Goal: Task Accomplishment & Management: Complete application form

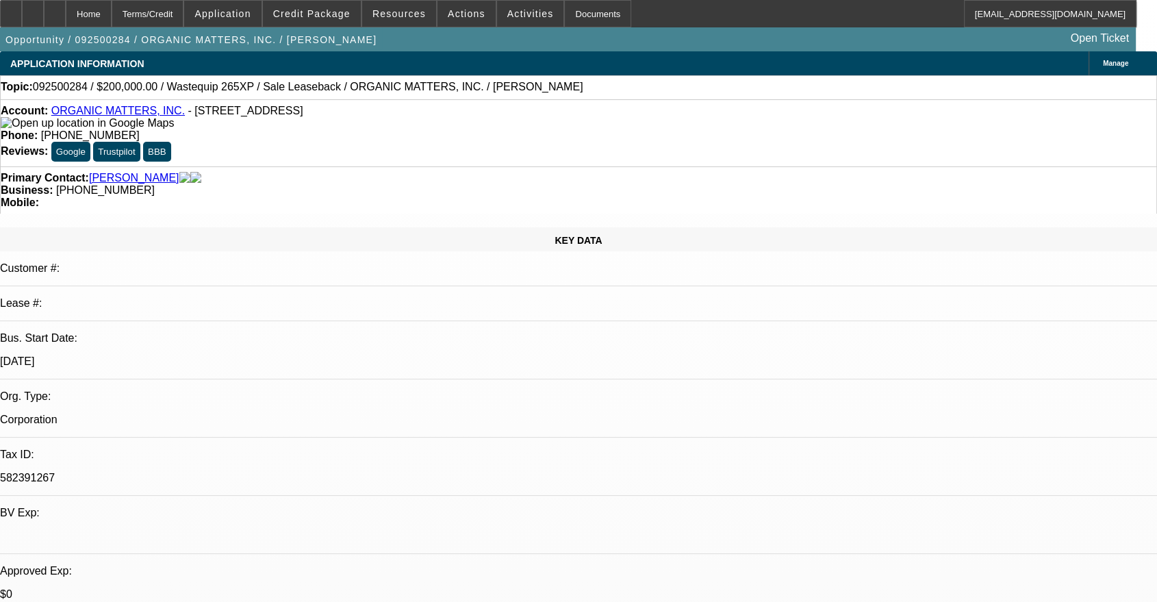
select select "0"
select select "2"
select select "0"
select select "6"
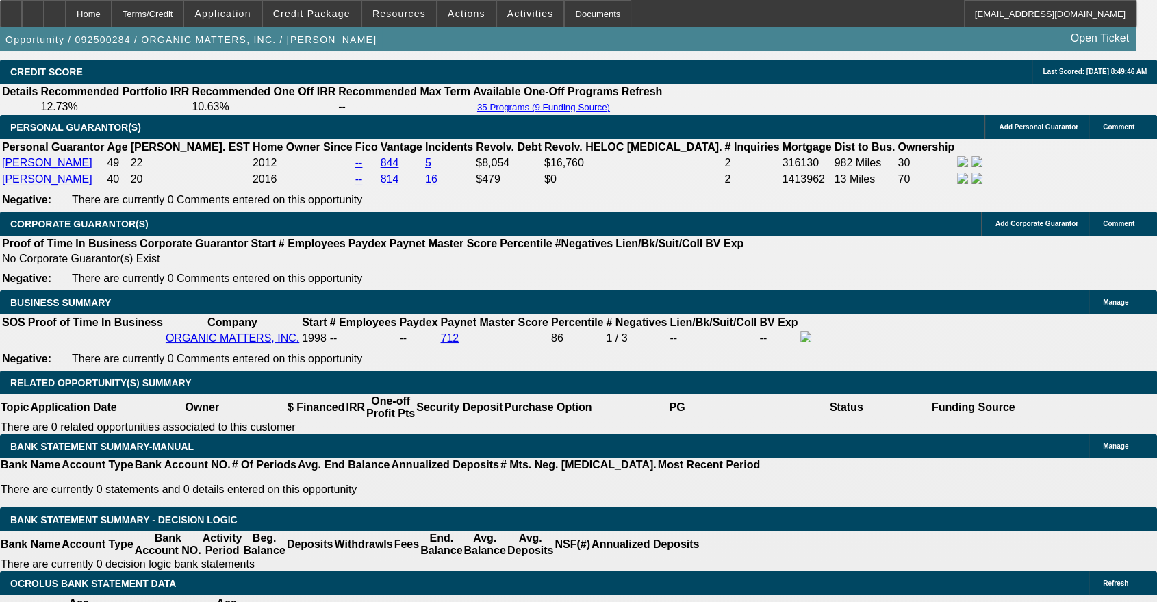
scroll to position [2027, 0]
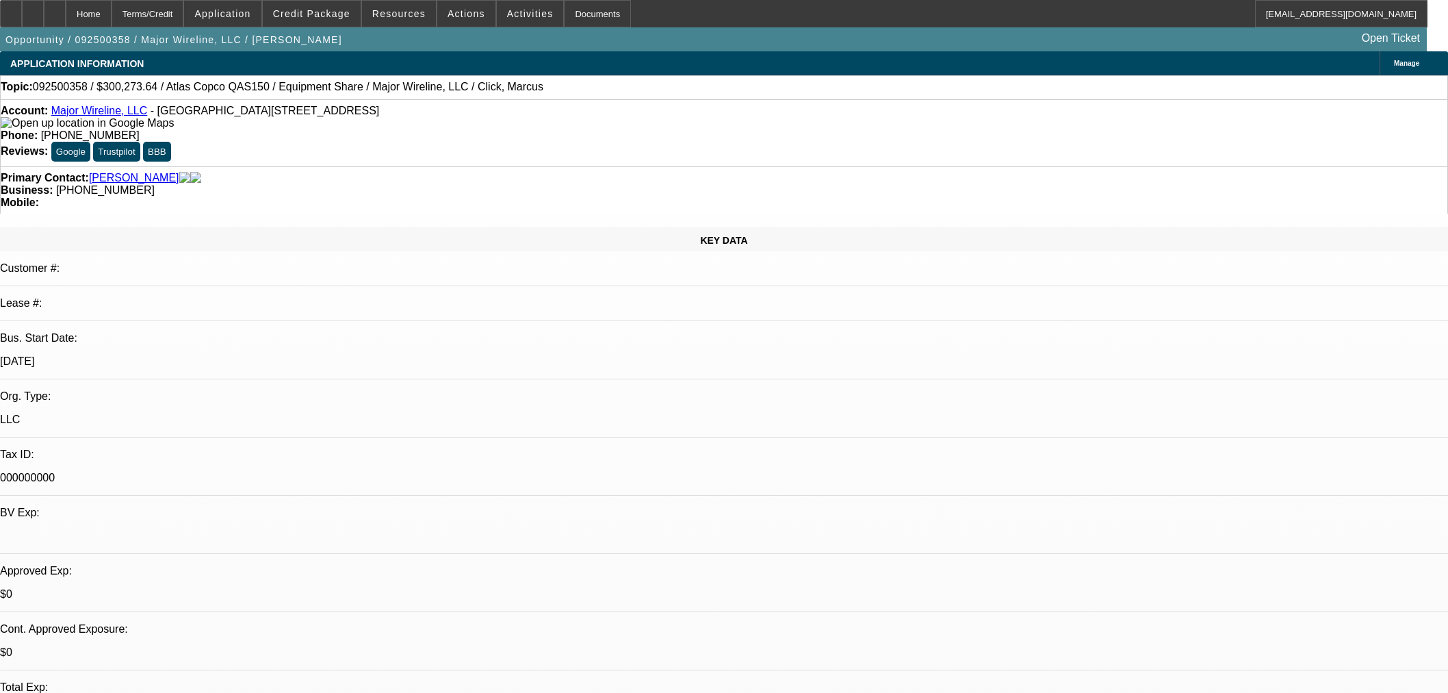
select select "0"
select select "2"
select select "0.1"
select select "4"
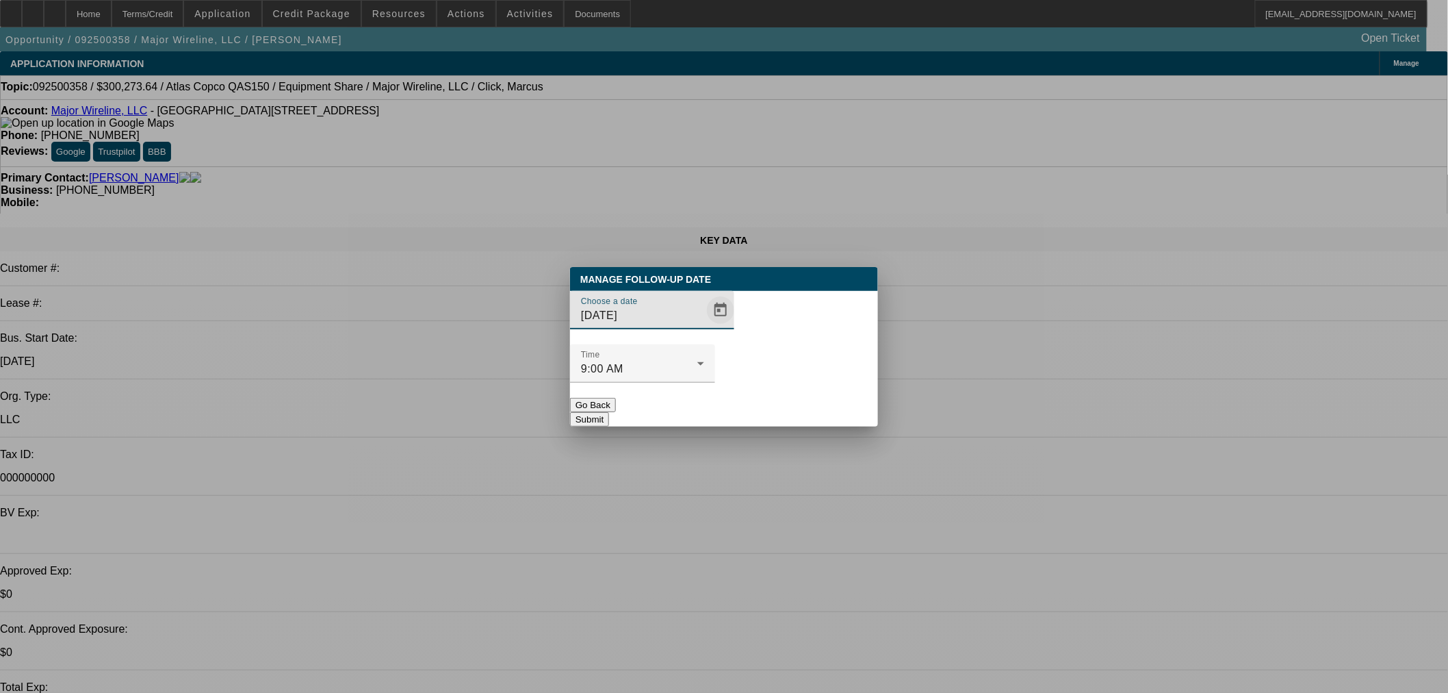
click at [704, 326] on span "Open calendar" at bounding box center [720, 310] width 33 height 33
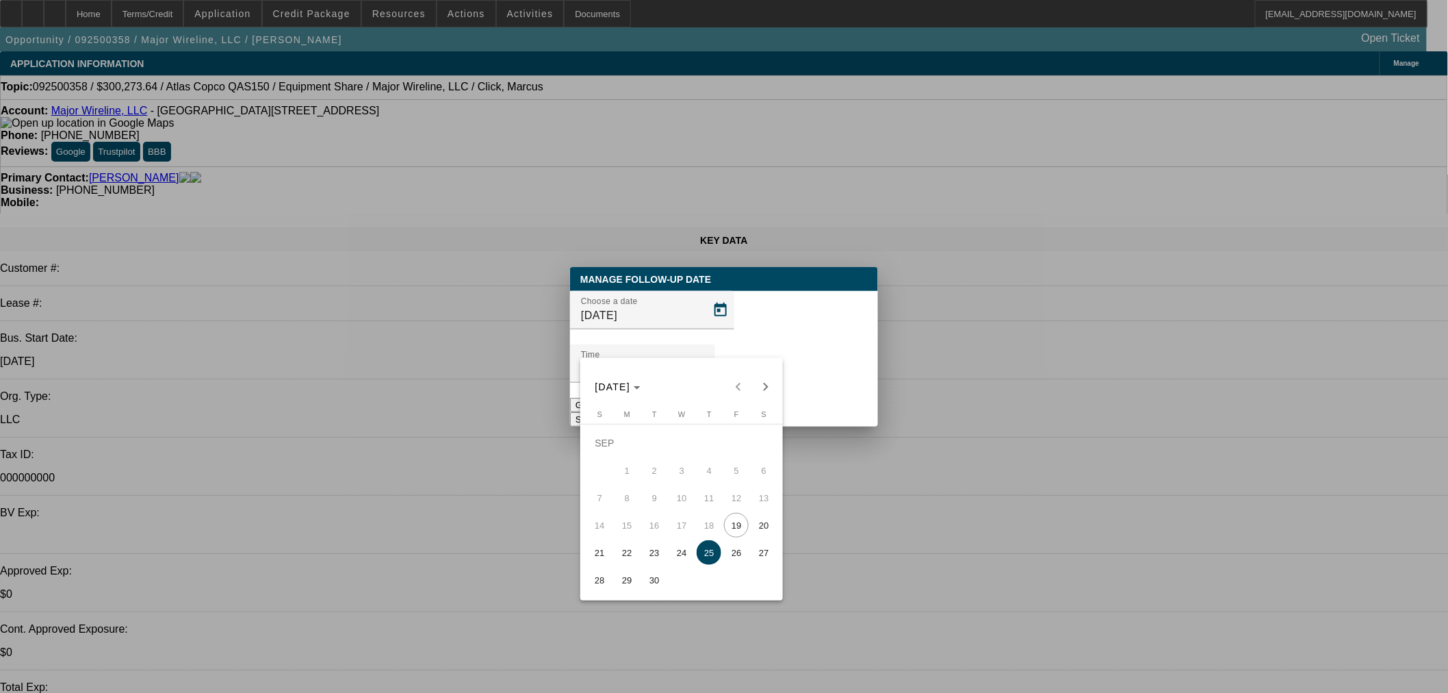
click at [737, 527] on span "19" at bounding box center [736, 525] width 25 height 25
type input "9/19/2025"
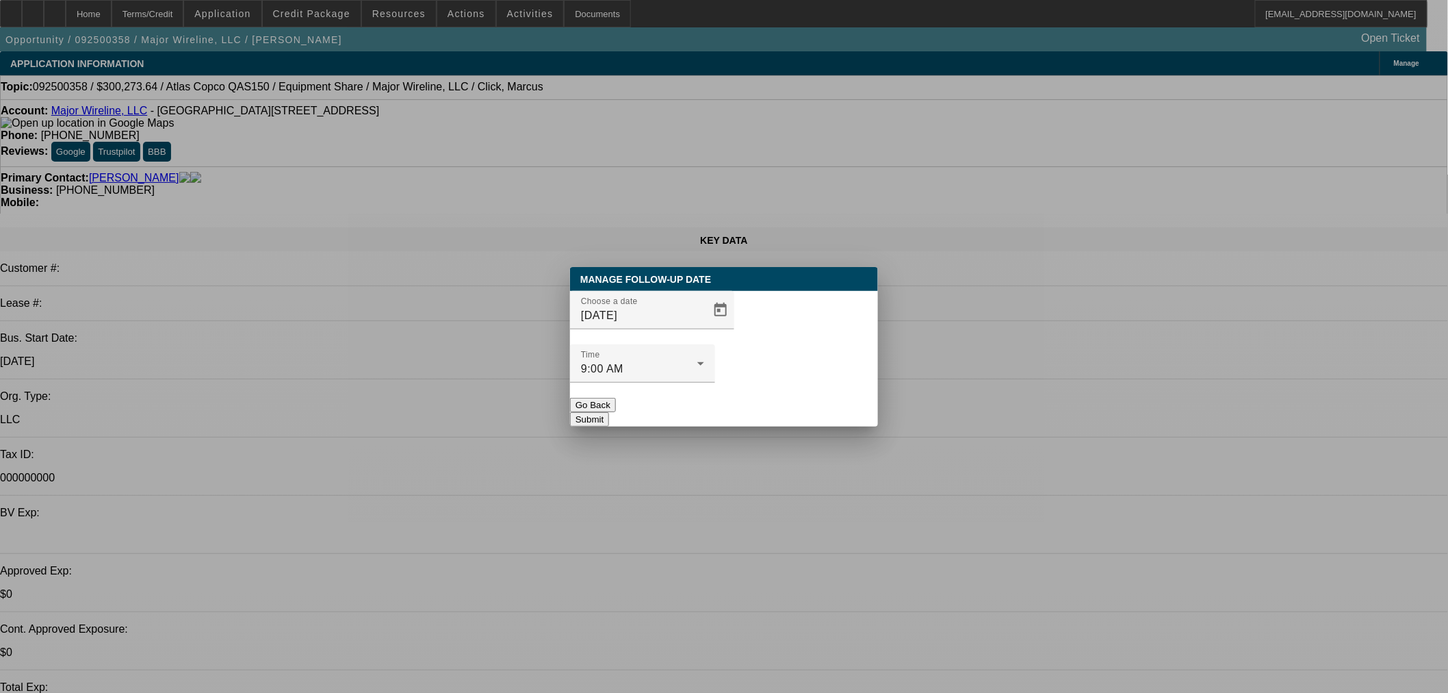
click at [609, 412] on button "Submit" at bounding box center [589, 419] width 39 height 14
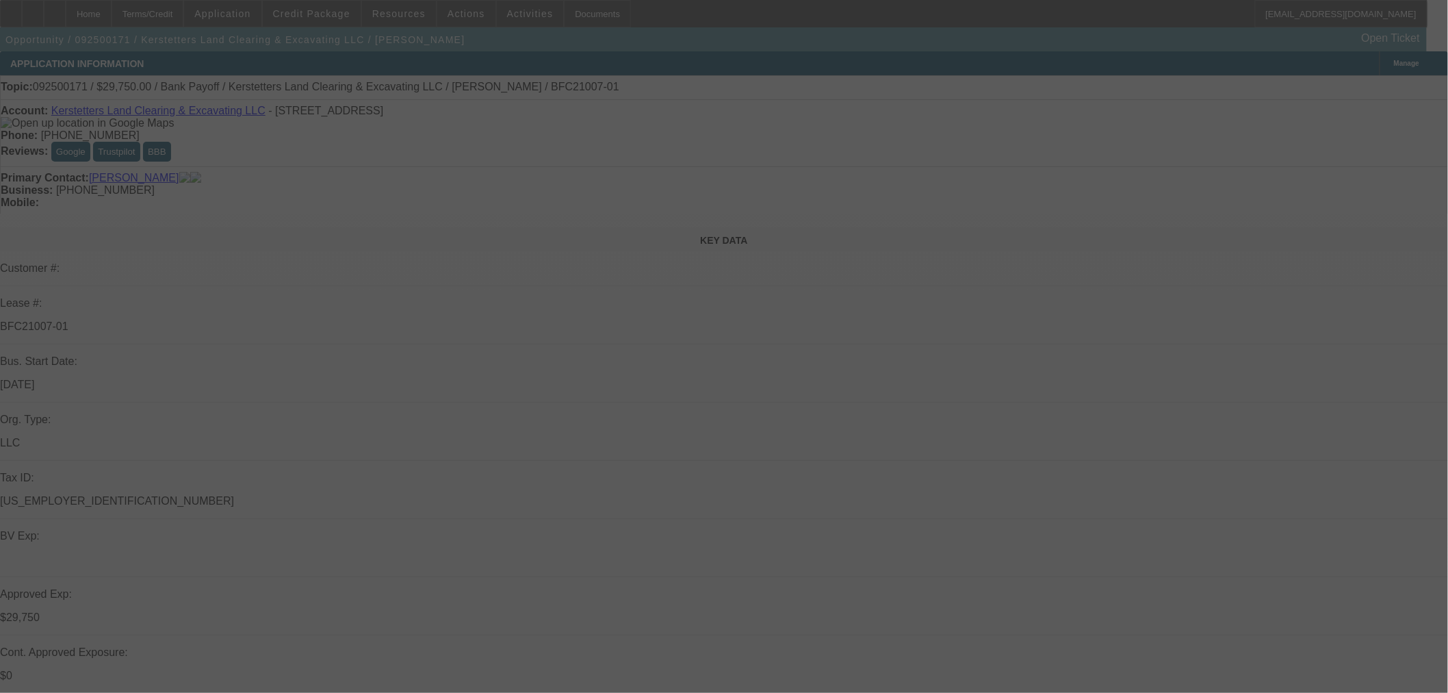
select select "0.15"
select select "2"
select select "0"
select select "6"
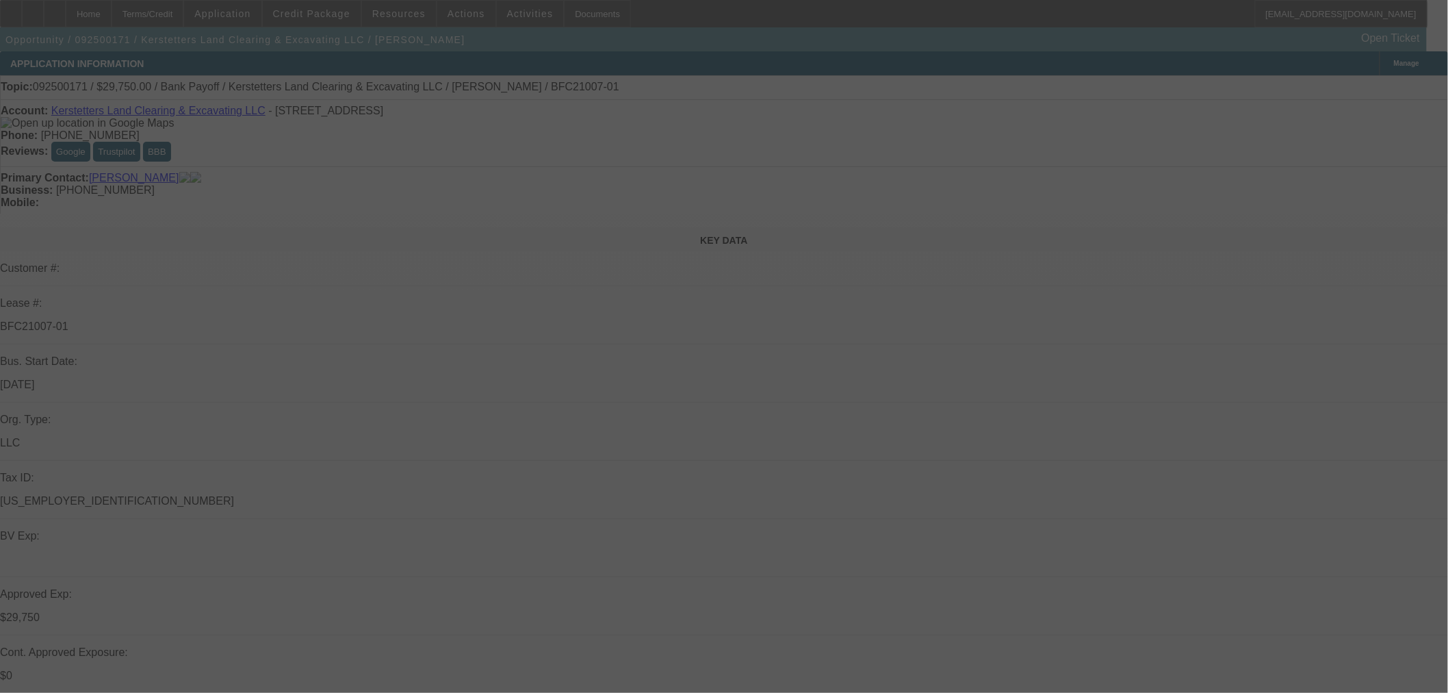
select select "0.15"
select select "2"
select select "0"
select select "6"
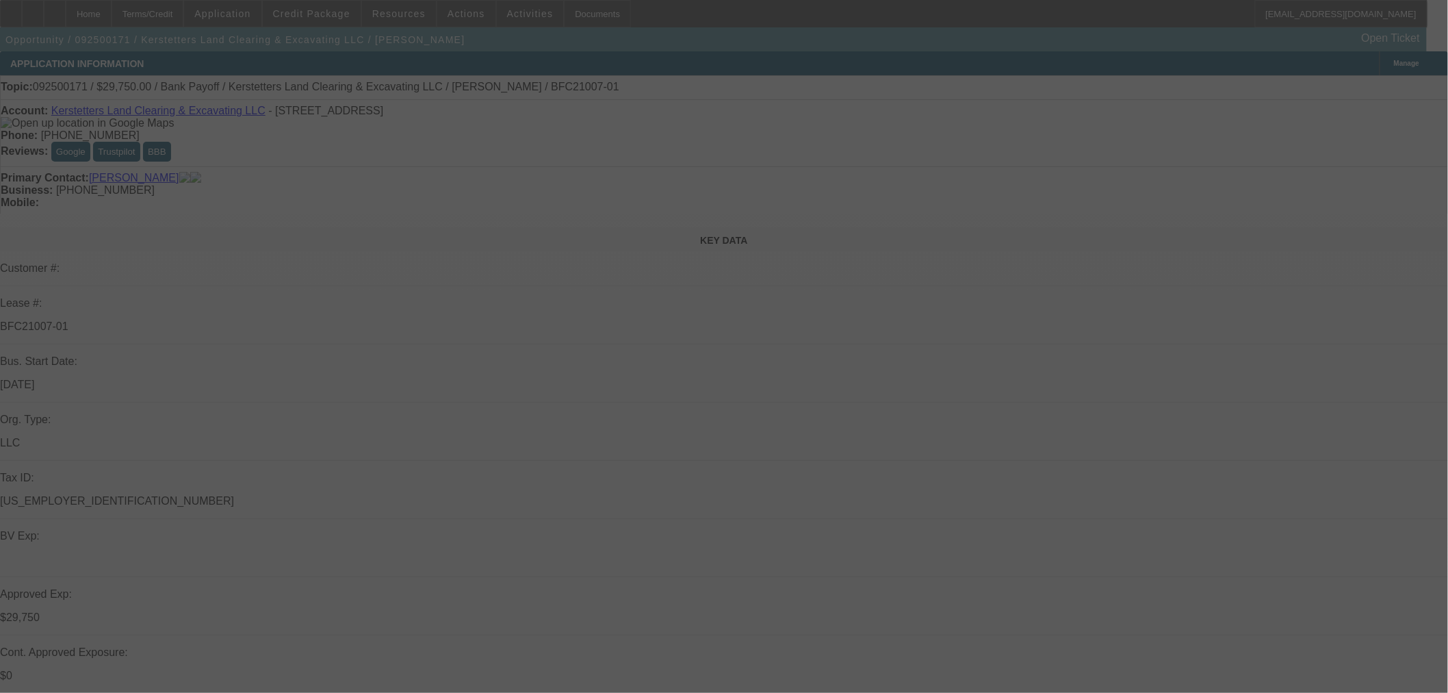
select select "0.15"
select select "2"
select select "0"
select select "6"
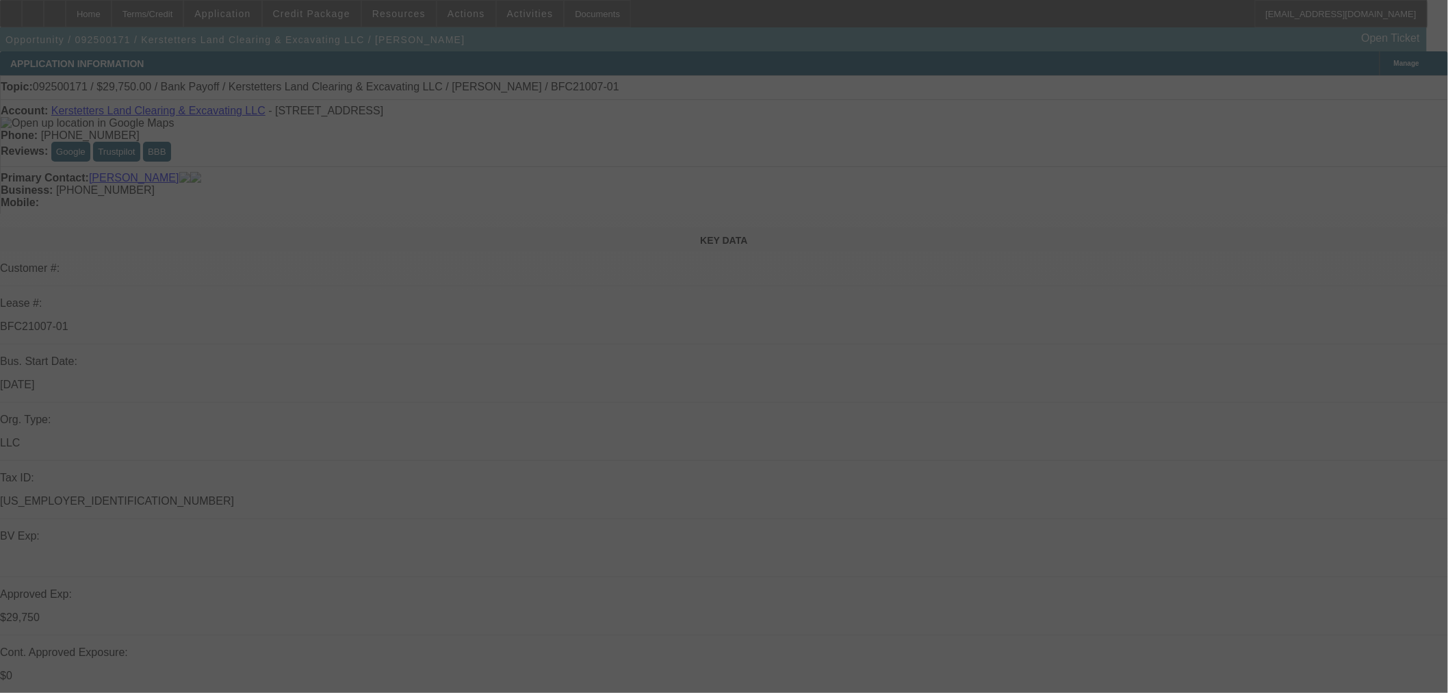
select select "0.15"
select select "2"
select select "0"
select select "6"
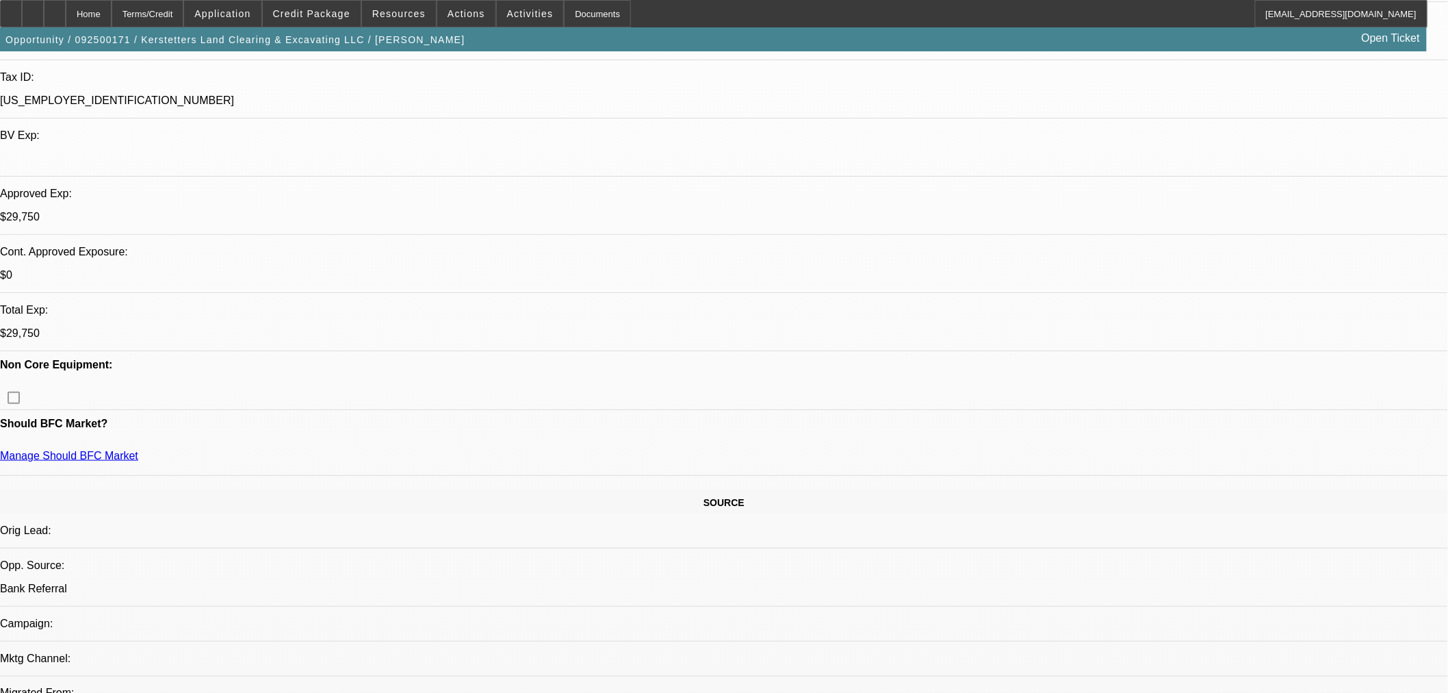
scroll to position [380, 0]
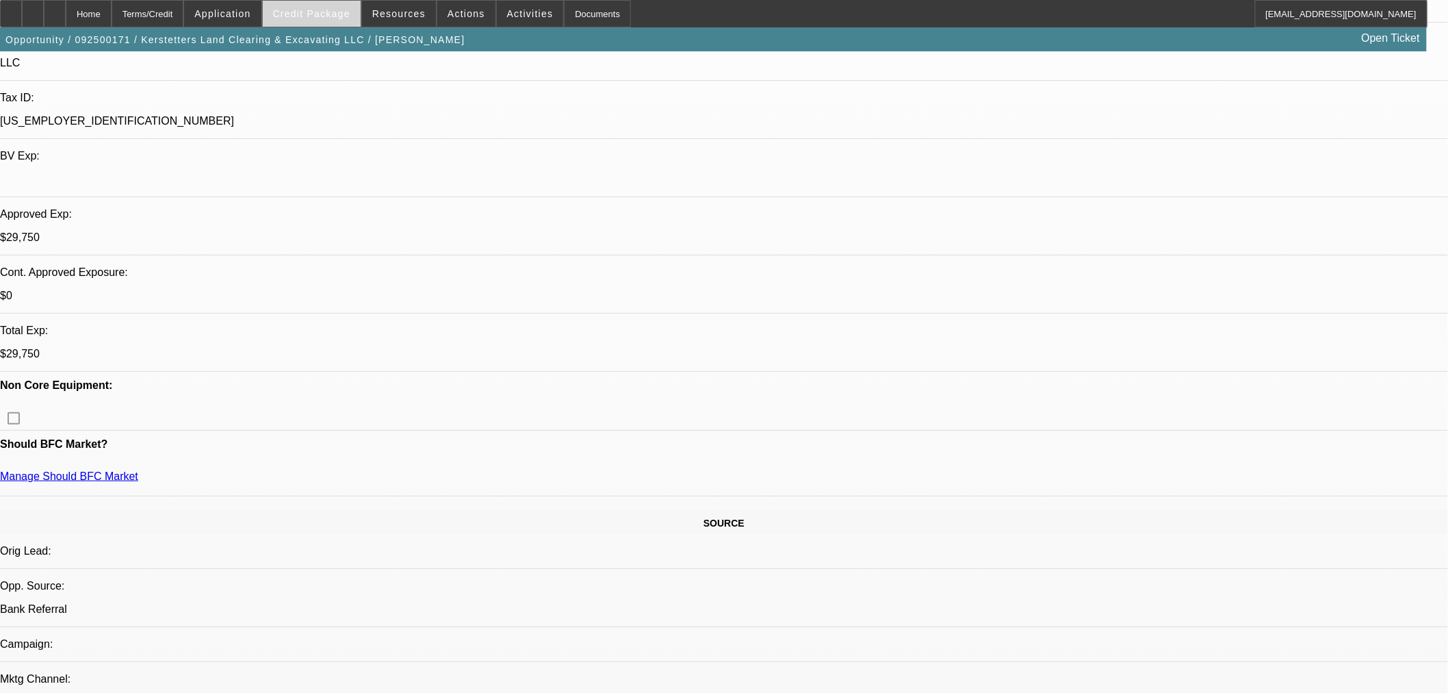
click at [324, 16] on span "Credit Package" at bounding box center [311, 13] width 77 height 11
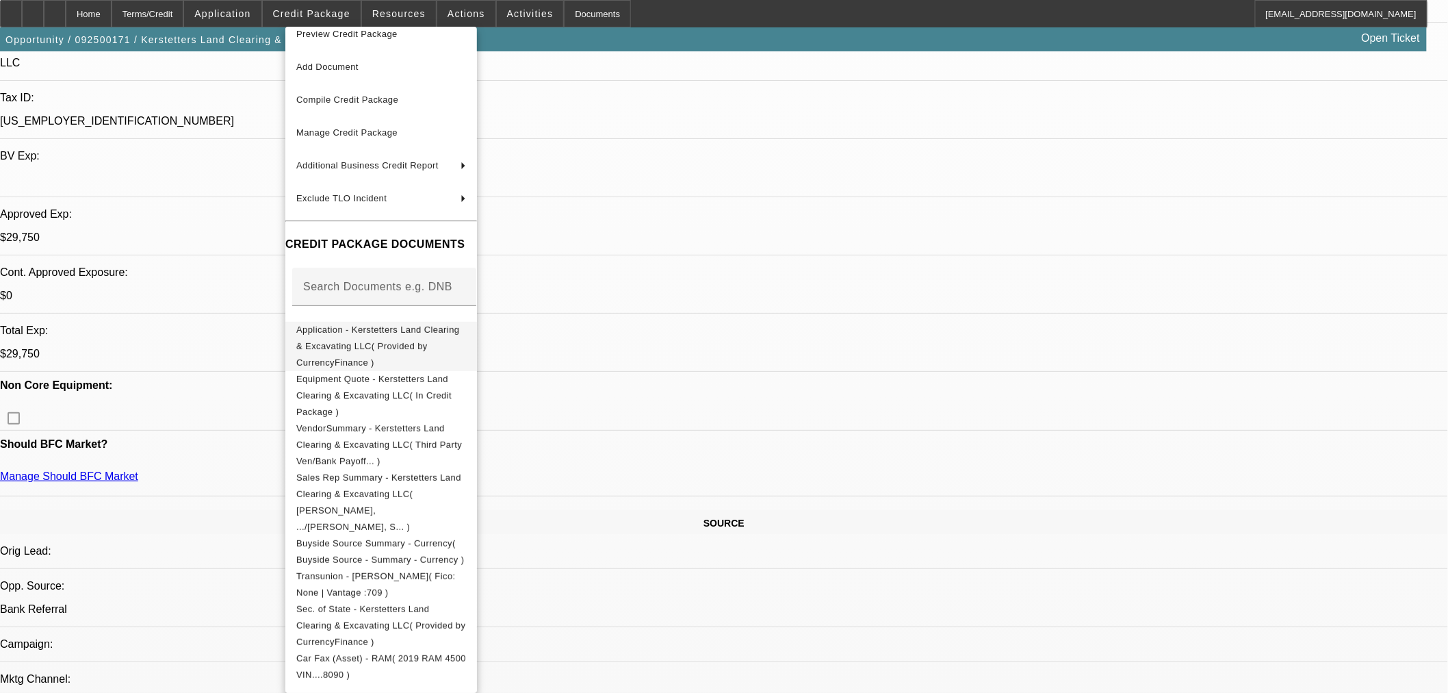
scroll to position [0, 0]
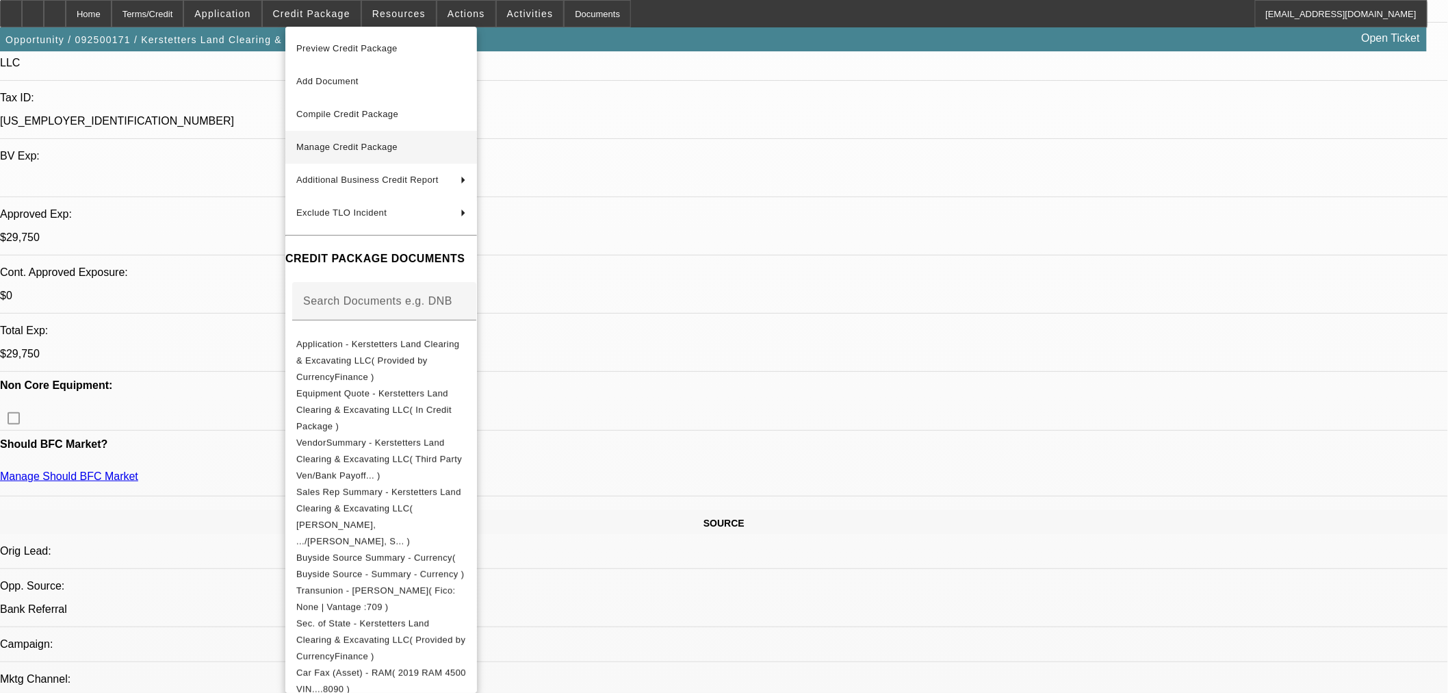
click at [424, 156] on button "Manage Credit Package" at bounding box center [381, 147] width 192 height 33
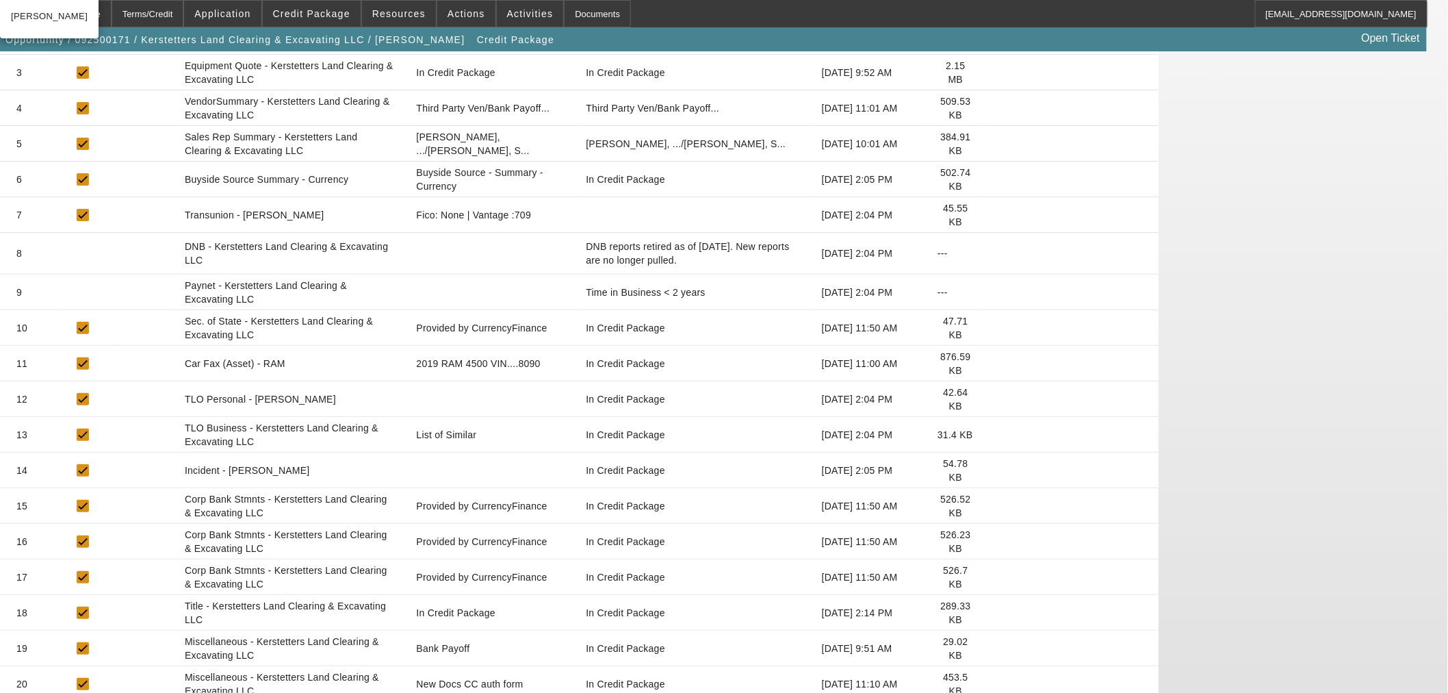
scroll to position [380, 0]
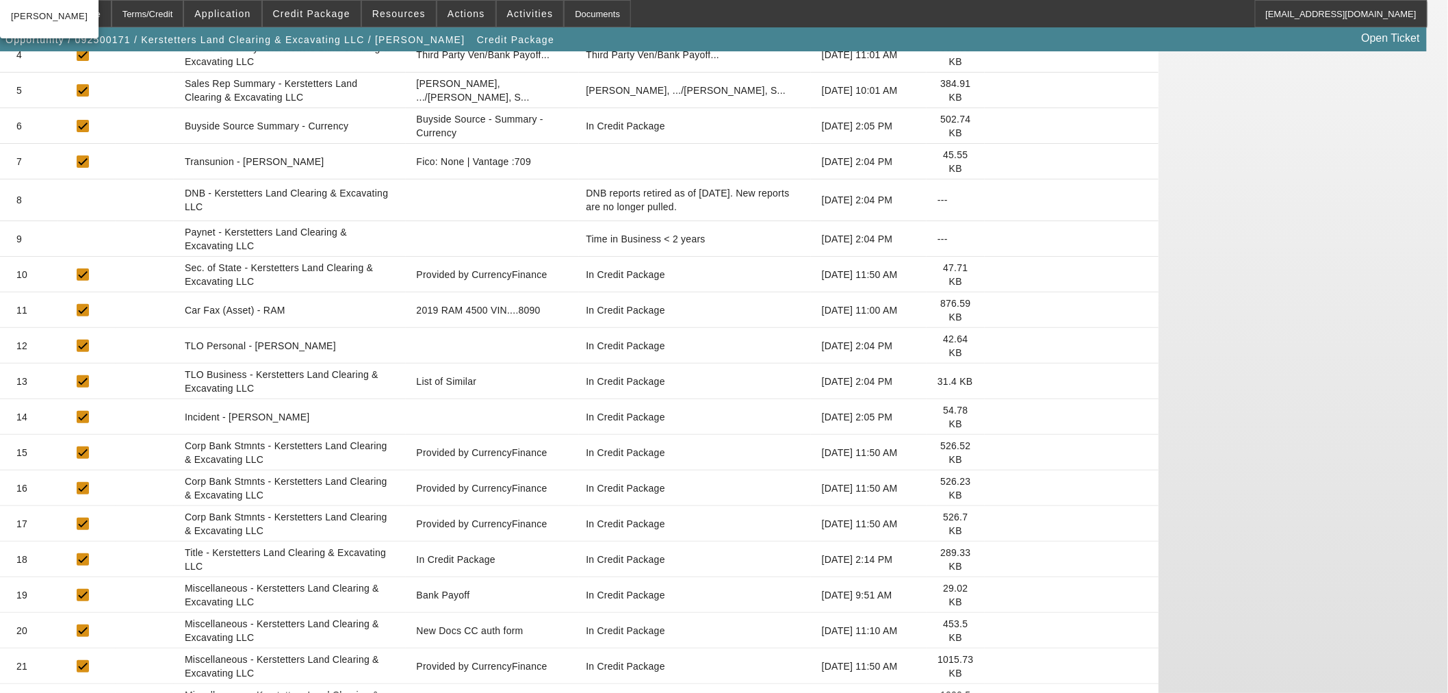
click at [996, 595] on icon at bounding box center [996, 595] width 0 height 0
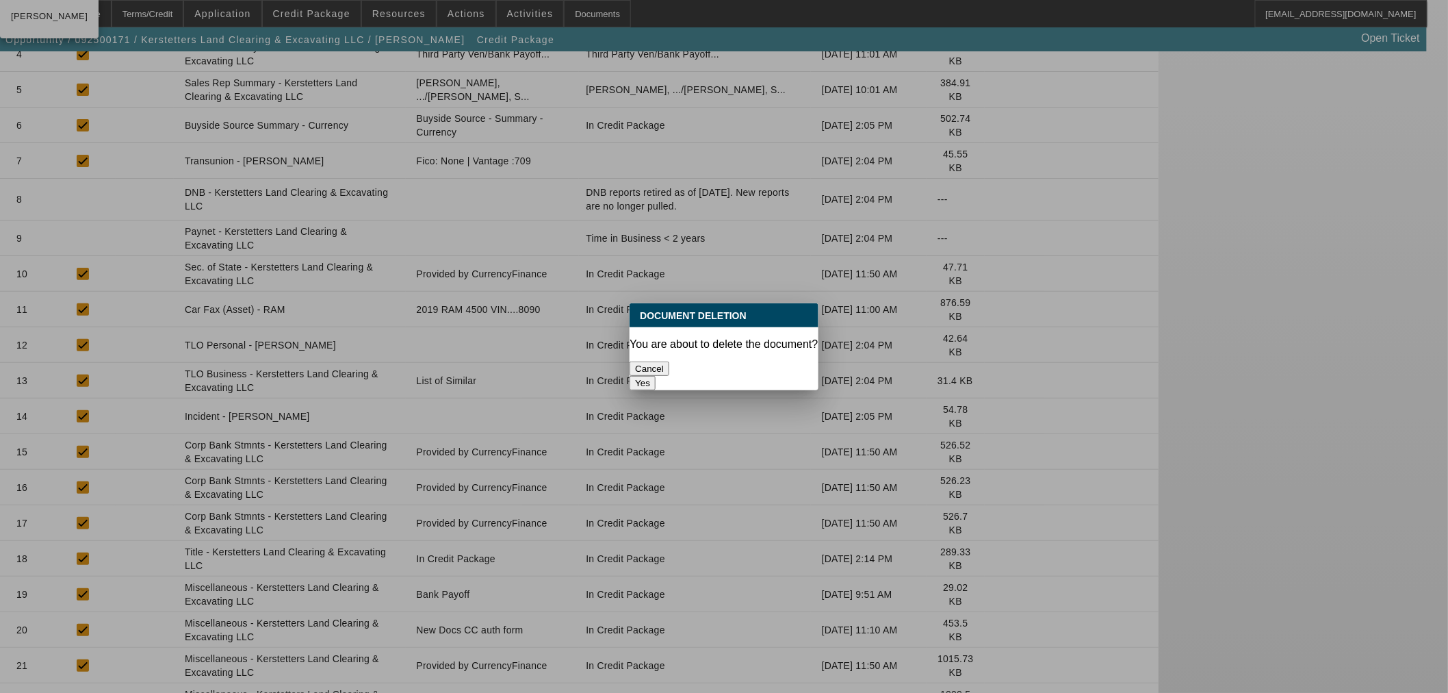
click at [656, 376] on button "Yes" at bounding box center [643, 383] width 26 height 14
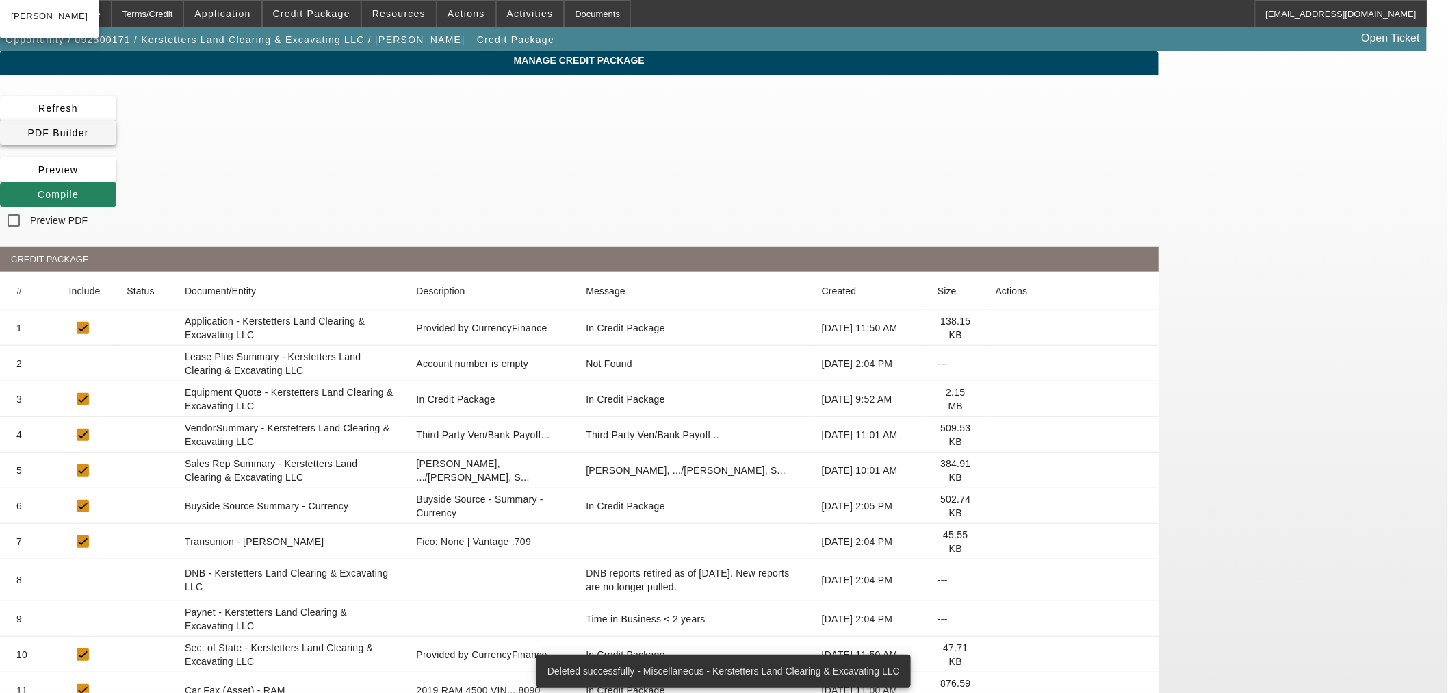
click at [88, 127] on span "PDF Builder" at bounding box center [57, 132] width 61 height 11
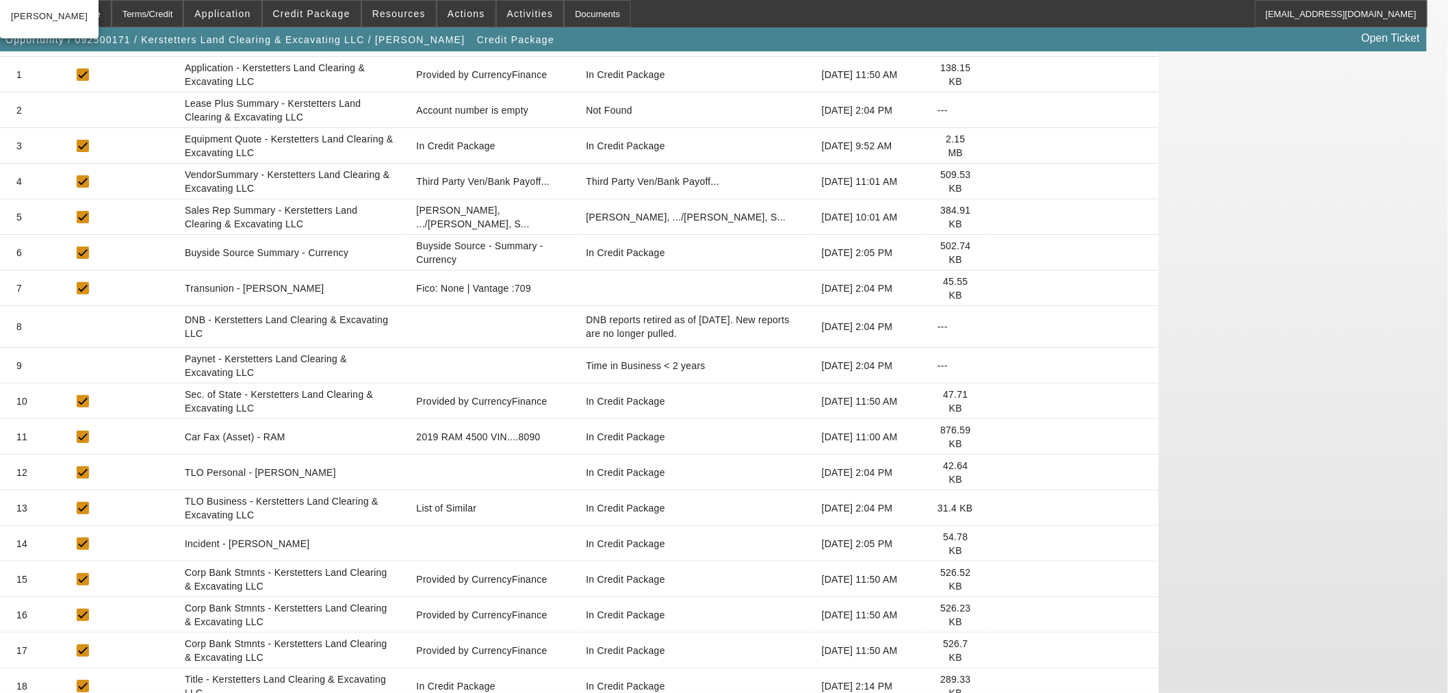
scroll to position [380, 0]
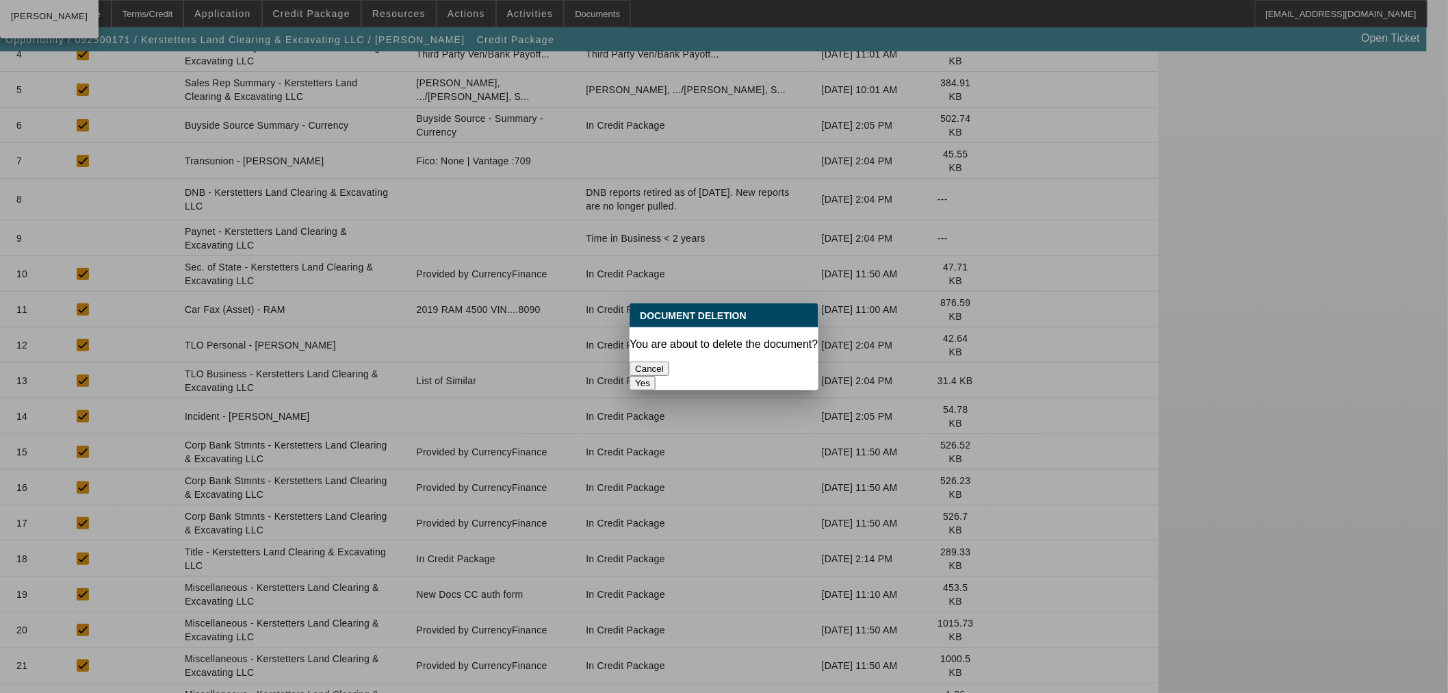
click at [656, 376] on button "Yes" at bounding box center [643, 383] width 26 height 14
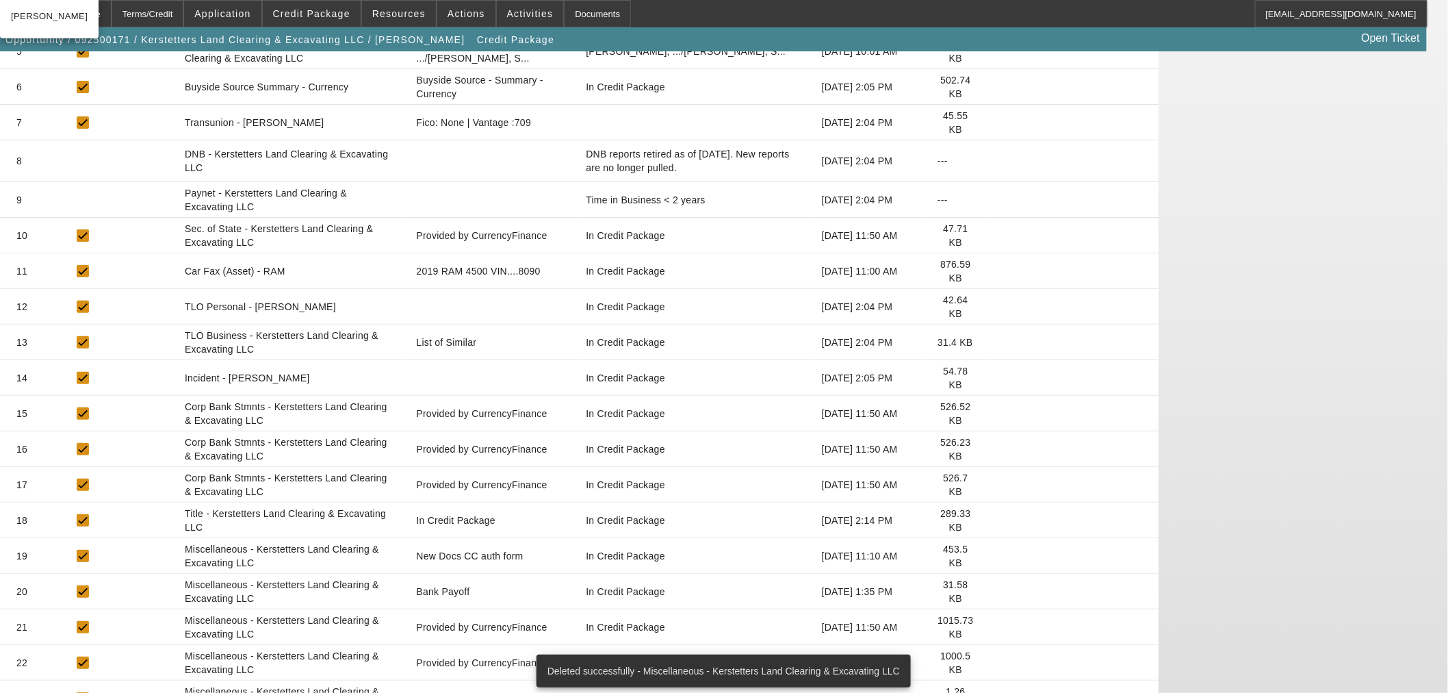
scroll to position [437, 0]
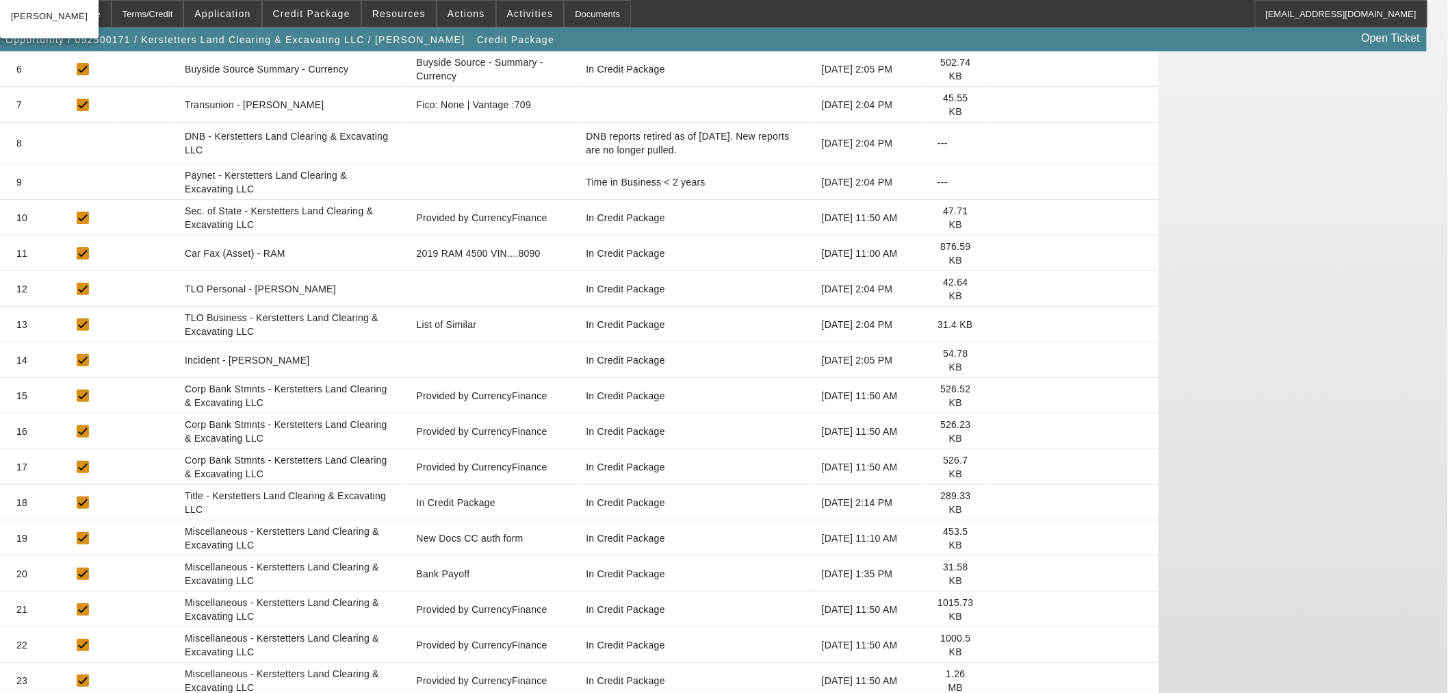
click at [996, 574] on icon at bounding box center [996, 574] width 0 height 0
click at [996, 502] on icon at bounding box center [996, 502] width 0 height 0
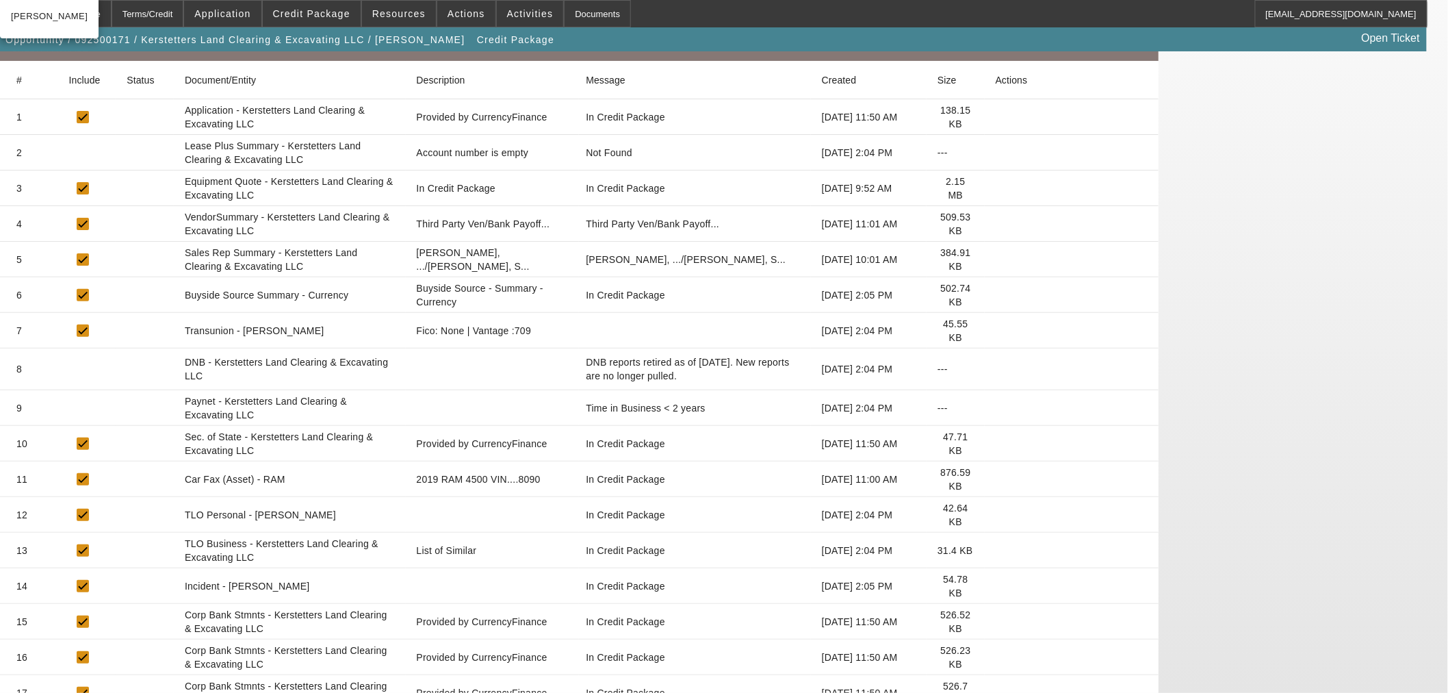
scroll to position [0, 0]
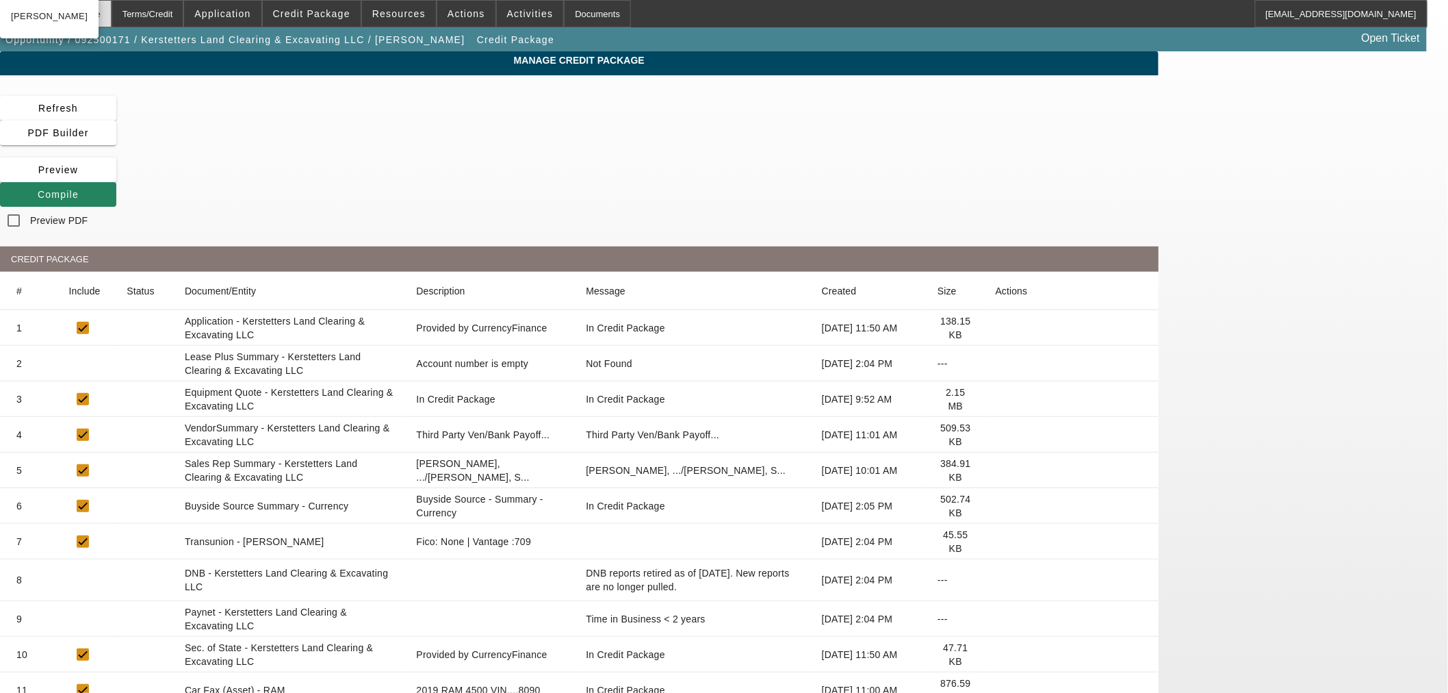
click at [112, 12] on div "Home" at bounding box center [89, 13] width 46 height 27
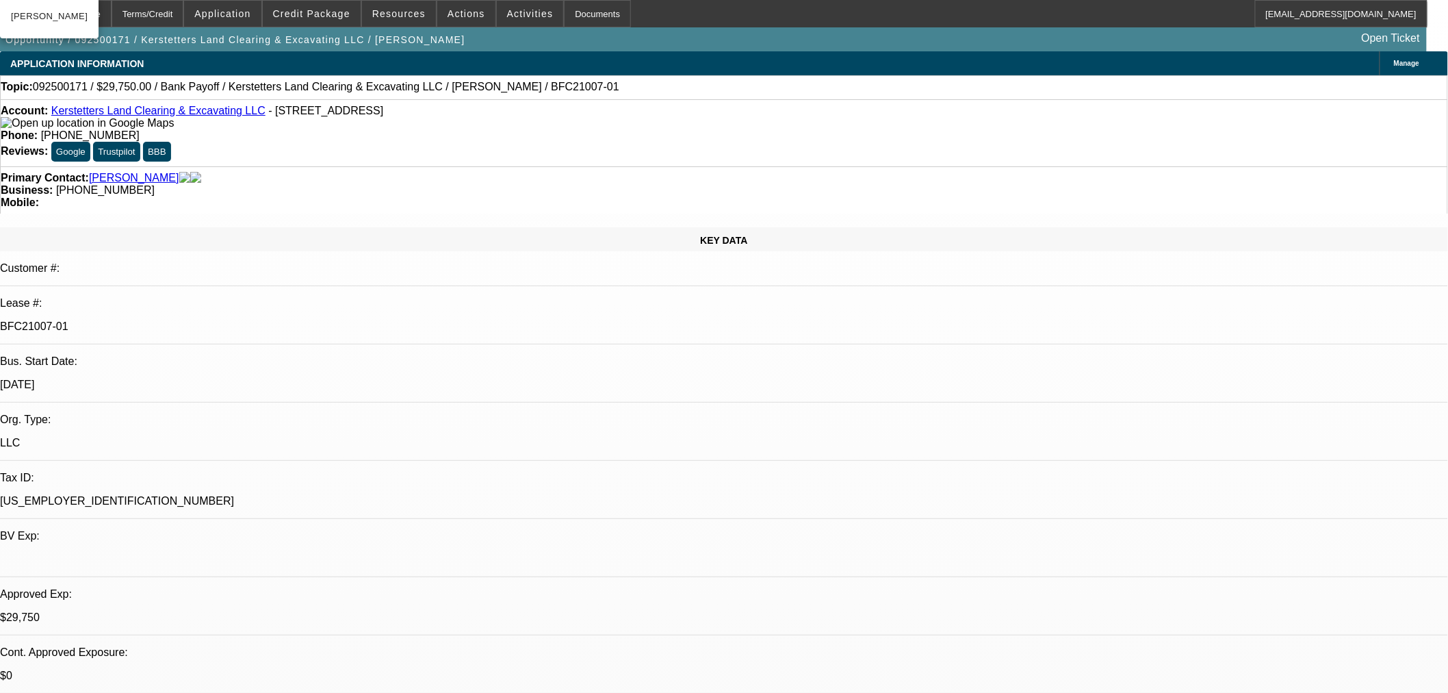
select select "0.15"
select select "2"
select select "0"
select select "6"
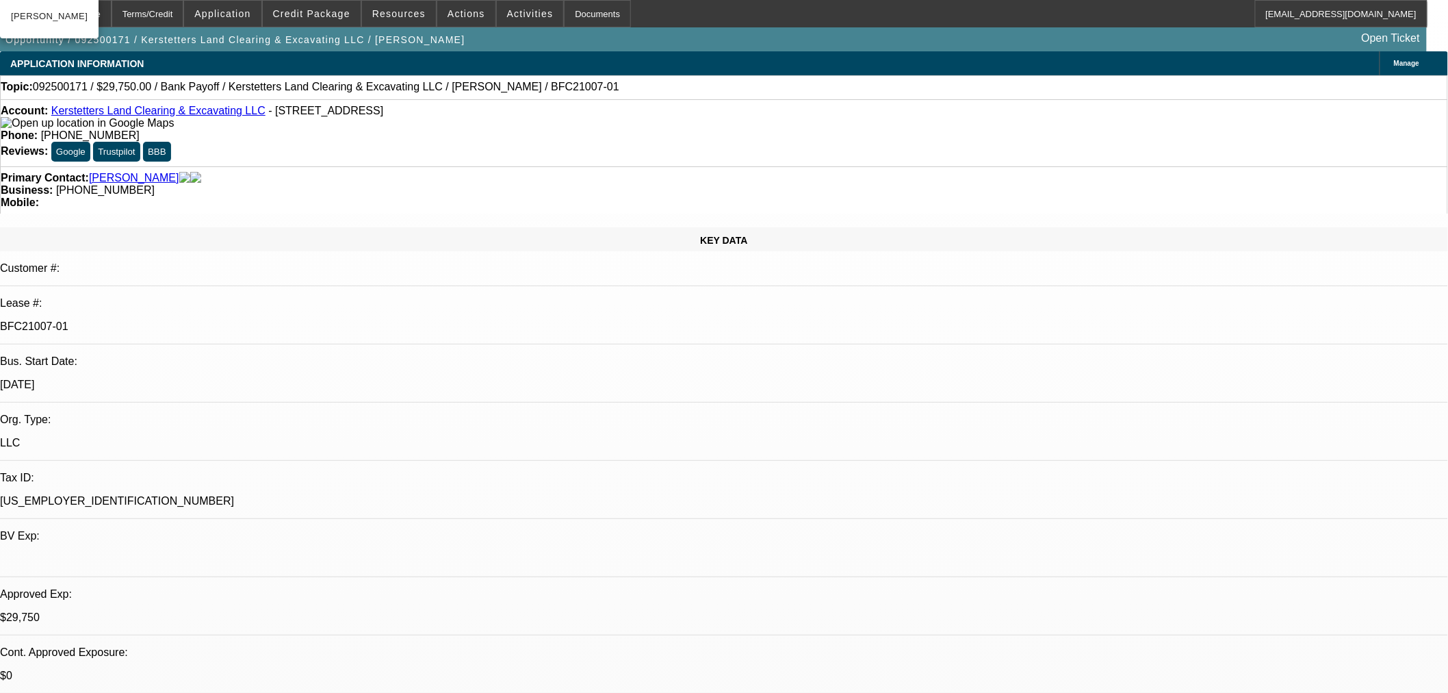
select select "0.15"
select select "2"
select select "0"
select select "6"
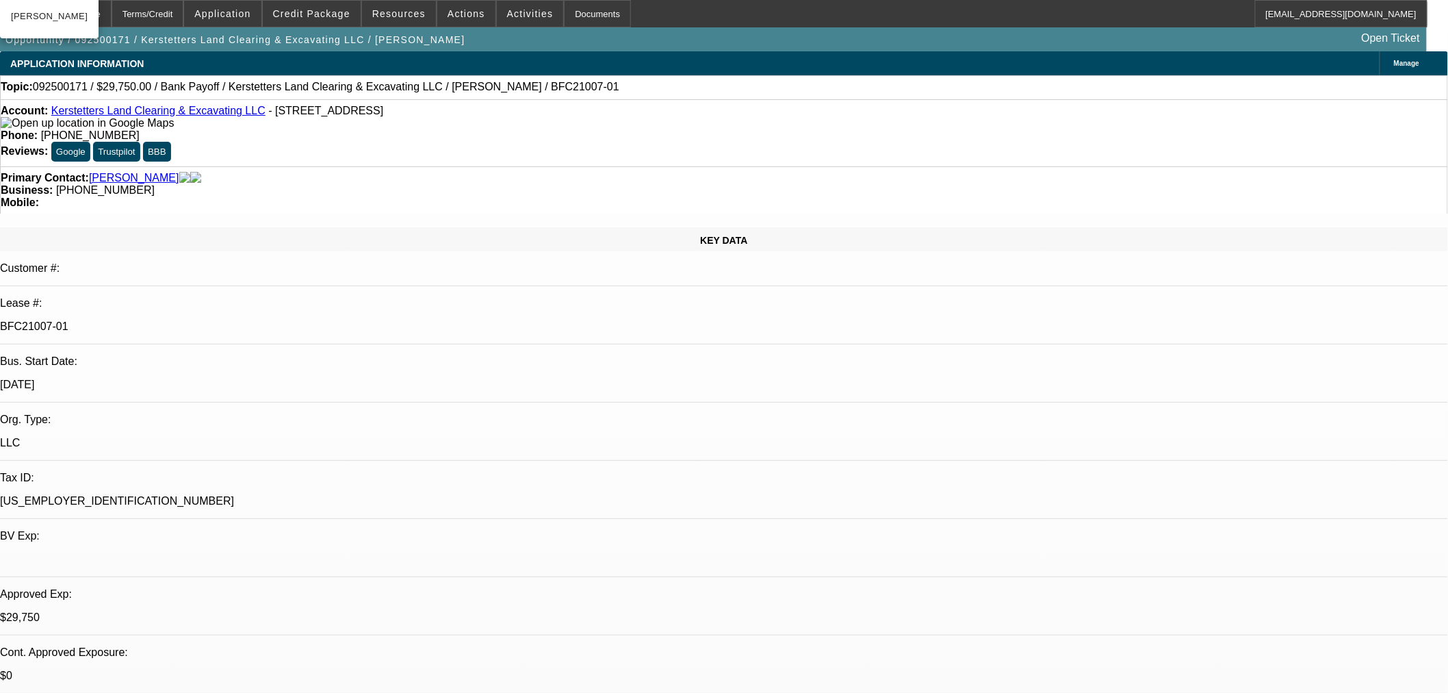
select select "0.15"
select select "2"
select select "0"
select select "6"
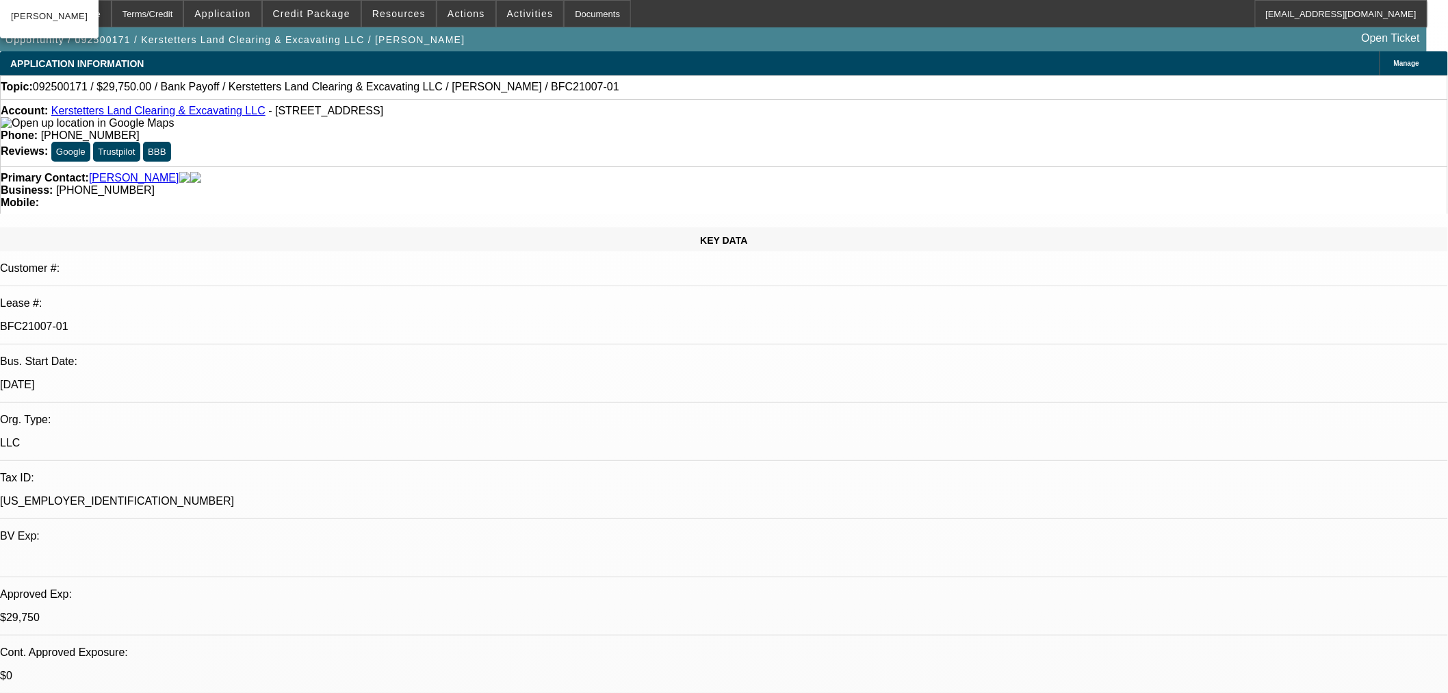
select select "0.15"
select select "2"
select select "0"
select select "6"
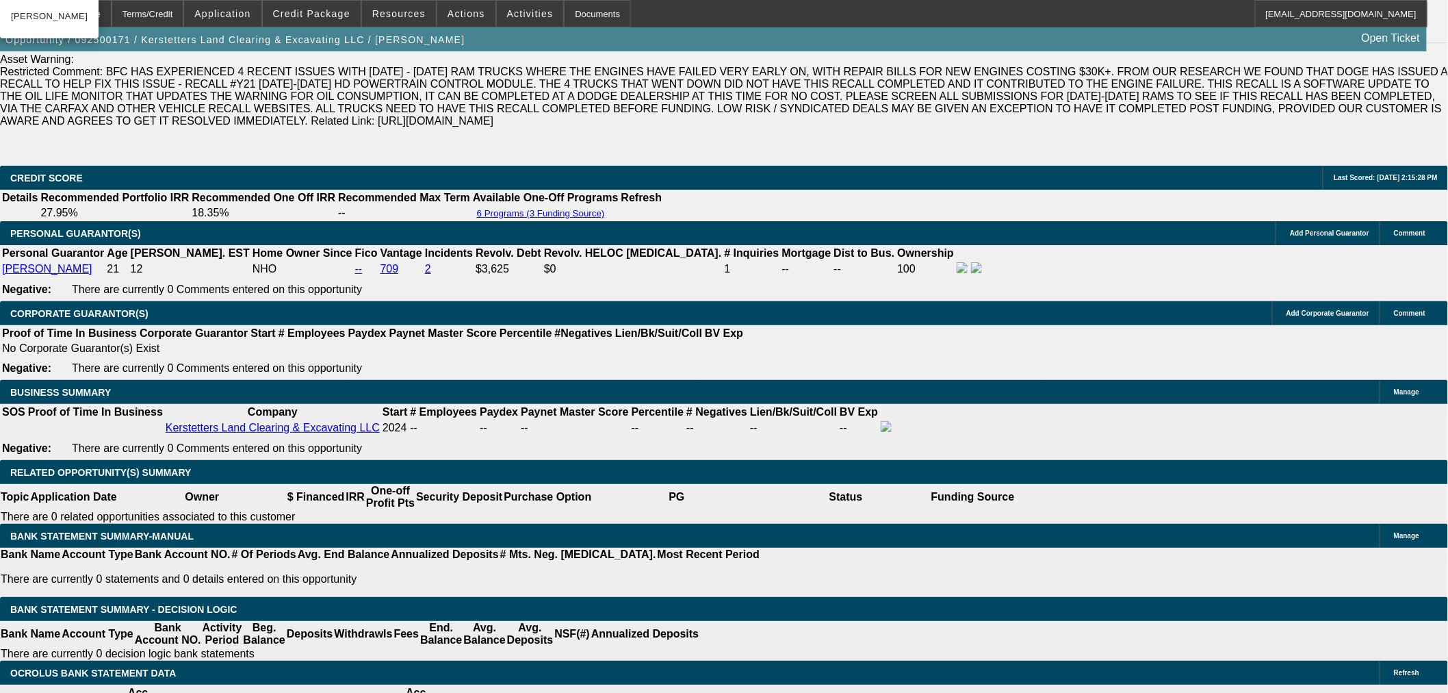
scroll to position [127, 0]
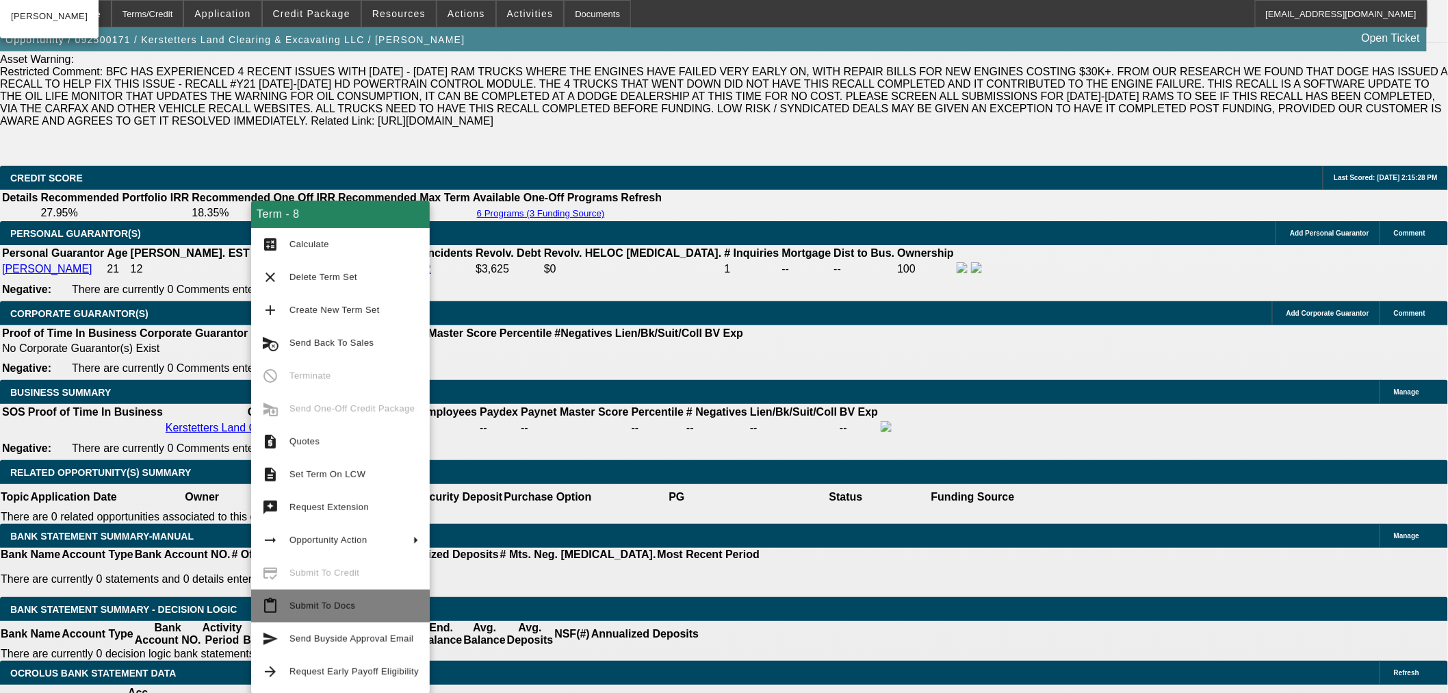
click at [367, 602] on span "Submit To Docs" at bounding box center [353, 605] width 129 height 16
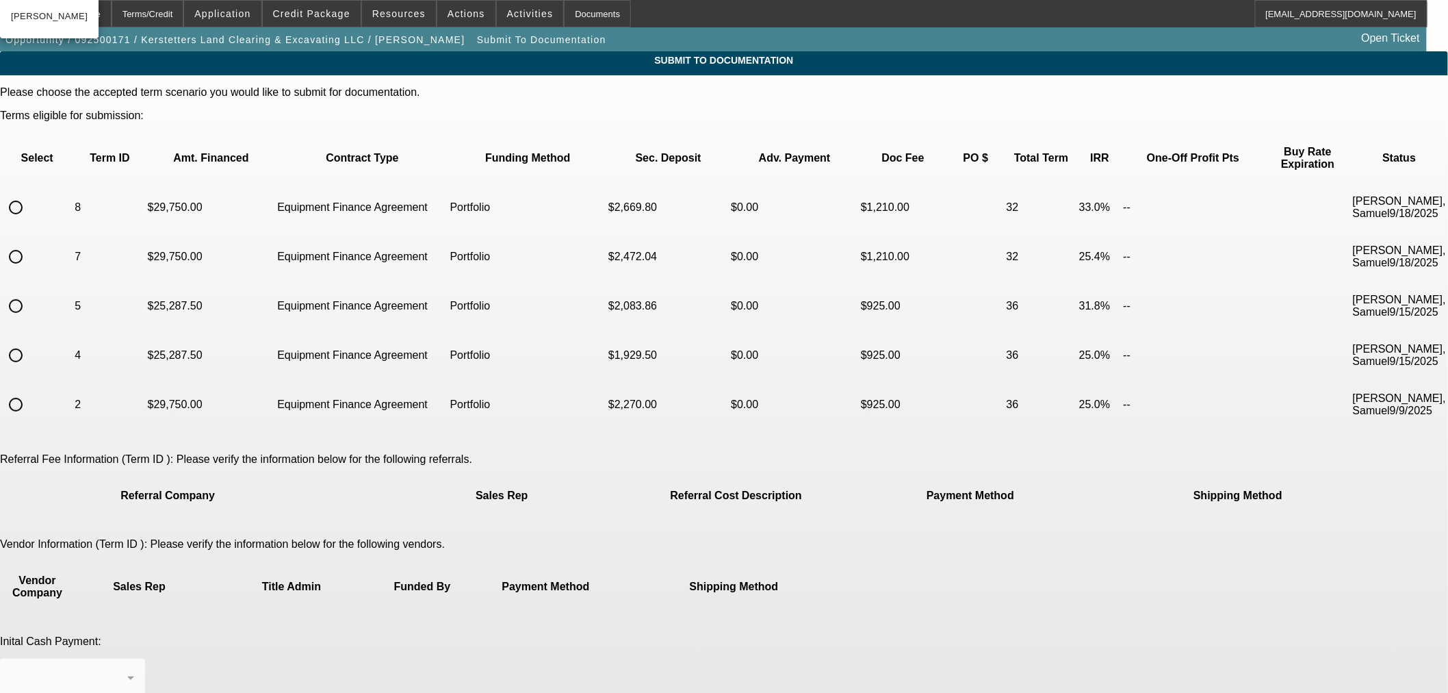
click at [29, 194] on input "radio" at bounding box center [15, 207] width 27 height 27
radio input "true"
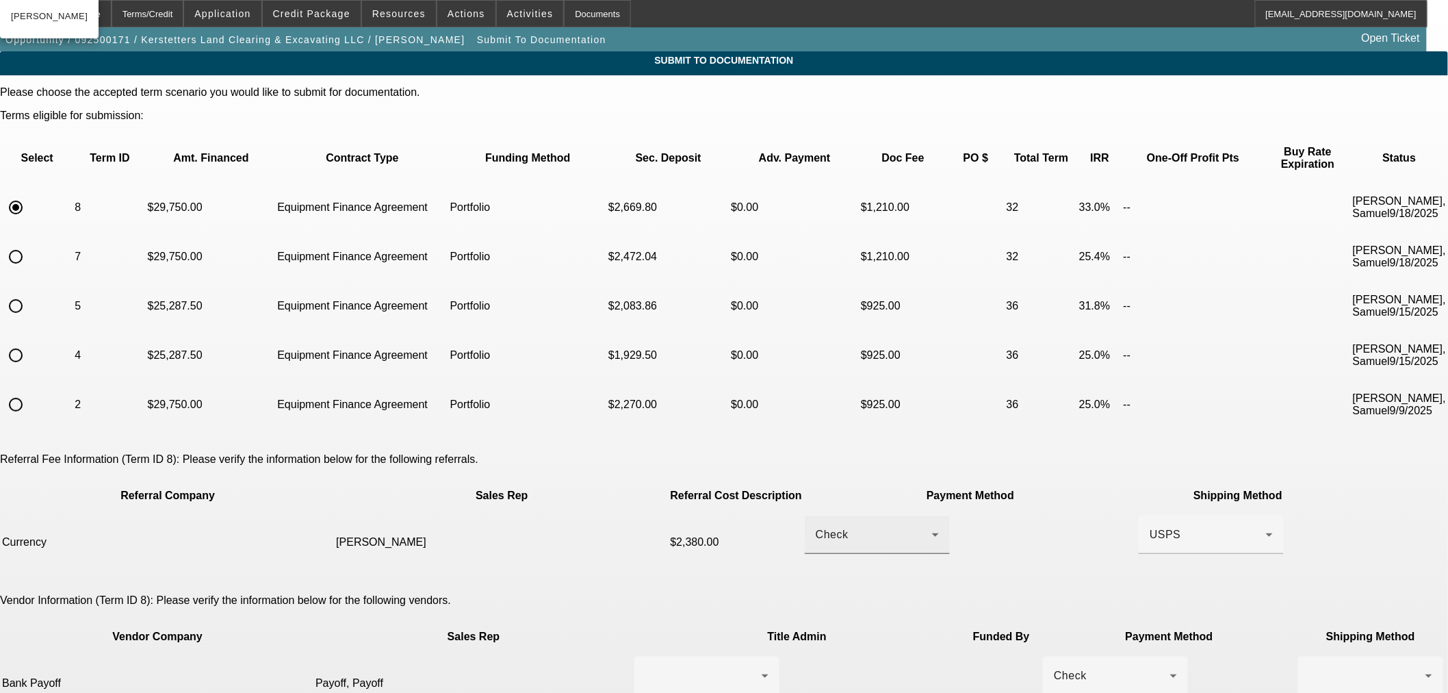
click at [927, 526] on icon at bounding box center [935, 534] width 16 height 16
click at [880, 529] on mat-option "ACH" at bounding box center [852, 537] width 173 height 33
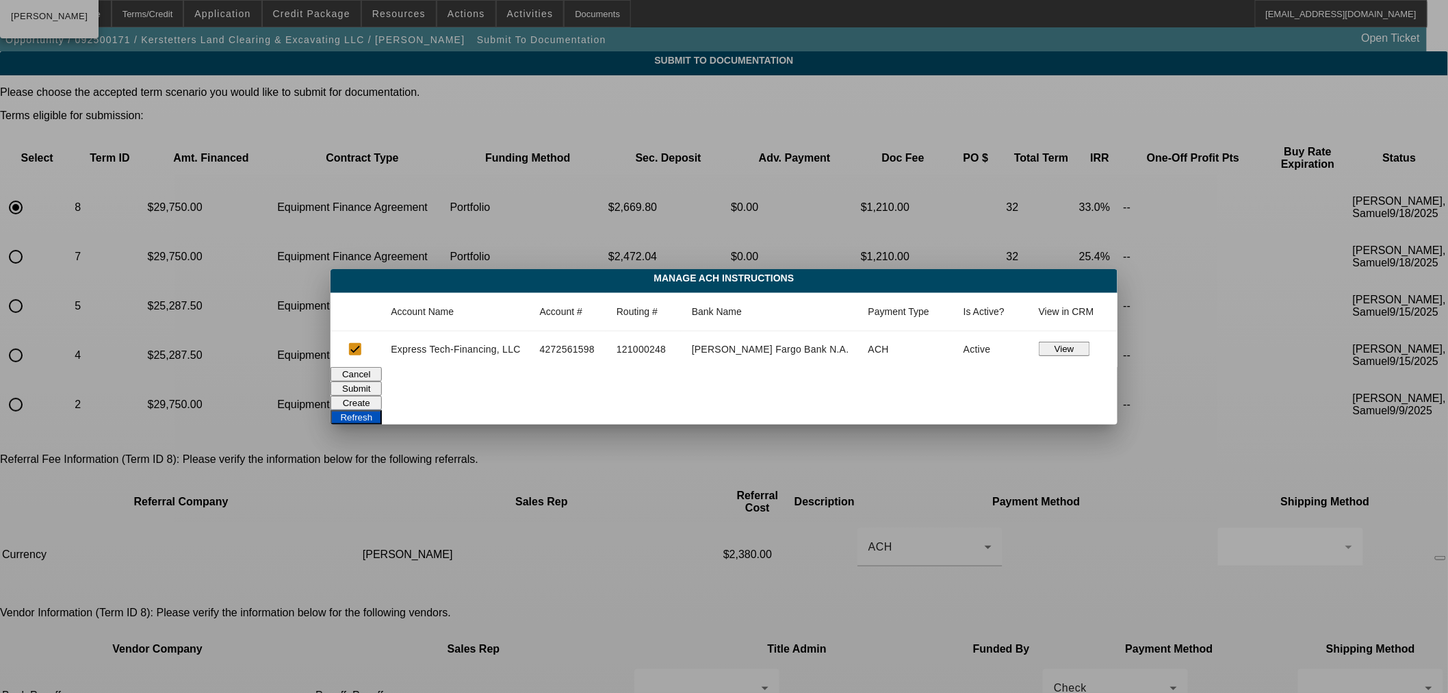
click at [382, 381] on button "Submit" at bounding box center [356, 388] width 51 height 14
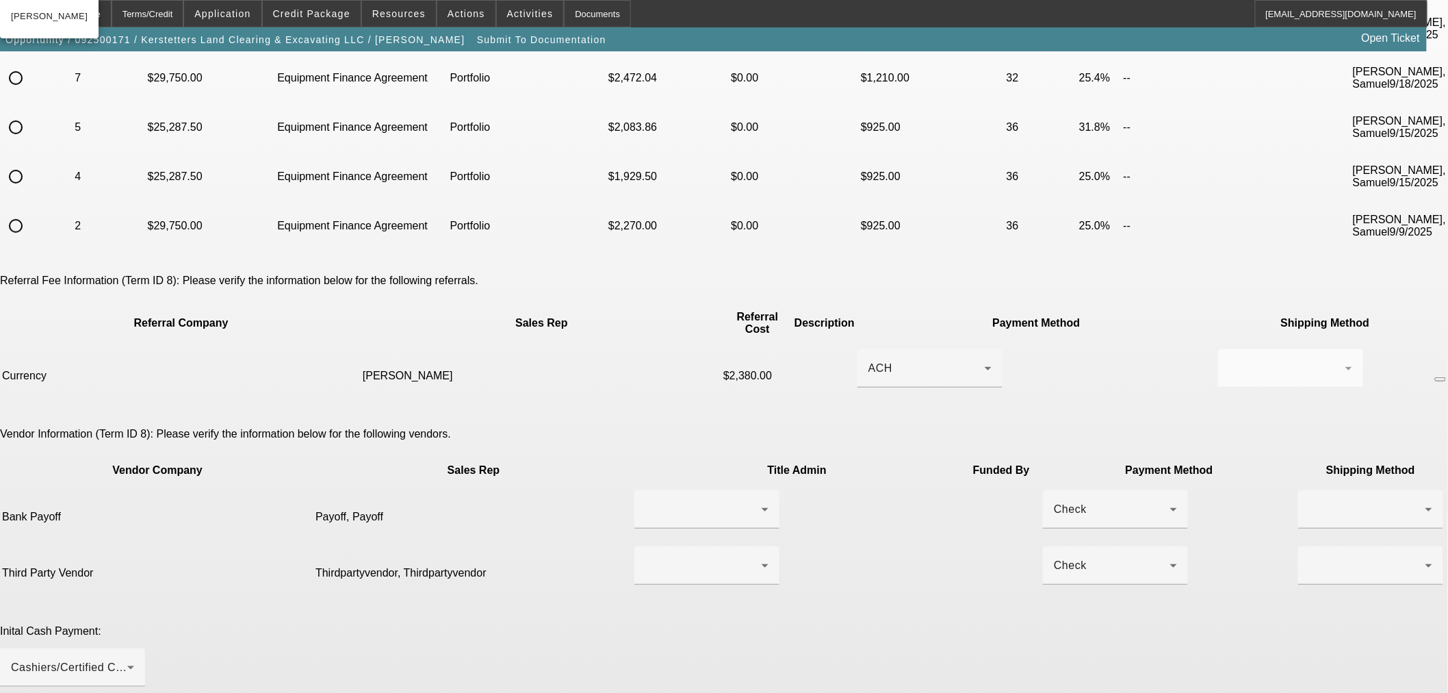
scroll to position [253, 0]
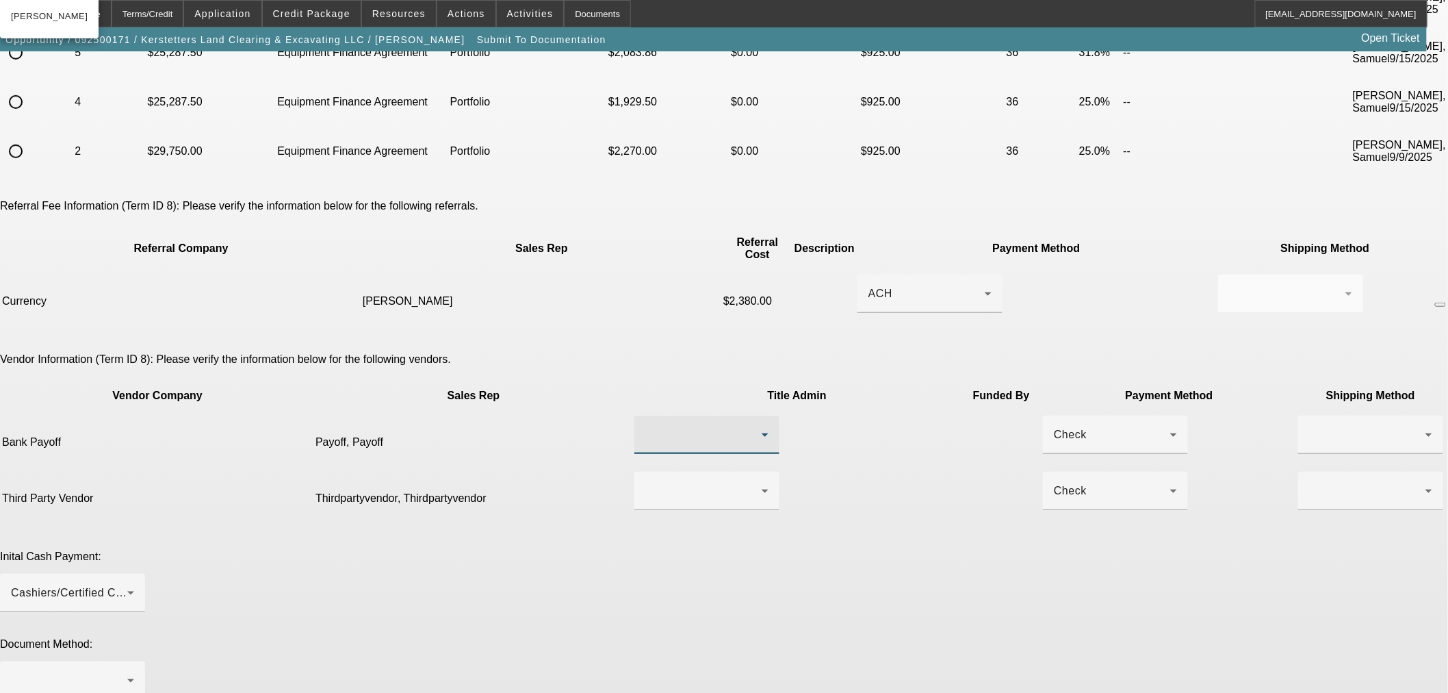
click at [757, 426] on icon at bounding box center [765, 434] width 16 height 16
click at [892, 344] on div at bounding box center [724, 346] width 1448 height 693
click at [1054, 426] on div "Check" at bounding box center [1112, 434] width 116 height 16
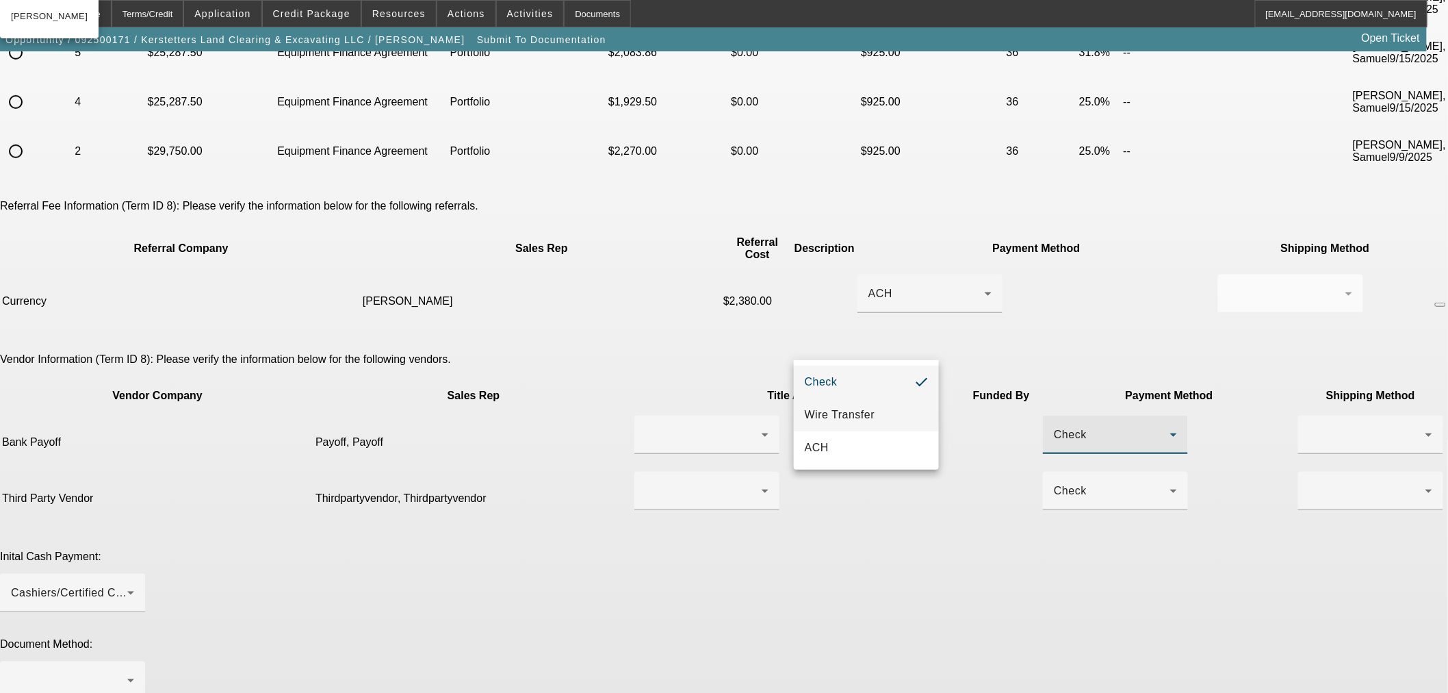
click at [884, 411] on mat-option "Wire Transfer" at bounding box center [866, 414] width 145 height 33
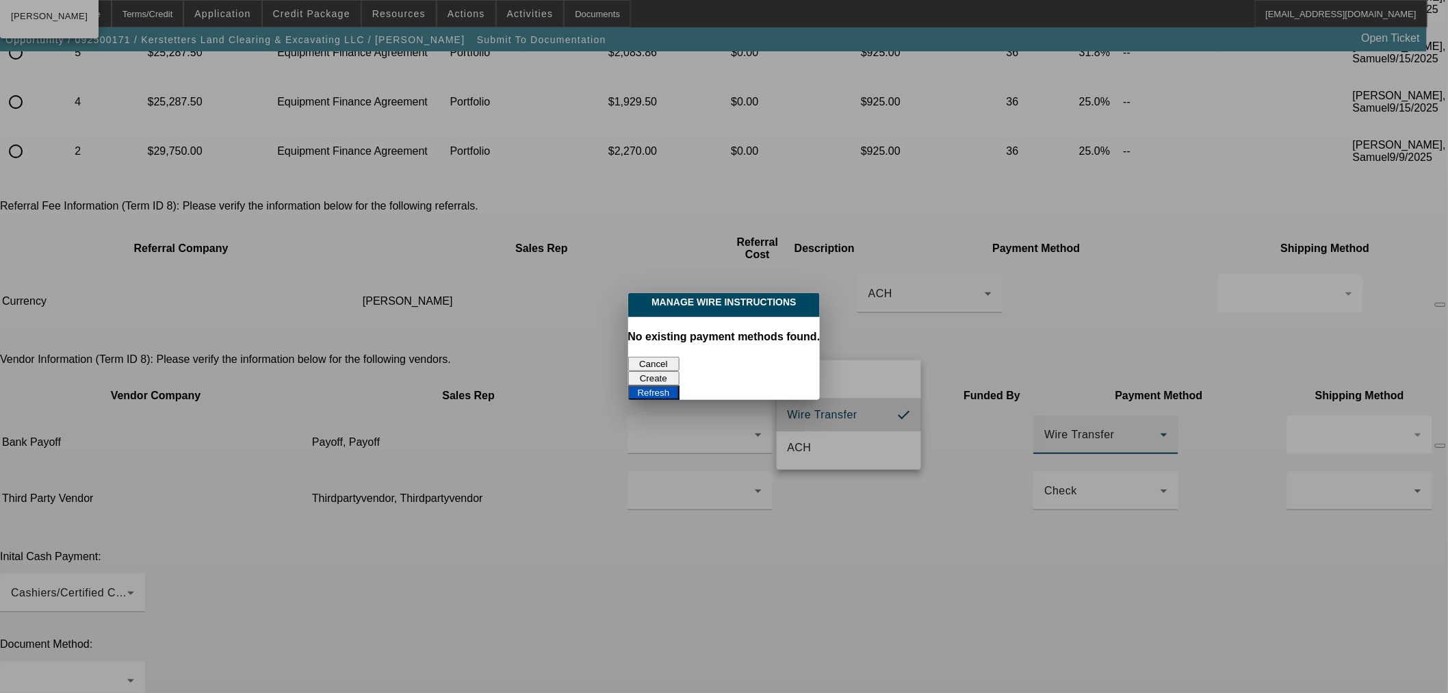
scroll to position [0, 0]
click at [680, 371] on button "Create" at bounding box center [653, 378] width 51 height 14
click at [680, 385] on button "Refresh" at bounding box center [653, 392] width 51 height 14
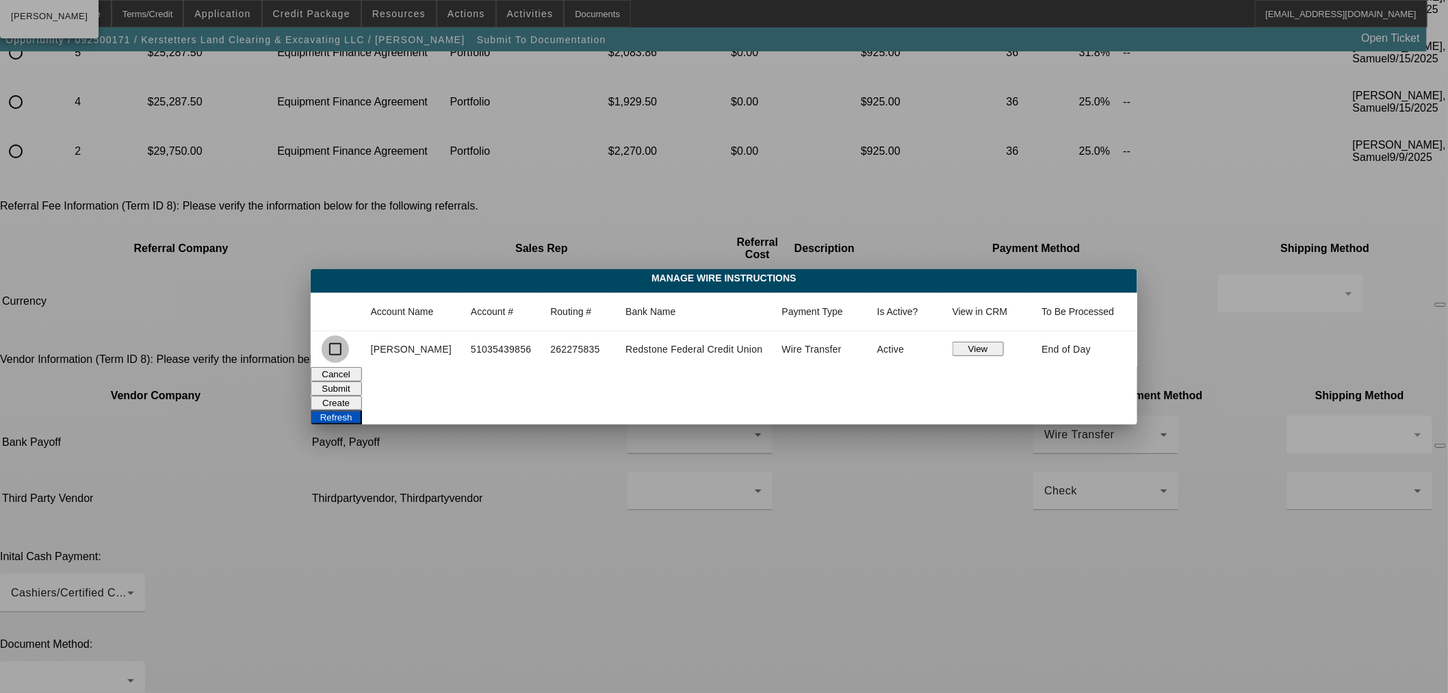
click at [333, 350] on input "checkbox" at bounding box center [335, 348] width 27 height 27
checkbox input "true"
click at [362, 387] on button "Submit" at bounding box center [336, 388] width 51 height 14
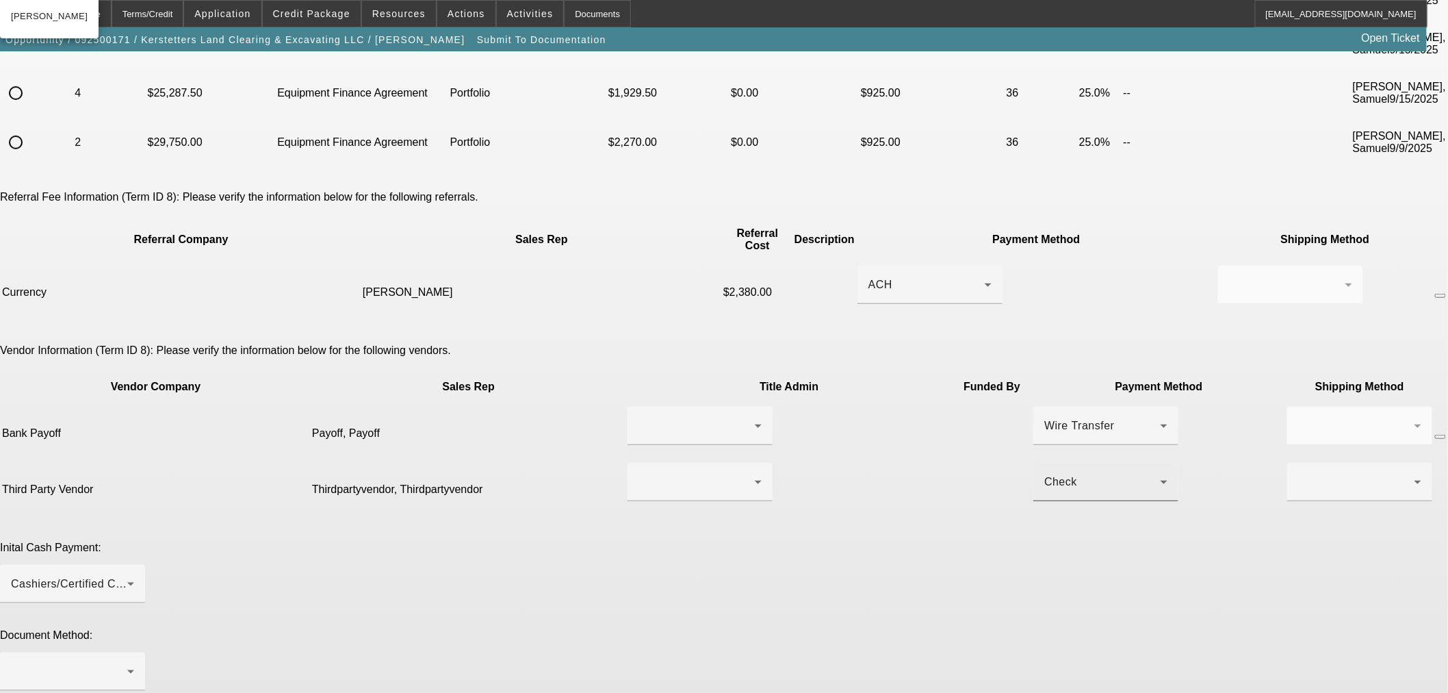
scroll to position [380, 0]
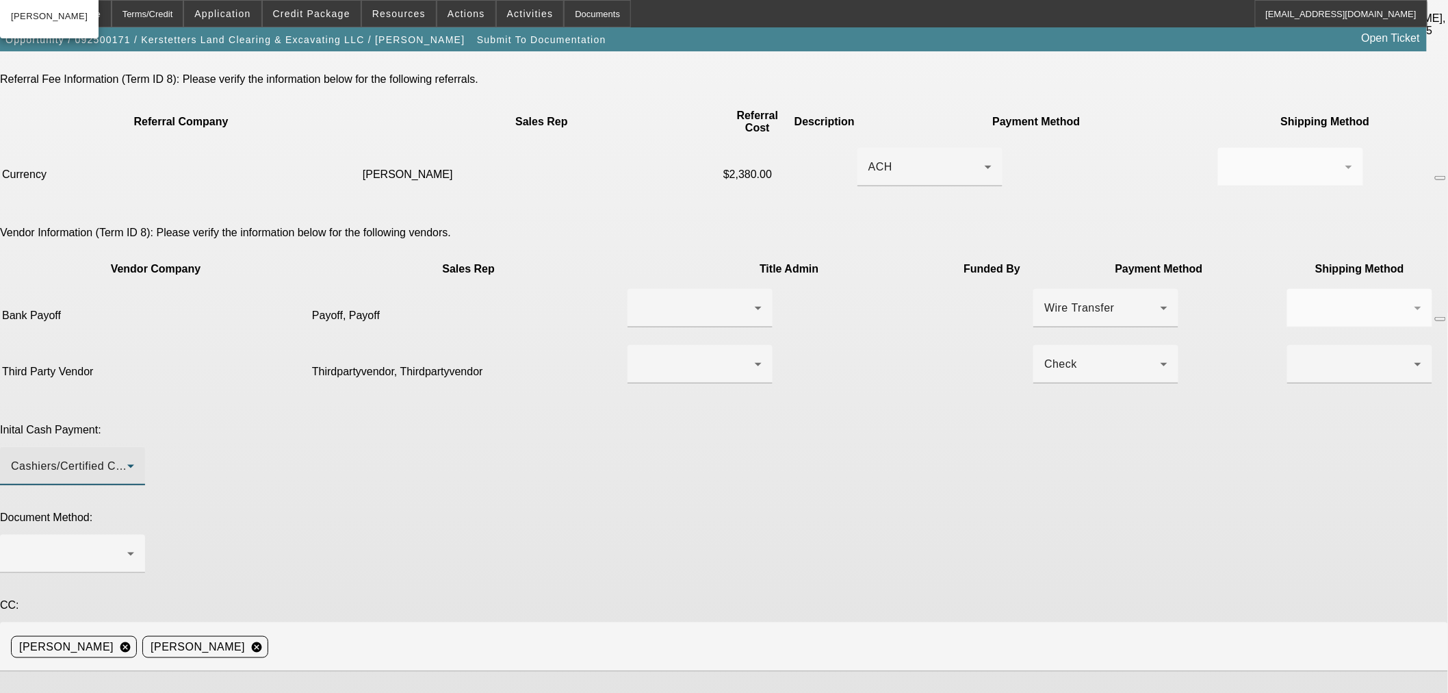
click at [127, 458] on div "Cashiers/Certified Check" at bounding box center [69, 466] width 116 height 16
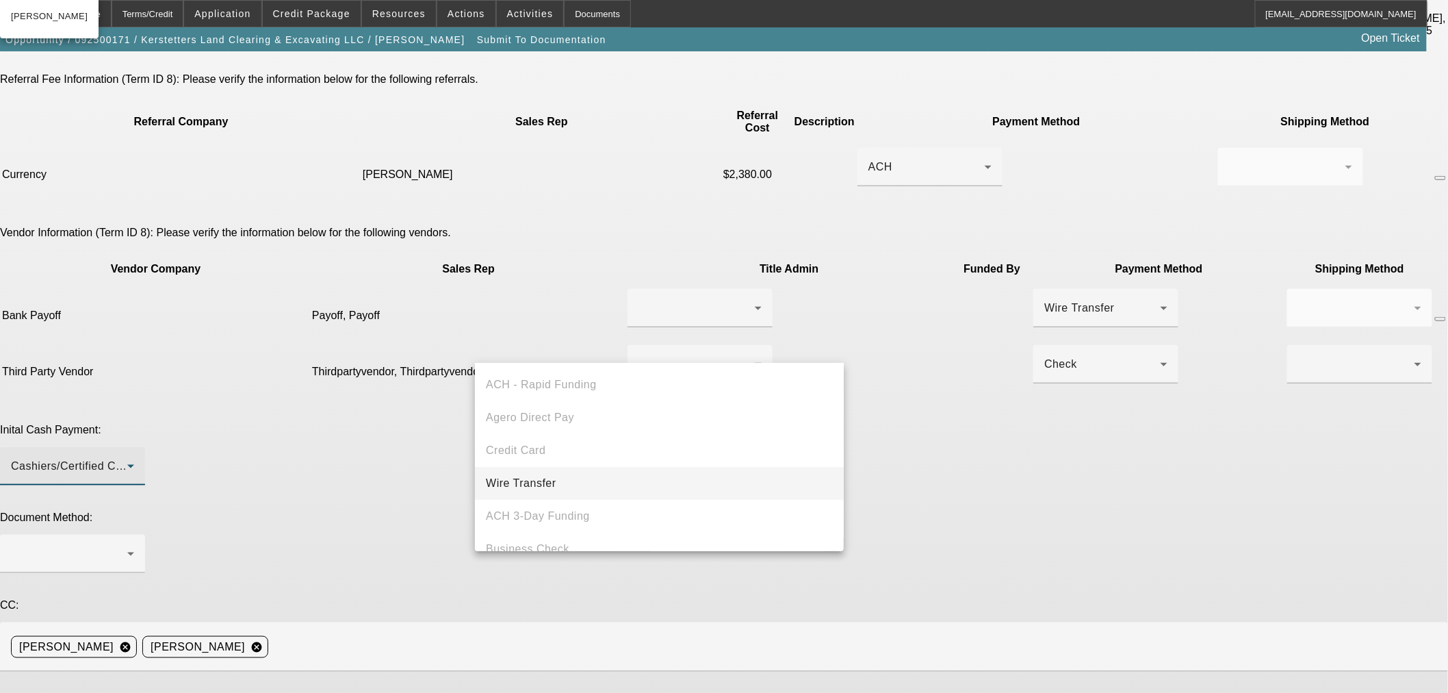
scroll to position [47, 0]
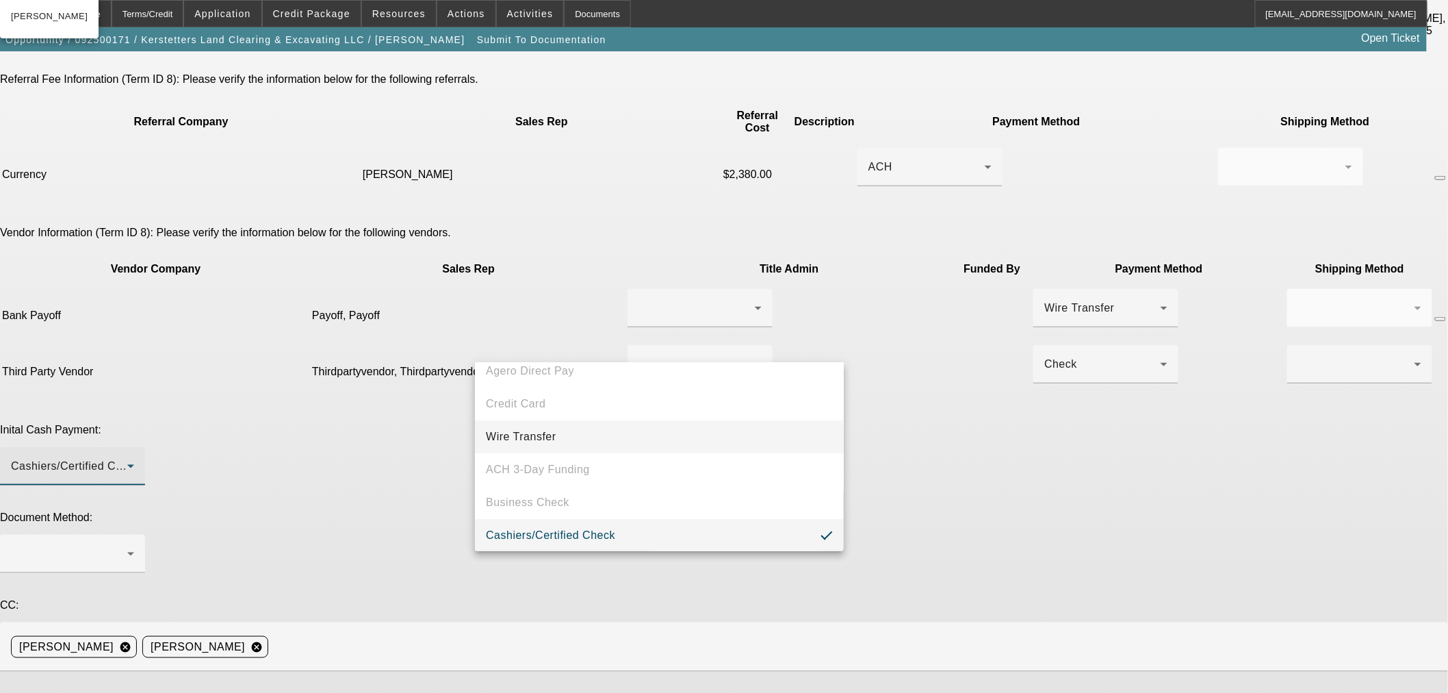
click at [617, 432] on mat-option "Wire Transfer" at bounding box center [659, 436] width 369 height 33
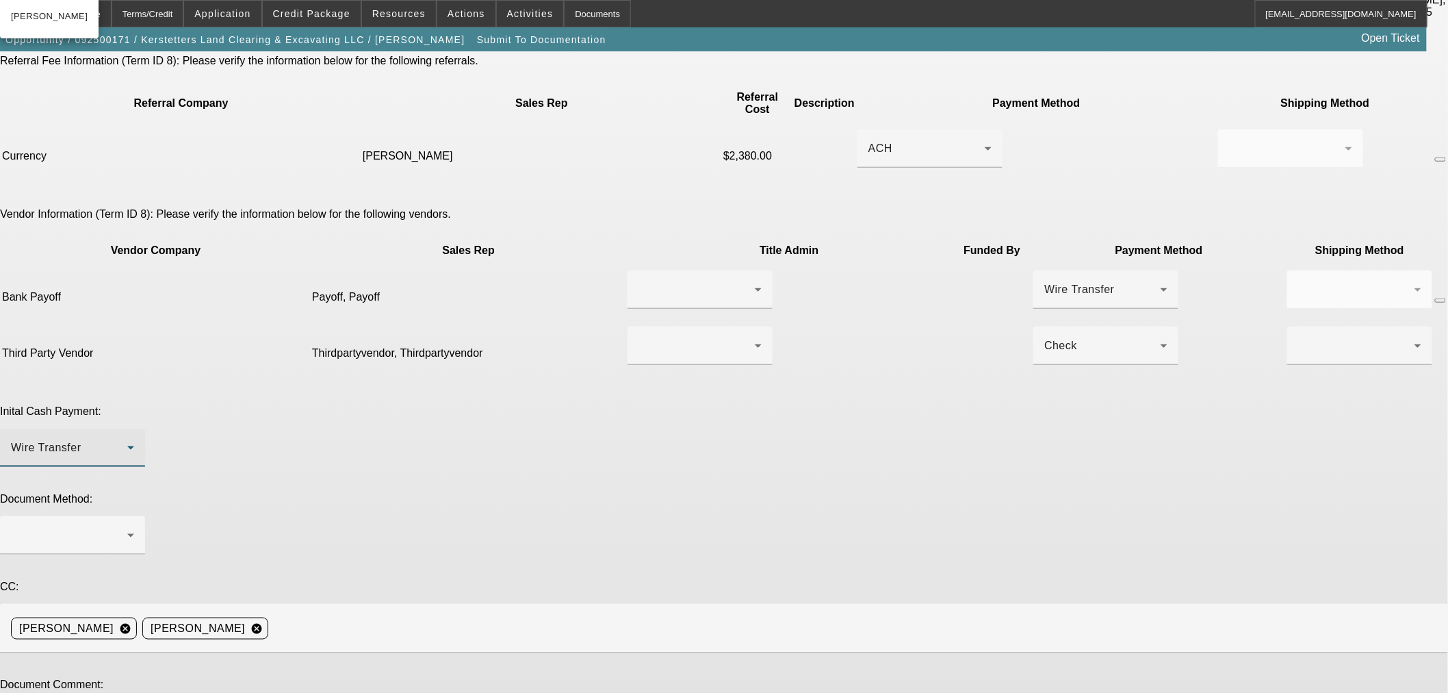
scroll to position [404, 0]
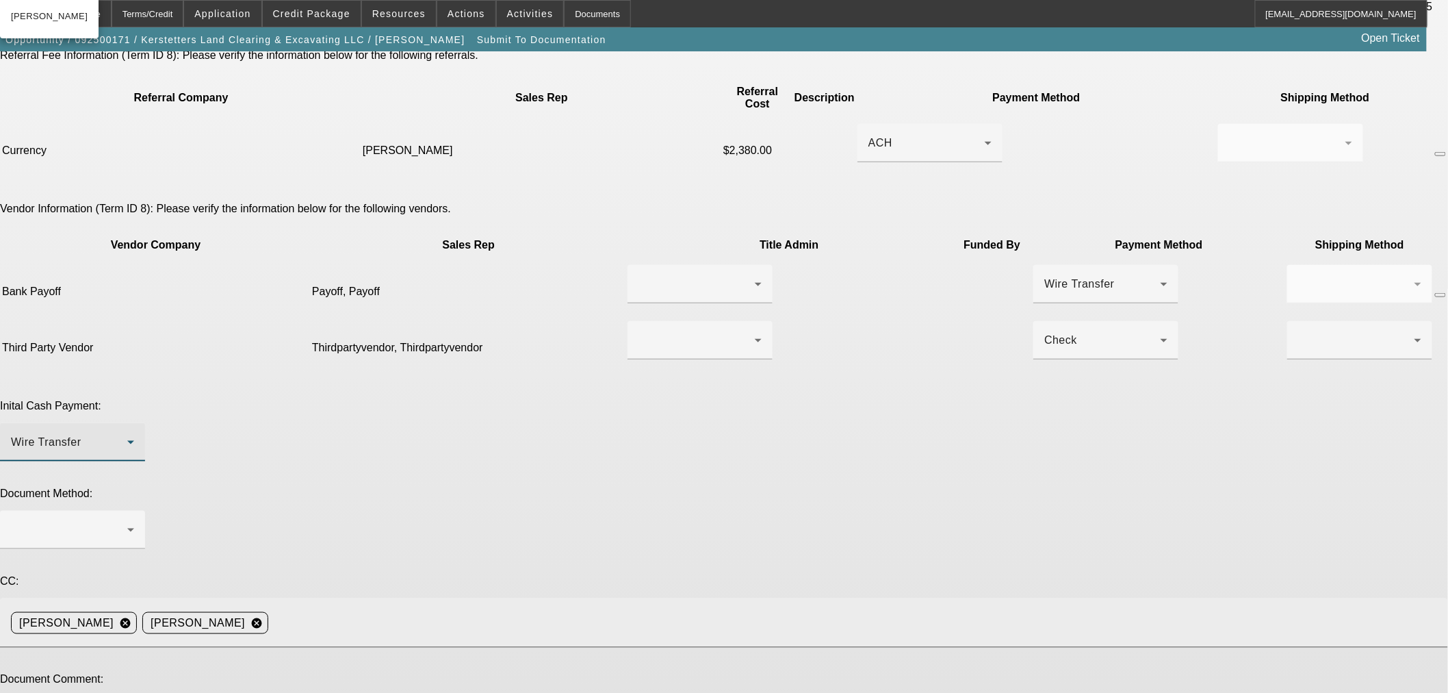
click at [830, 609] on input at bounding box center [853, 622] width 1158 height 27
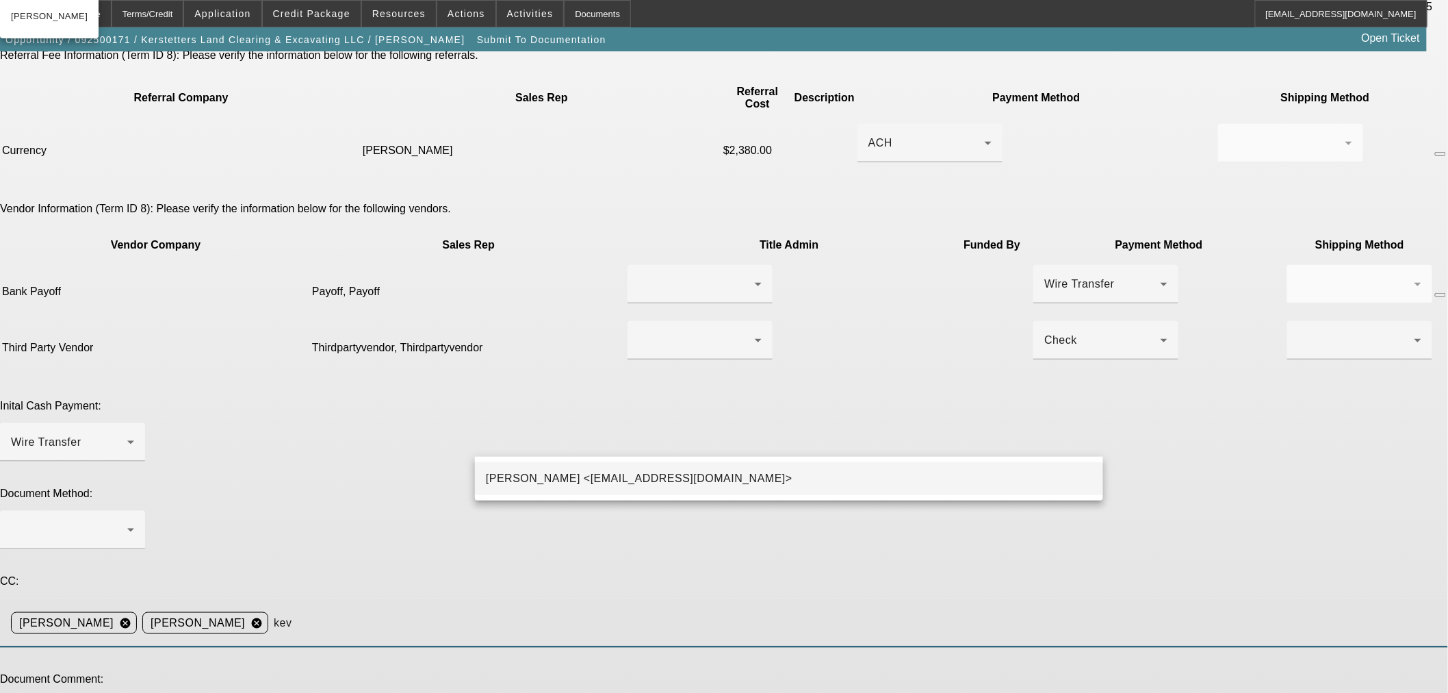
type input "kev"
click at [826, 491] on mat-option "Kevin O'Connor <koconnor@beaconfunding.com>" at bounding box center [789, 478] width 628 height 33
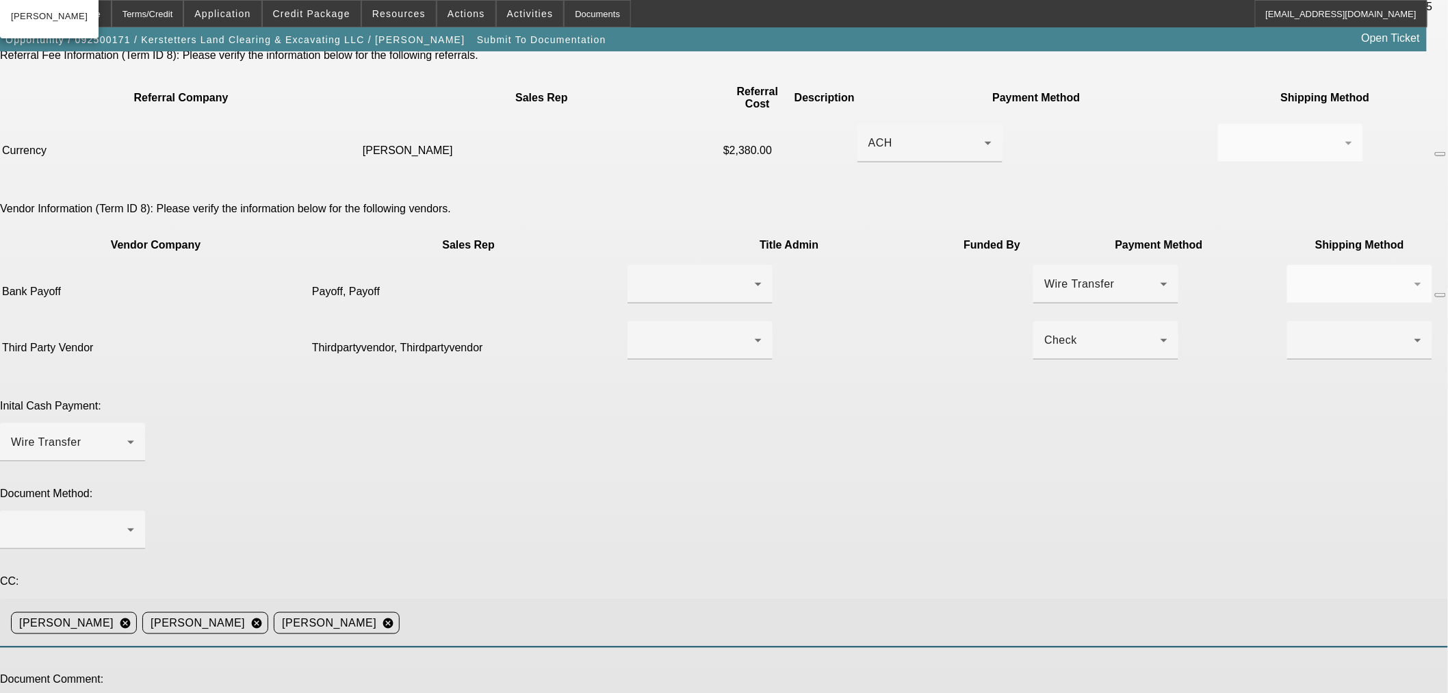
drag, startPoint x: 1087, startPoint y: 511, endPoint x: 1048, endPoint y: 641, distance: 135.6
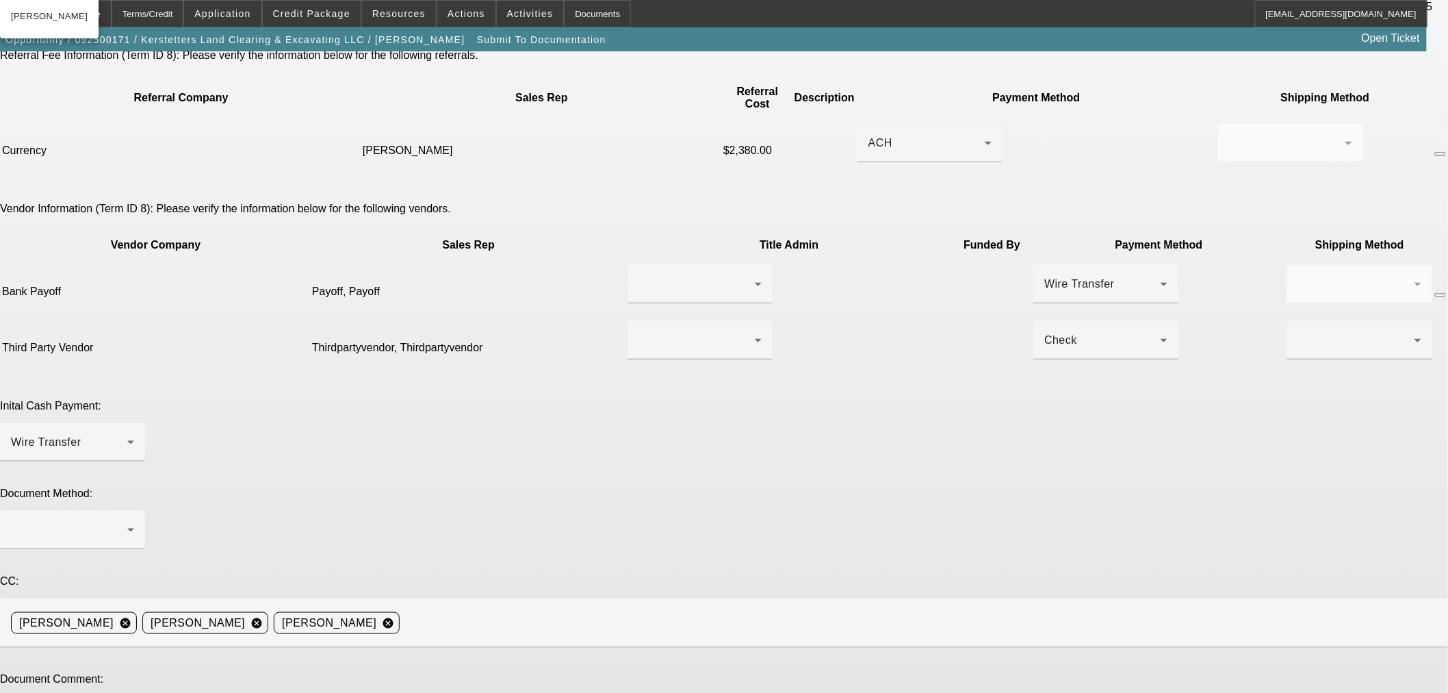
paste textarea "DOCS RESUBMISSION BUYSIDE CURRENCY - Got the current title. Turns out to be a P…"
drag, startPoint x: 761, startPoint y: 488, endPoint x: 686, endPoint y: 489, distance: 74.6
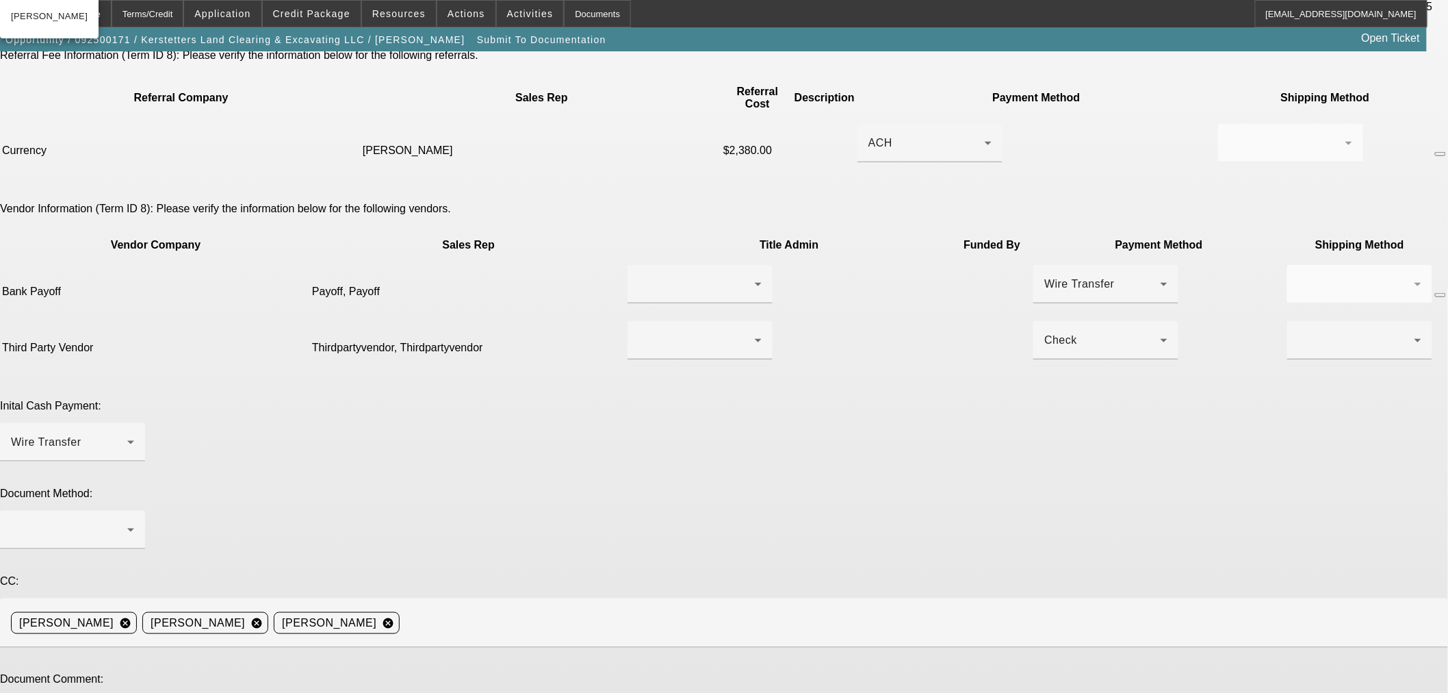
drag, startPoint x: 1057, startPoint y: 502, endPoint x: 1044, endPoint y: 504, distance: 13.1
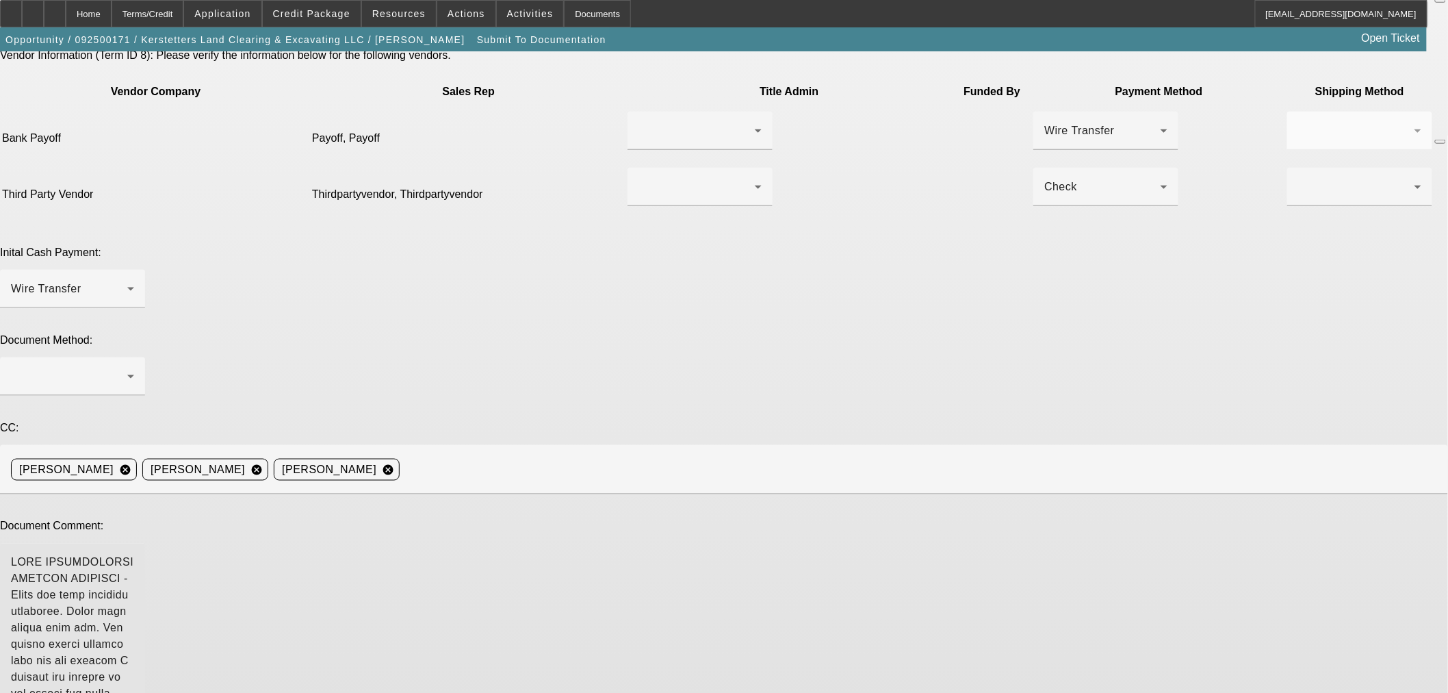
scroll to position [561, 0]
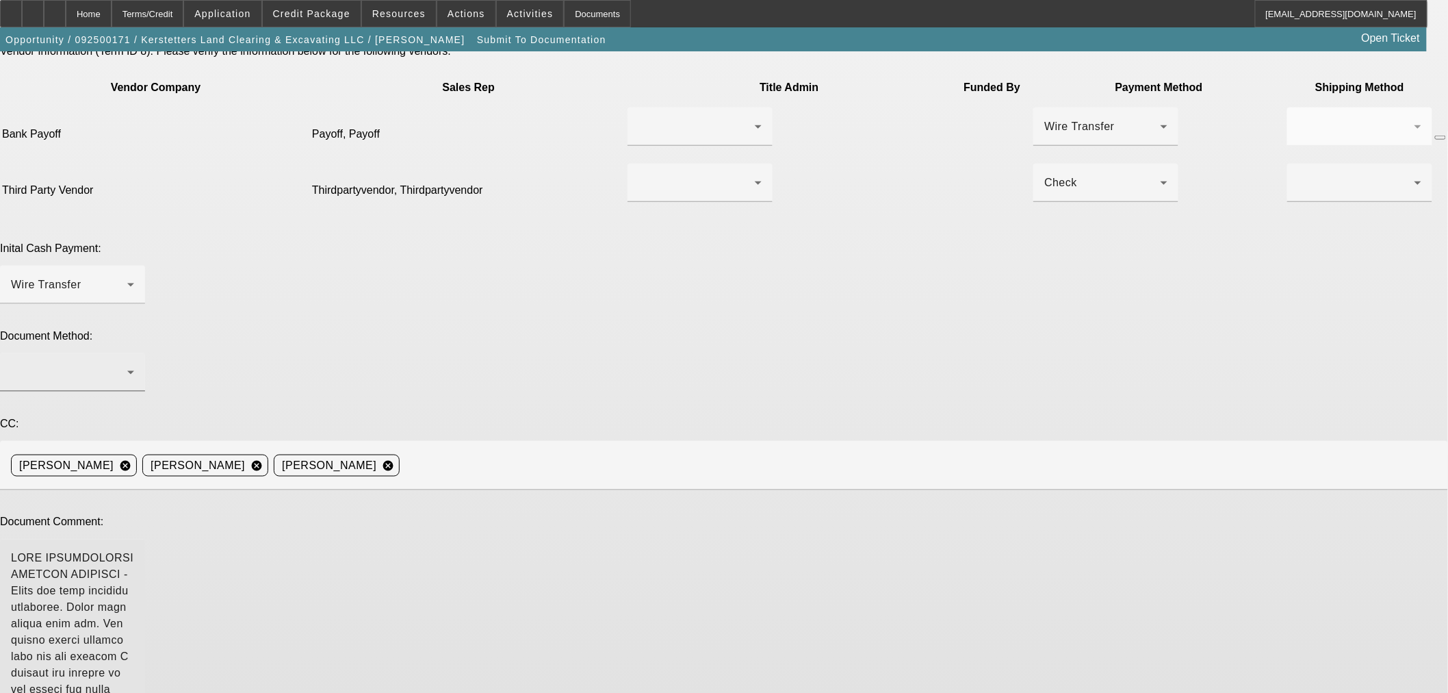
type textarea "DOCS RESUBMISSION BUYSIDE CURRENCY - Title has been uploaded correctly. Added b…"
click at [127, 364] on div at bounding box center [69, 372] width 116 height 16
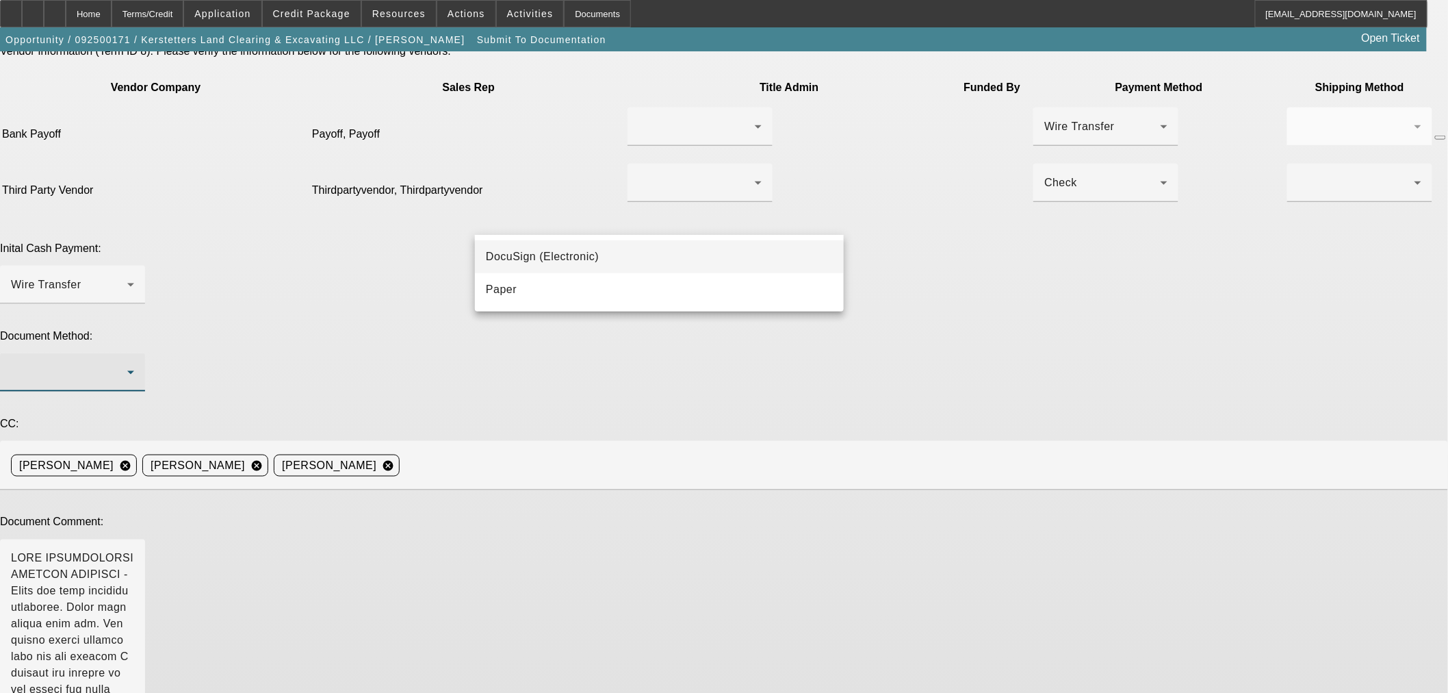
click at [668, 262] on mat-option "DocuSign (Electronic)" at bounding box center [659, 256] width 369 height 33
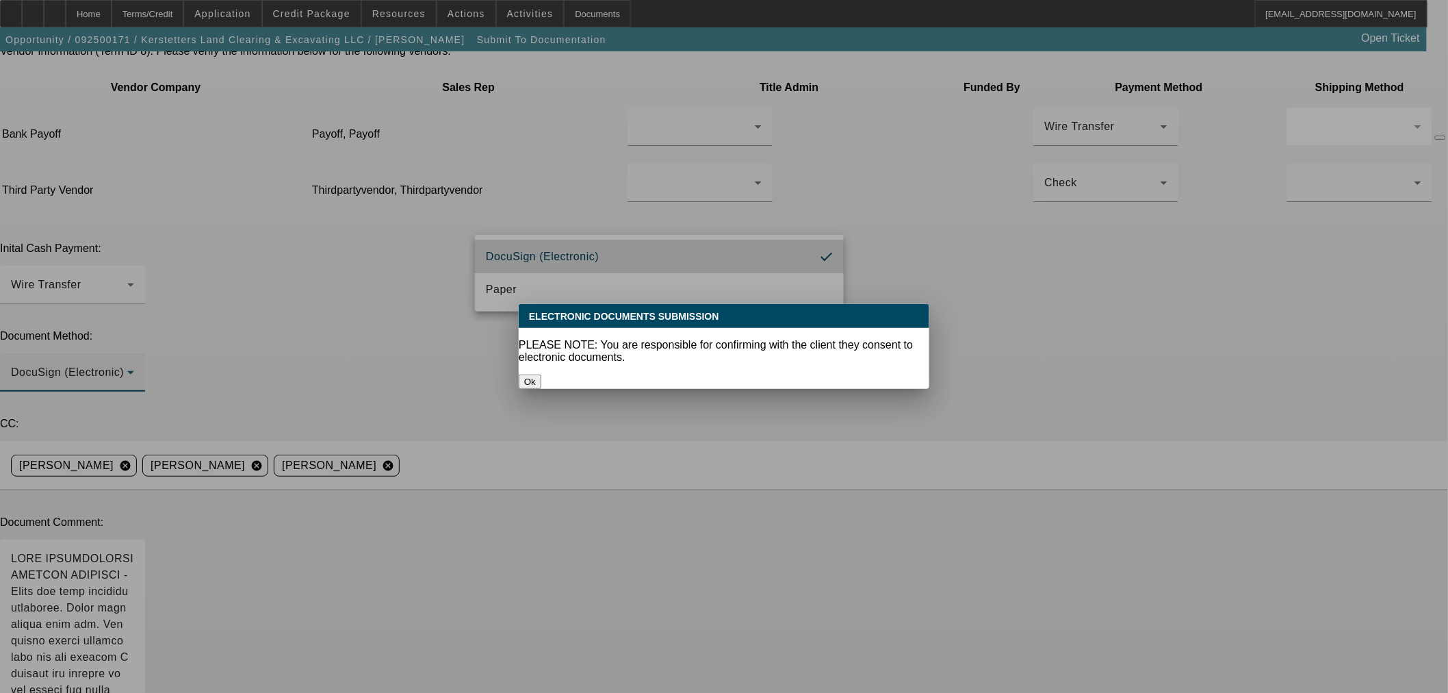
scroll to position [0, 0]
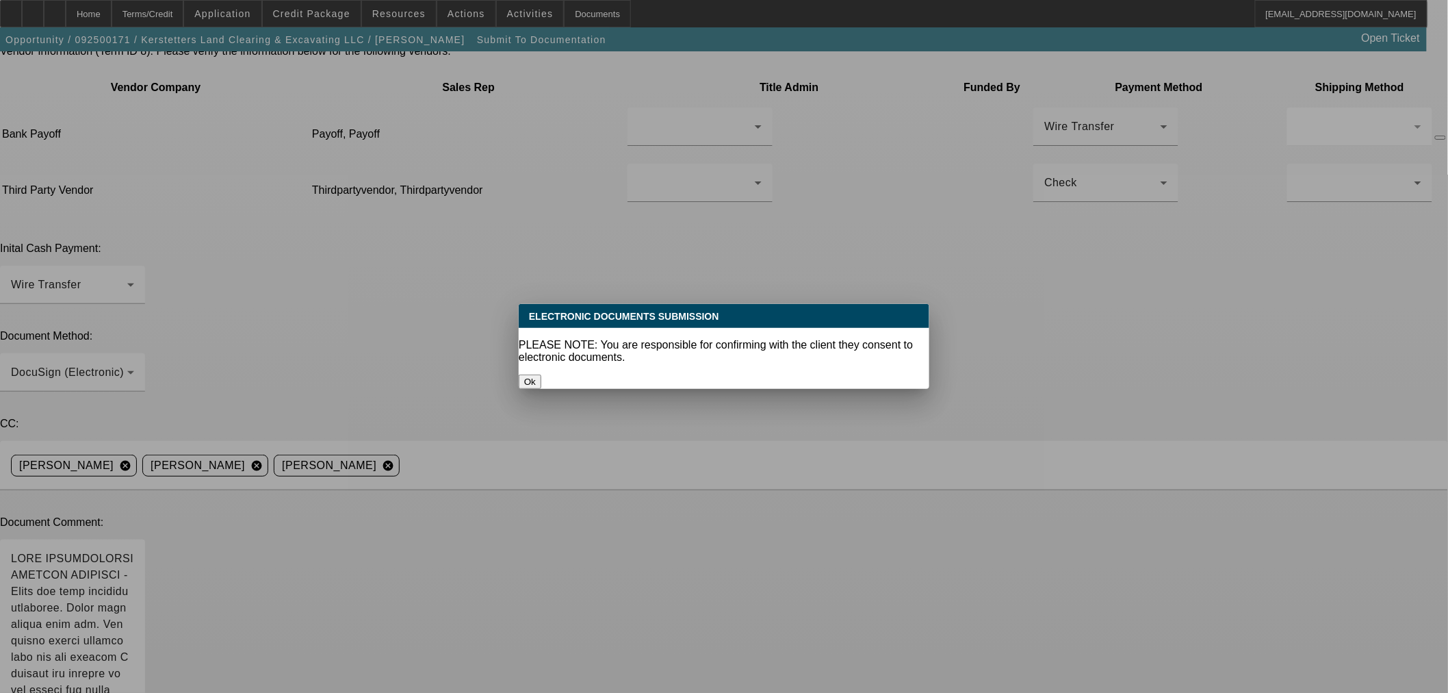
click at [541, 374] on button "Ok" at bounding box center [530, 381] width 23 height 14
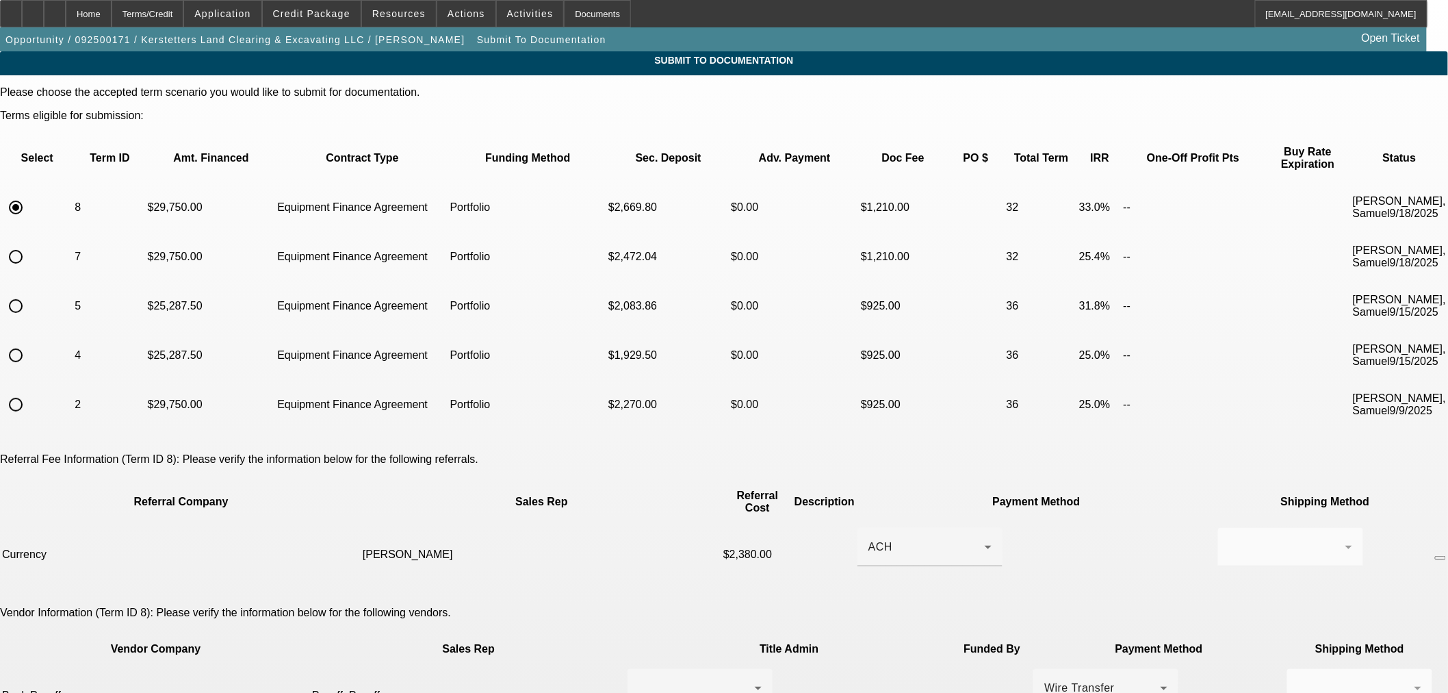
scroll to position [561, 0]
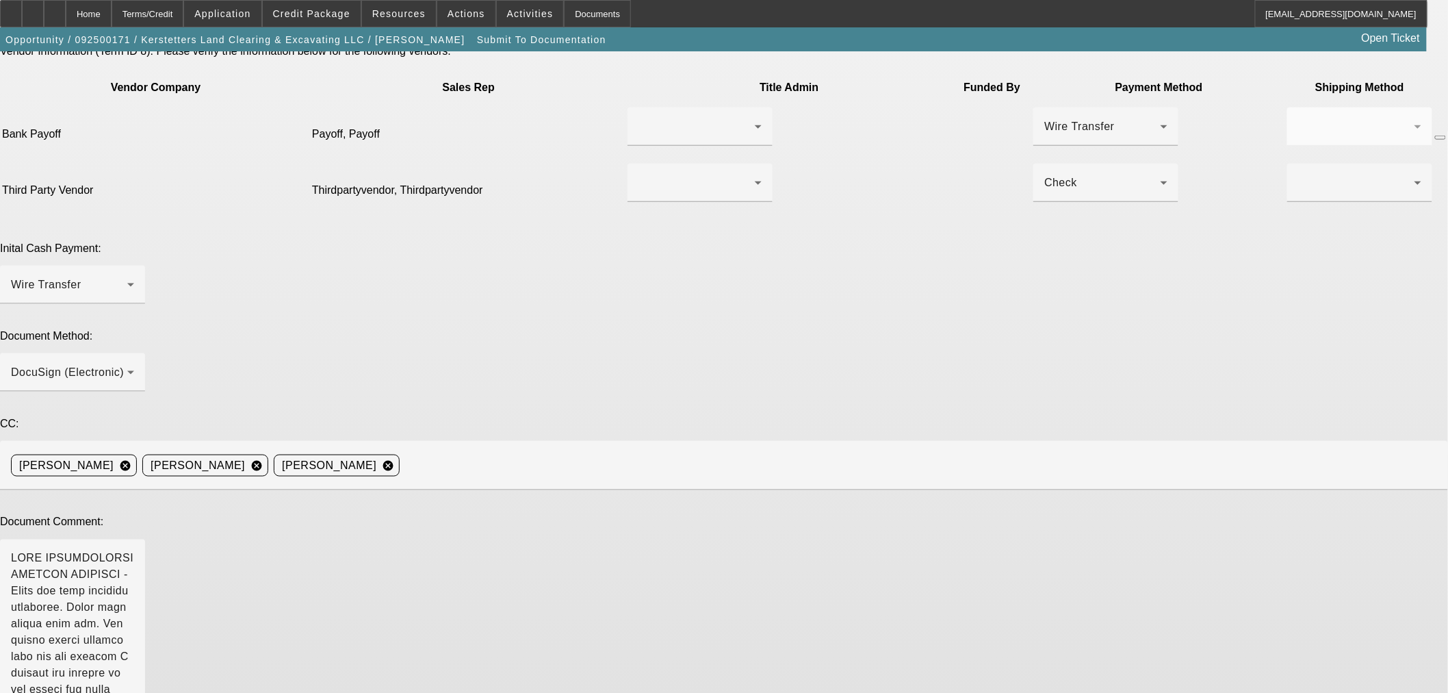
type textarea "Added 8 points for Currency and marked up monthly payment."
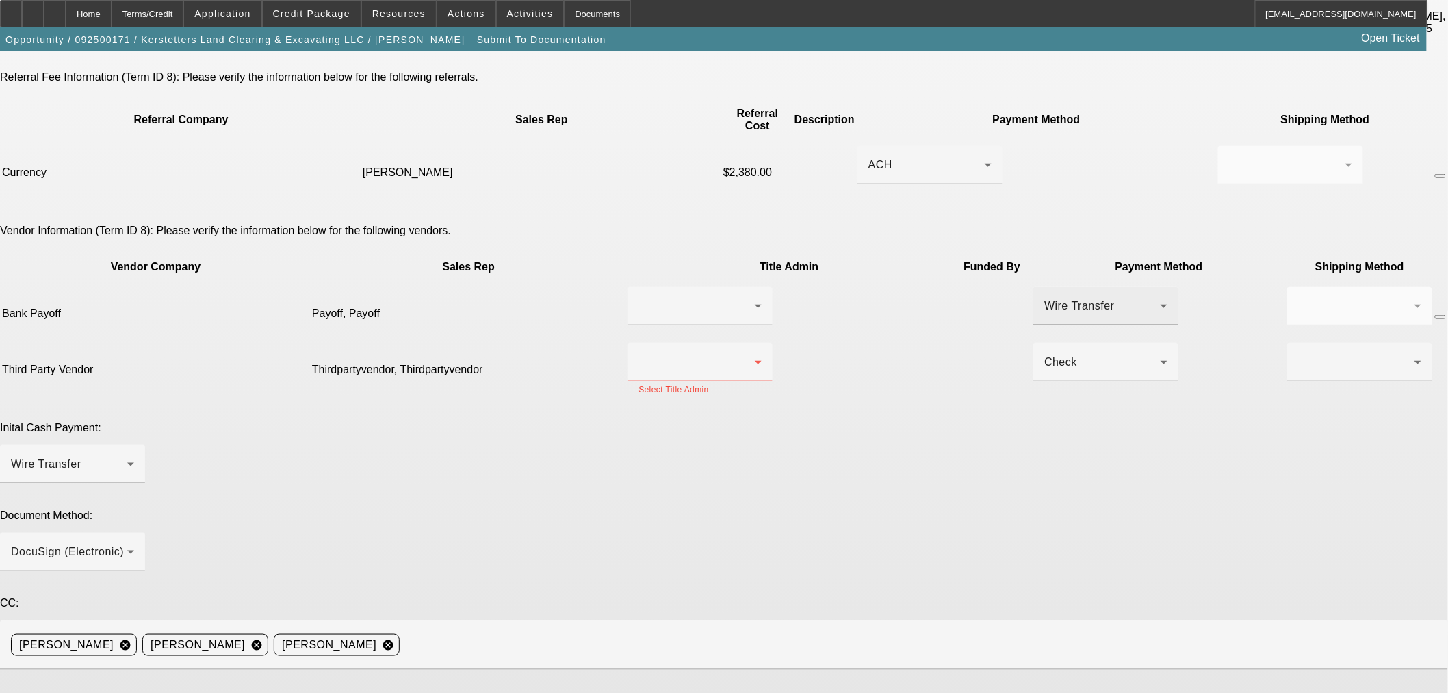
scroll to position [308, 0]
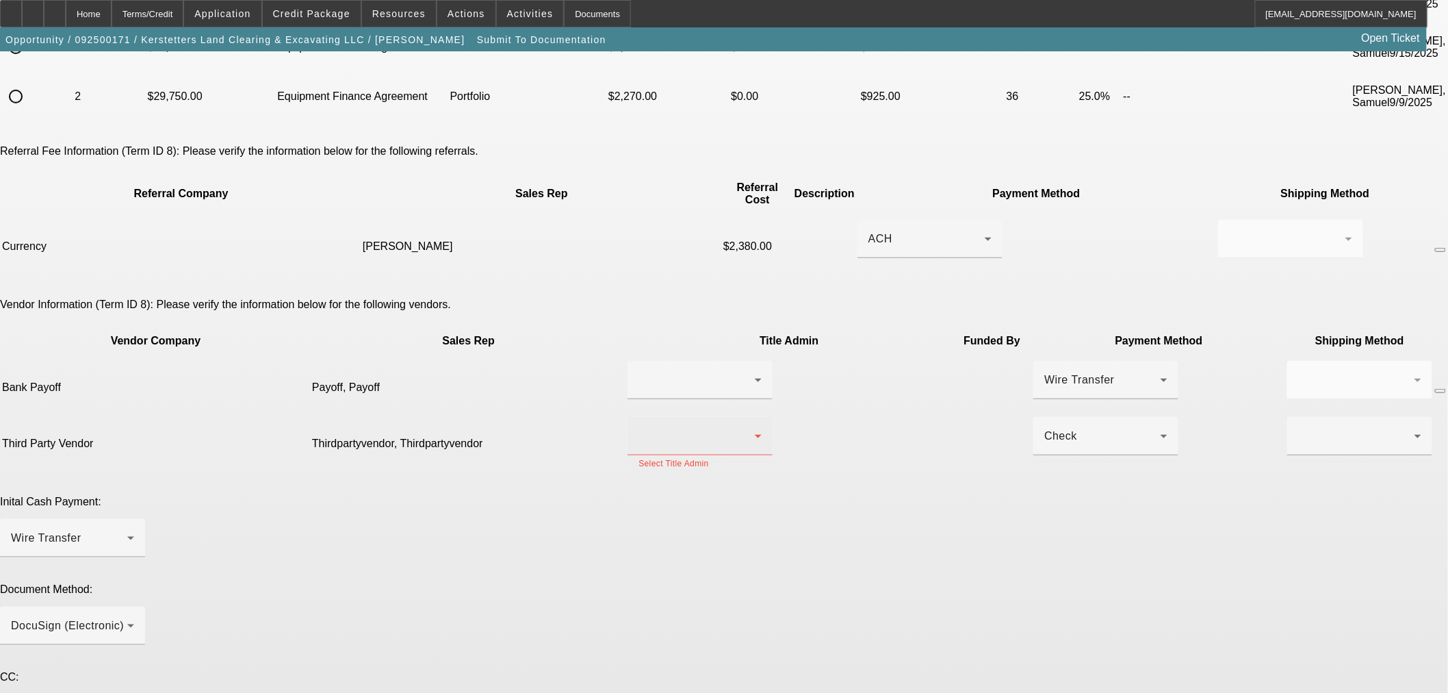
click at [750, 428] on icon at bounding box center [758, 436] width 16 height 16
click at [695, 387] on span "Thirdpartyvendor, Thirdpartyvendor" at bounding box center [647, 387] width 137 height 33
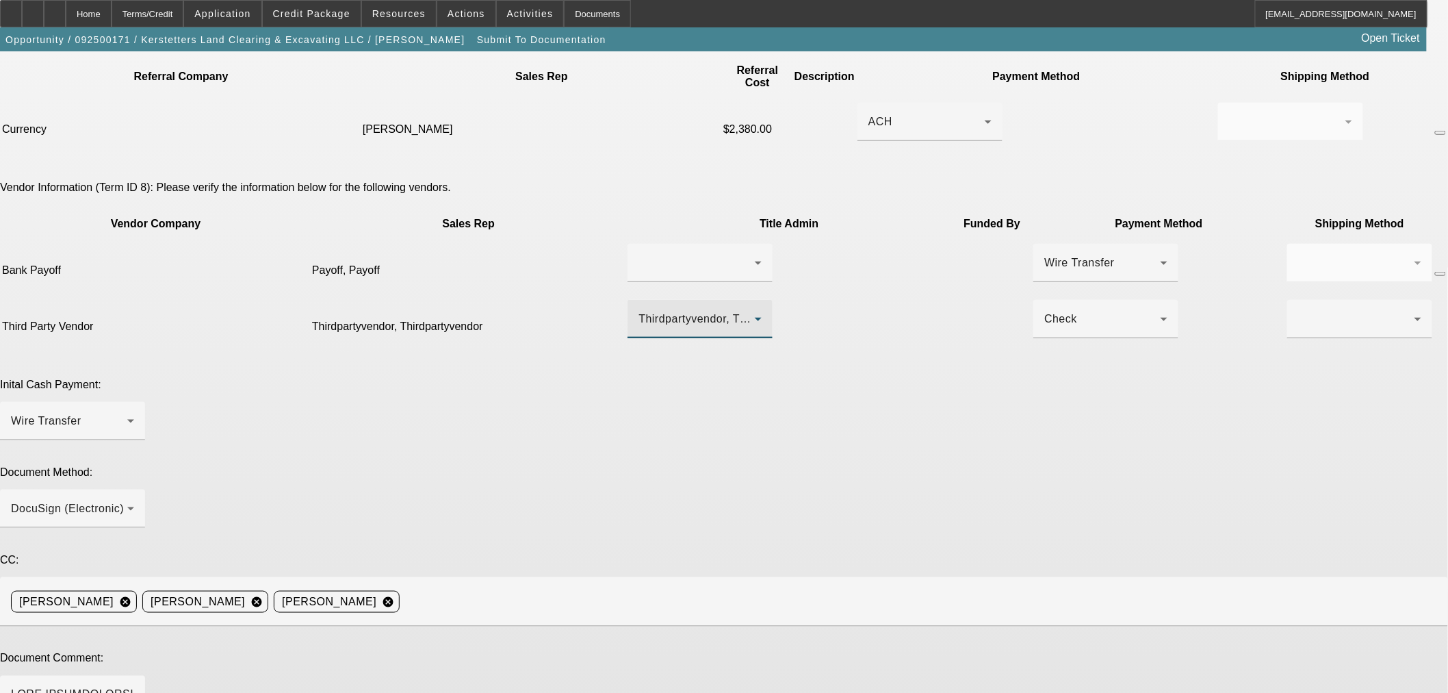
scroll to position [561, 0]
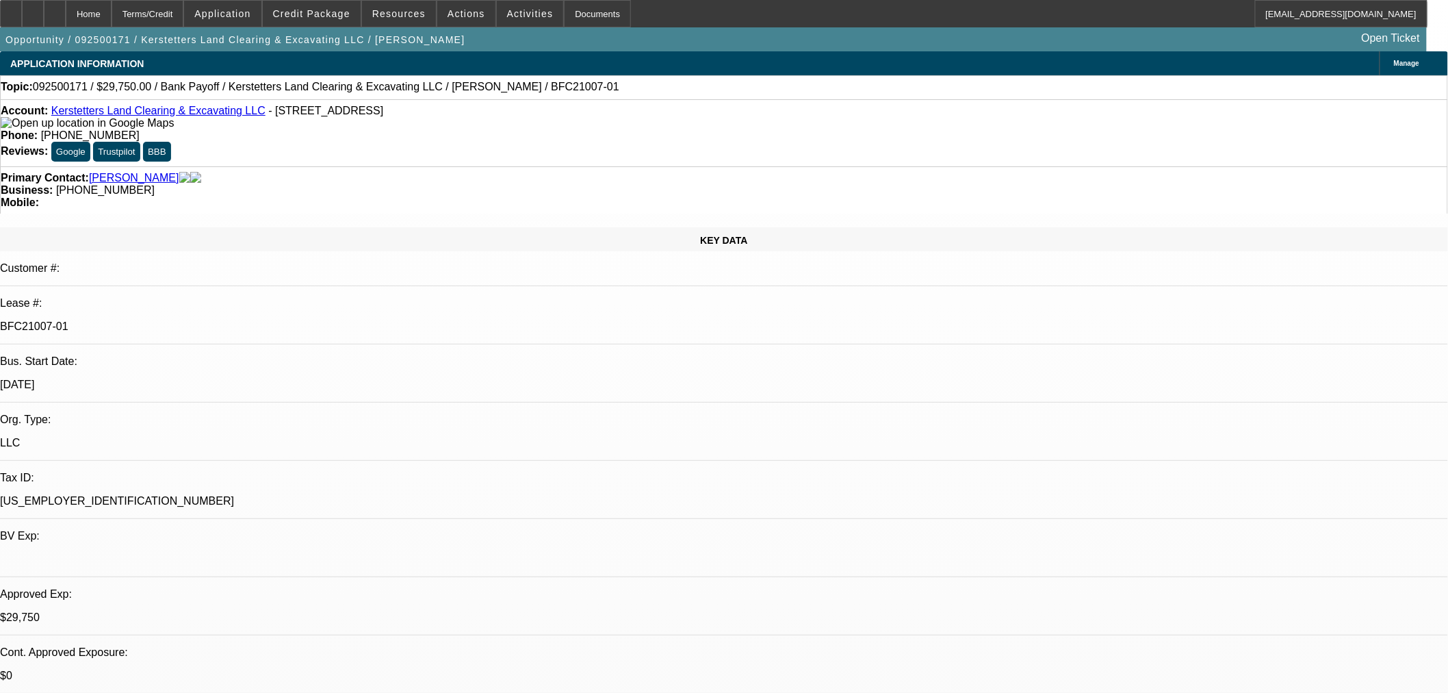
select select "0.15"
select select "2"
select select "0"
select select "6"
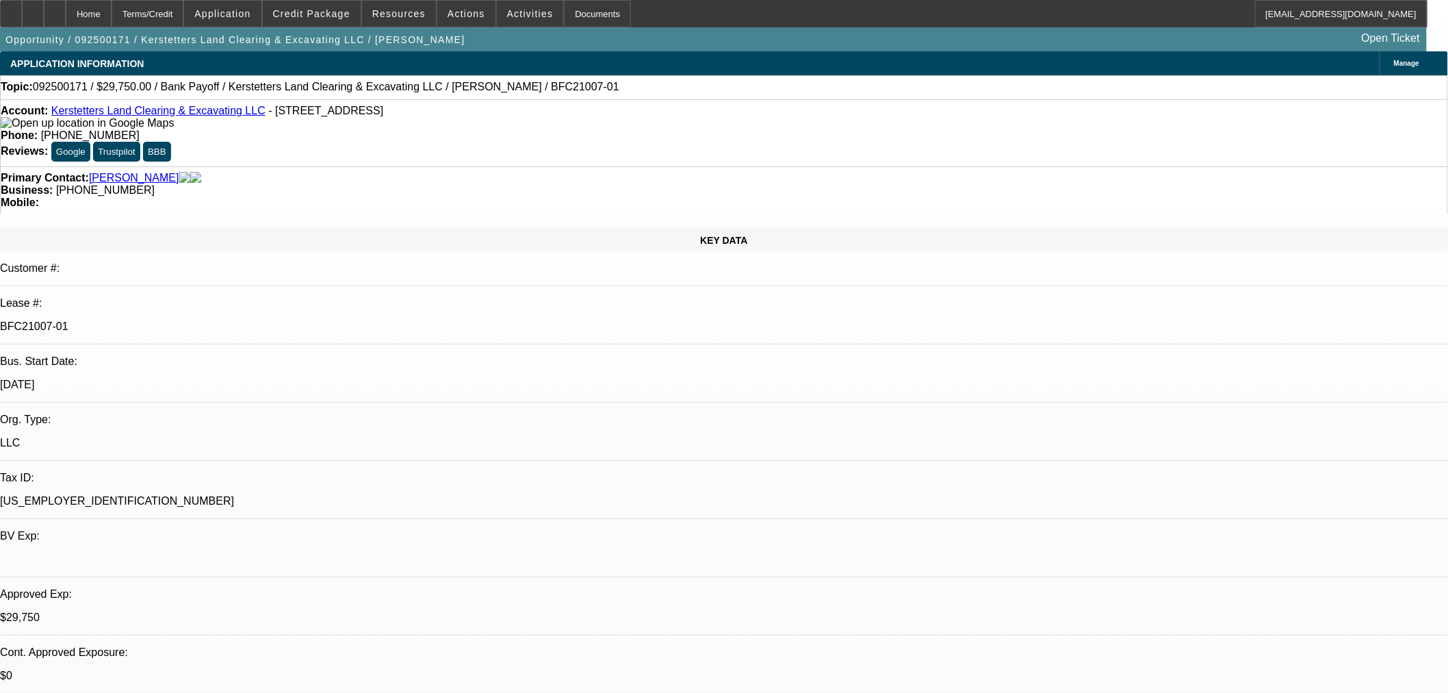
select select "0.15"
select select "2"
select select "0"
select select "6"
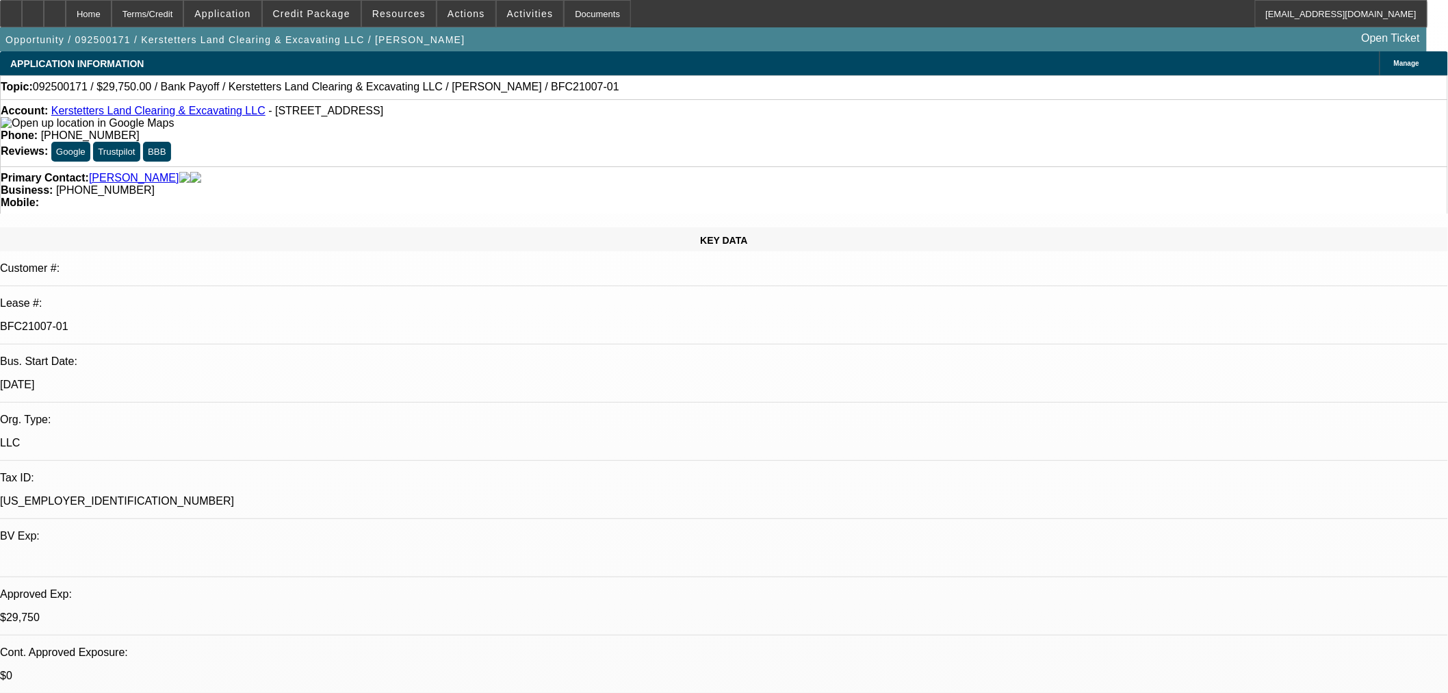
select select "0.15"
select select "2"
select select "0"
select select "6"
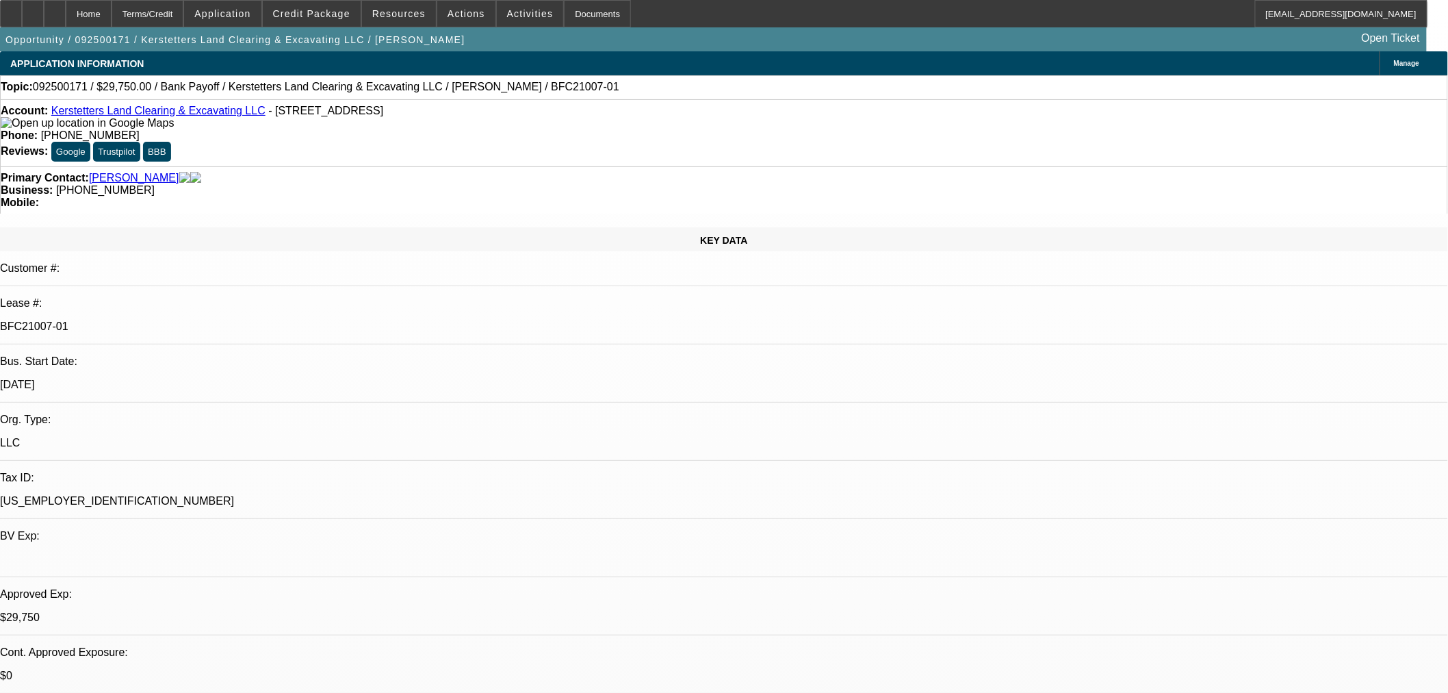
select select "0.15"
select select "2"
select select "0"
select select "6"
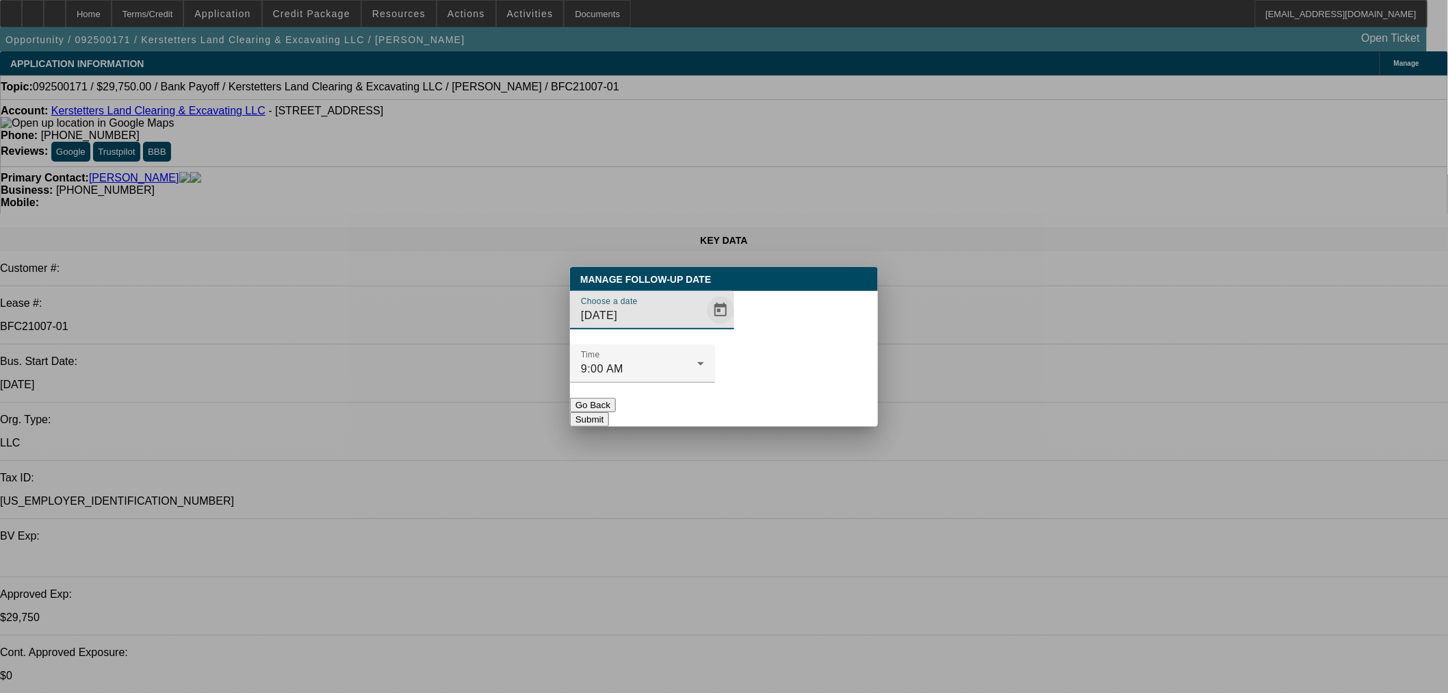
click at [706, 326] on span "Open calendar" at bounding box center [720, 310] width 33 height 33
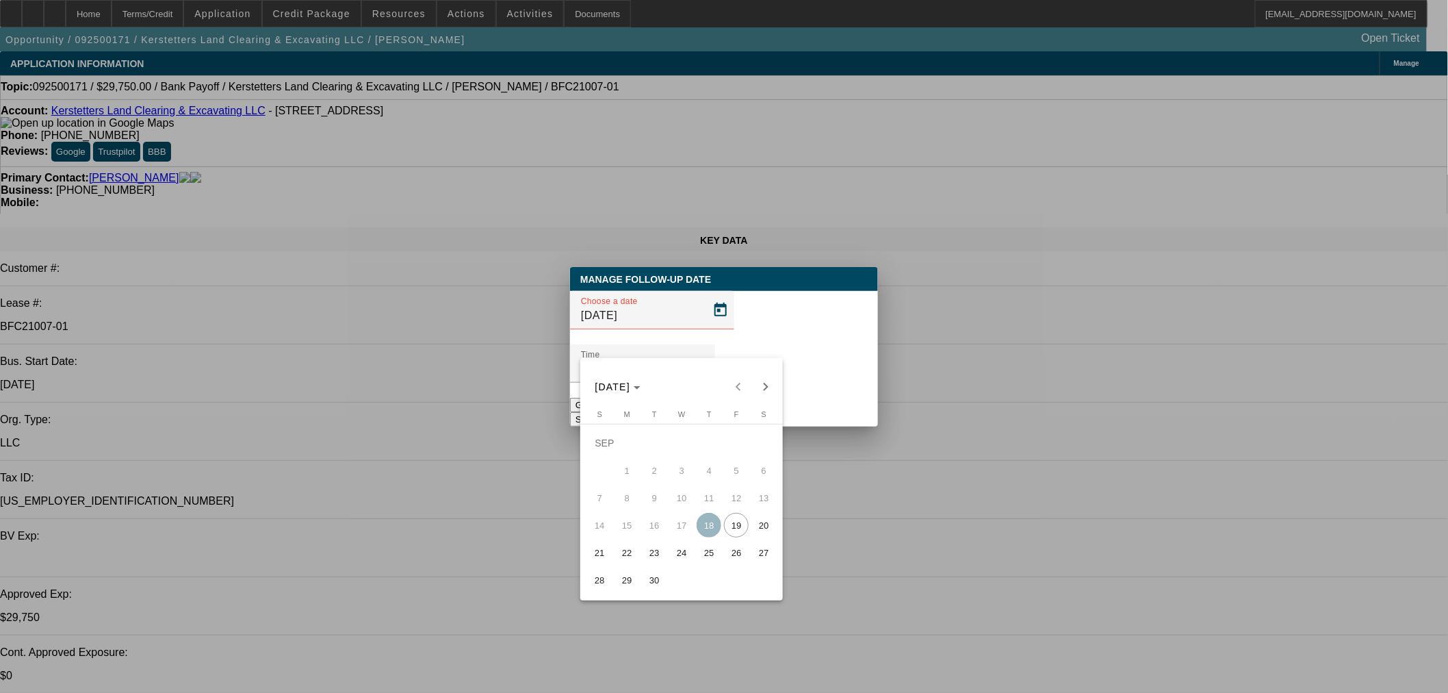
click at [623, 552] on span "22" at bounding box center [627, 552] width 25 height 25
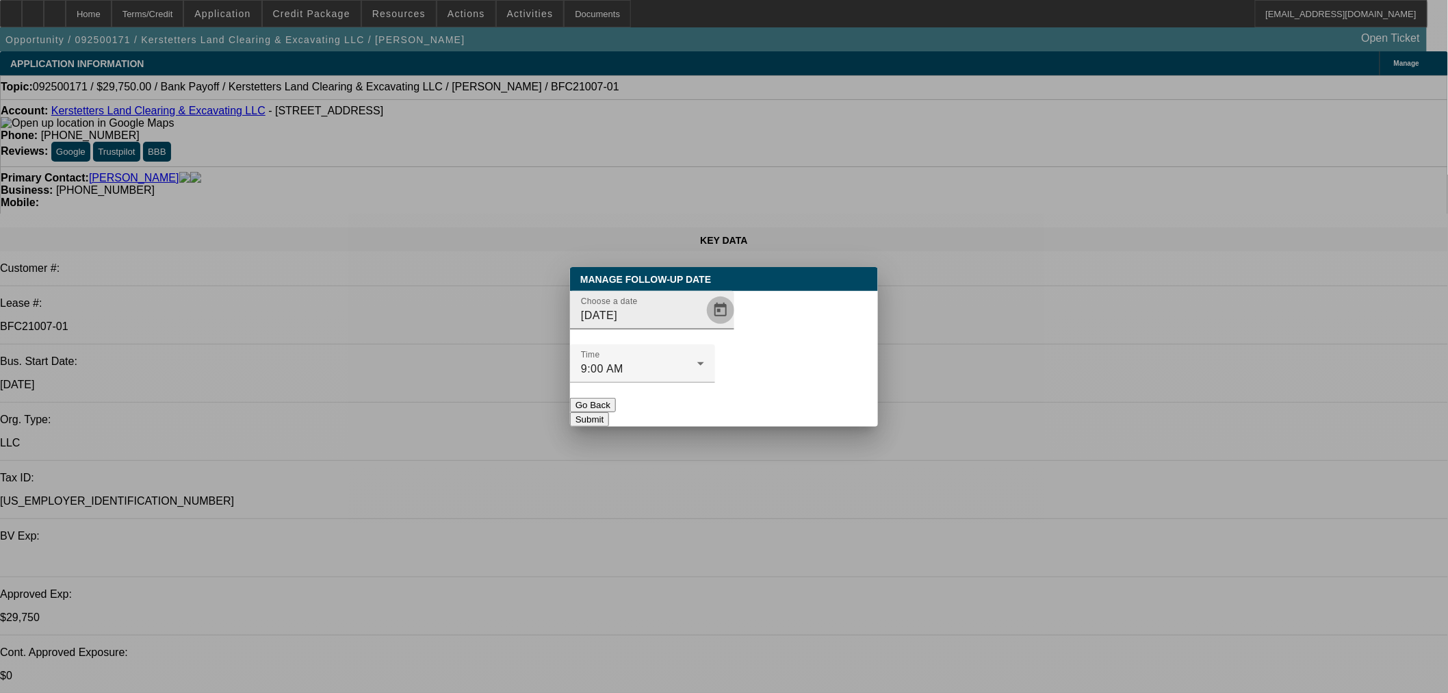
click at [704, 326] on span "Open calendar" at bounding box center [720, 310] width 33 height 33
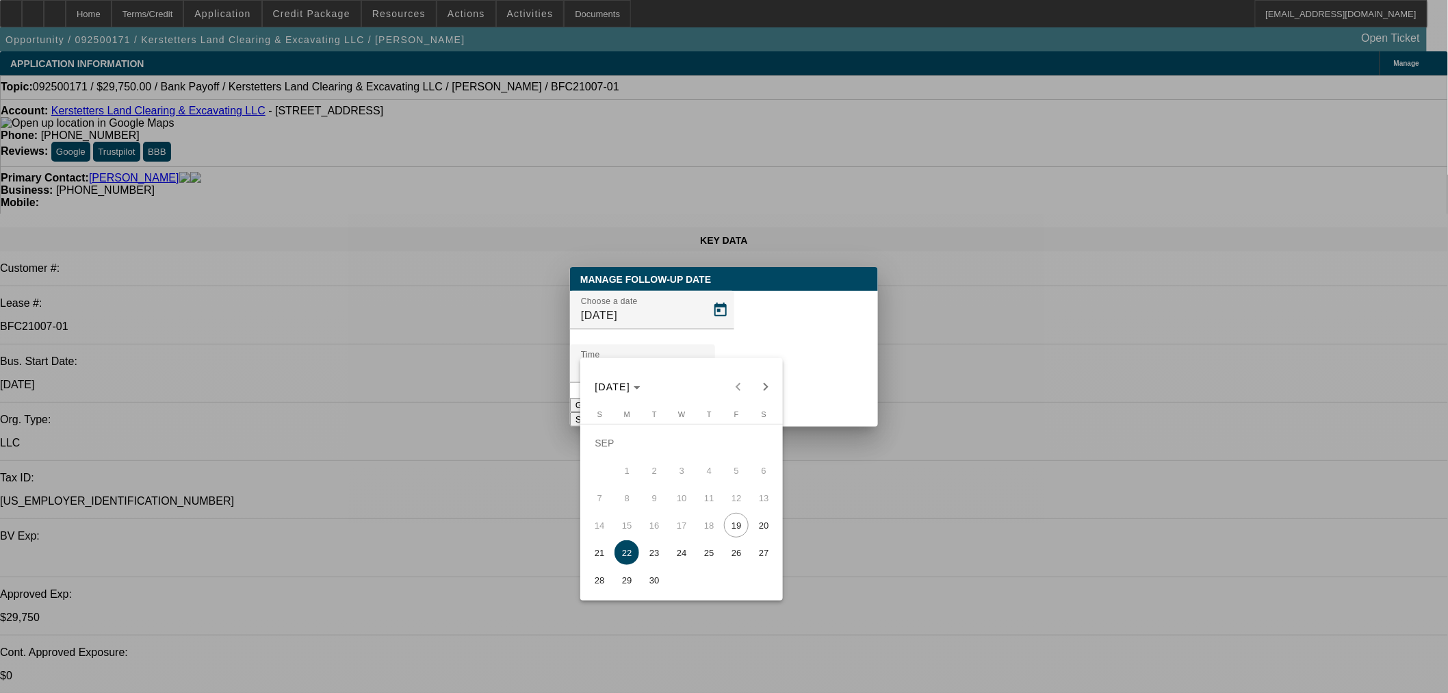
drag, startPoint x: 736, startPoint y: 532, endPoint x: 792, endPoint y: 431, distance: 115.8
click at [735, 532] on span "19" at bounding box center [736, 525] width 25 height 25
type input "9/19/2025"
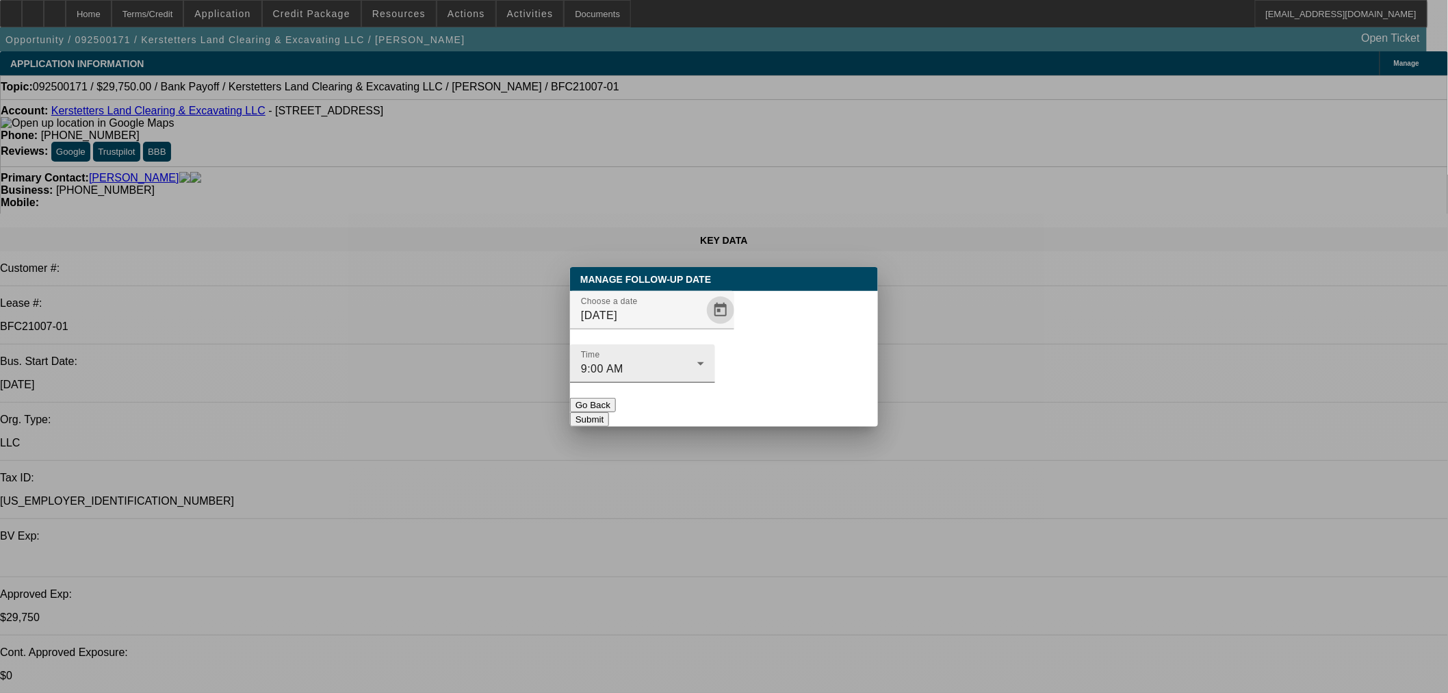
click at [609, 412] on button "Submit" at bounding box center [589, 419] width 39 height 14
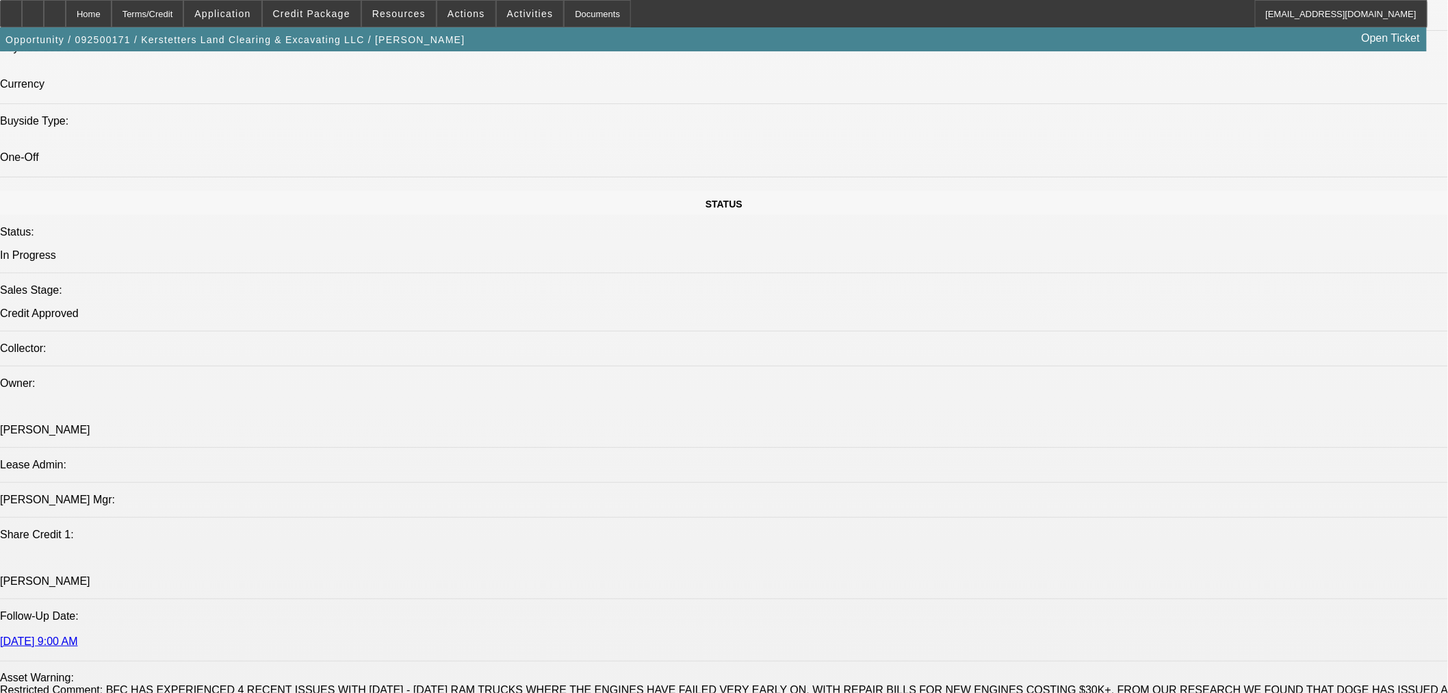
select select "0.15"
select select "2"
select select "0"
select select "6"
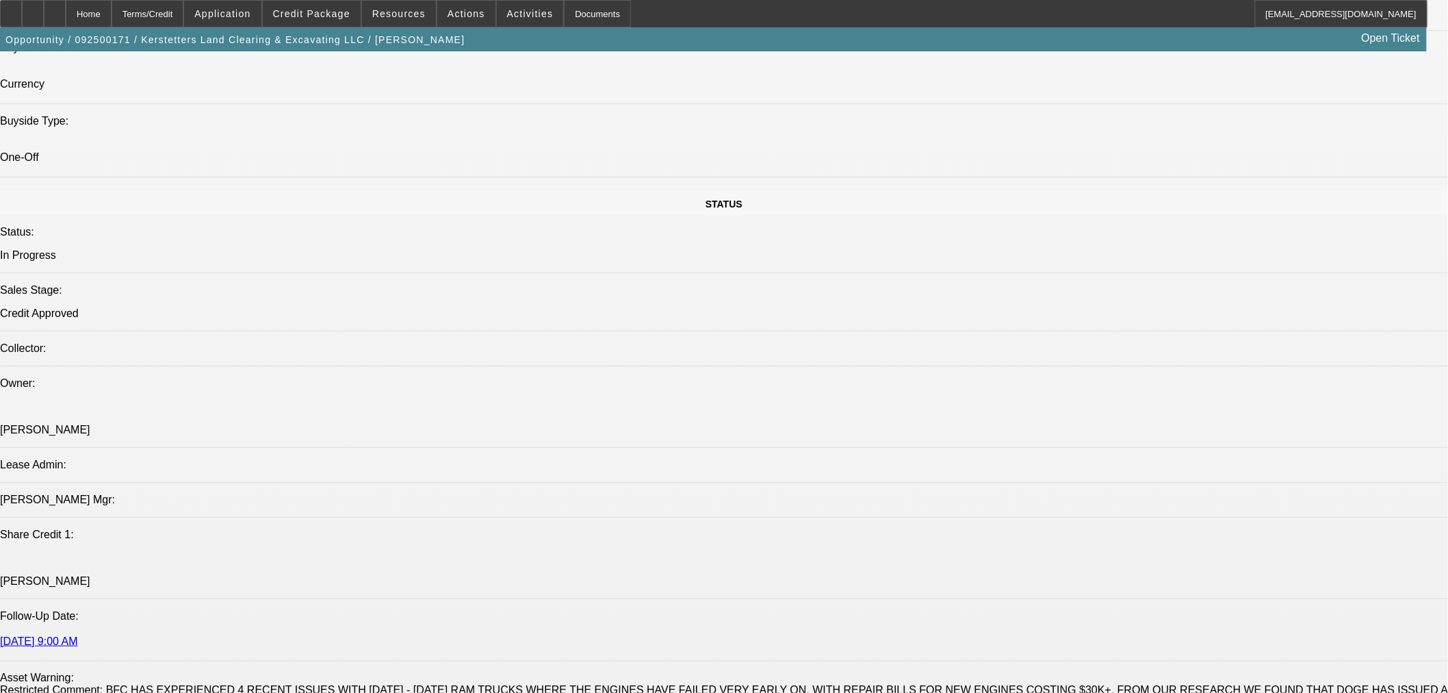
select select "0.15"
select select "2"
select select "0"
select select "6"
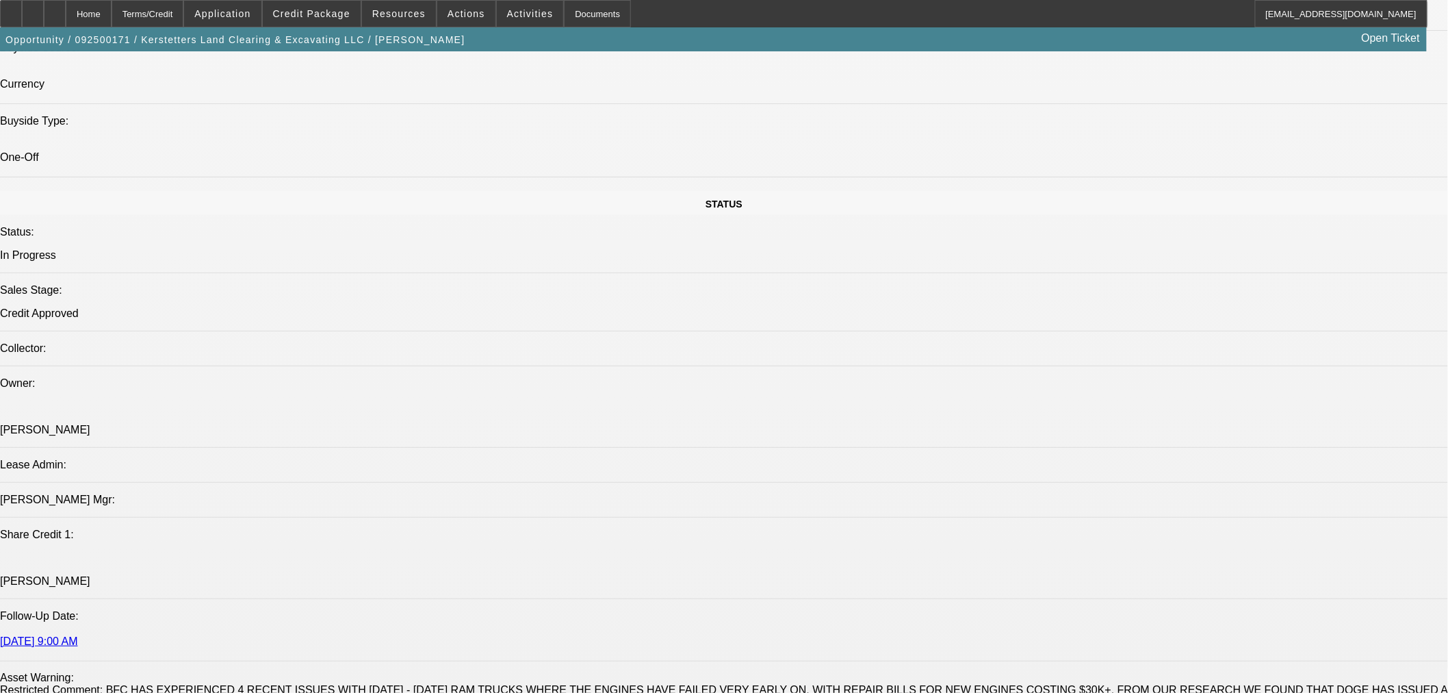
select select "0.15"
select select "2"
select select "0"
select select "6"
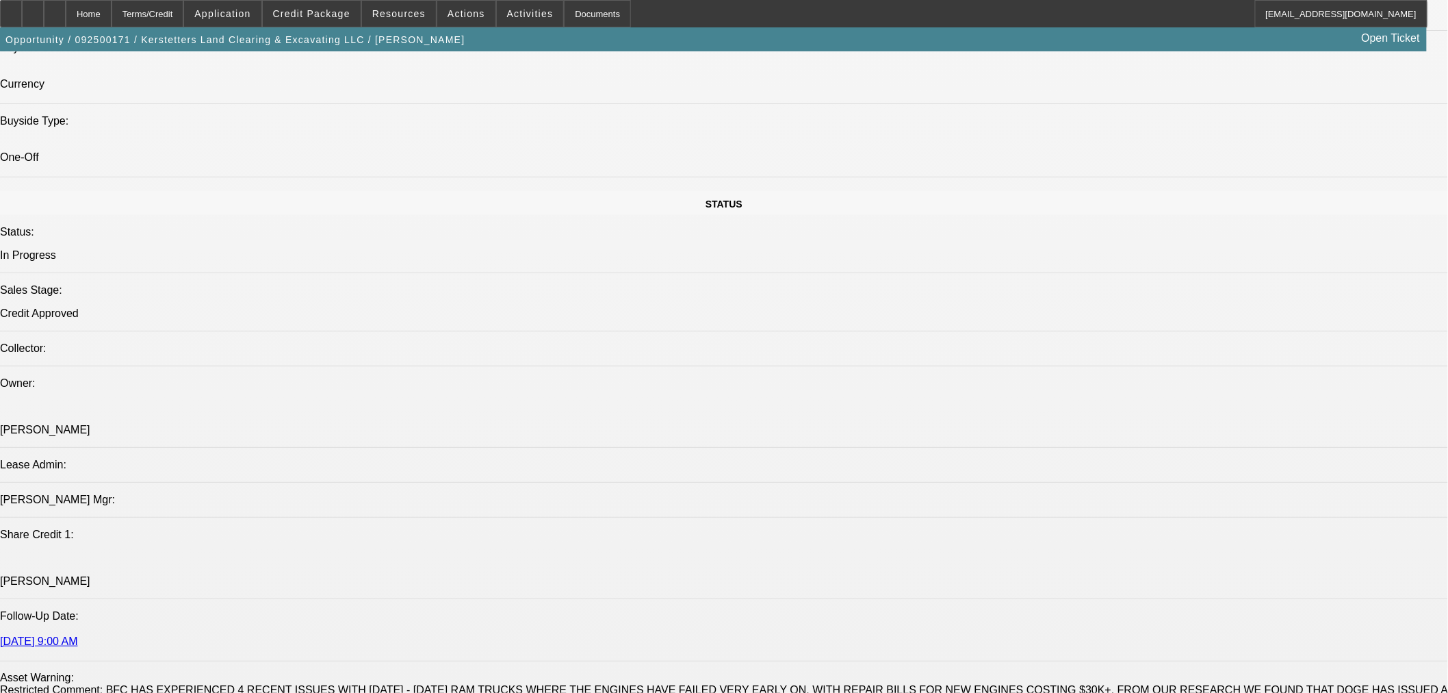
select select "0.15"
select select "2"
select select "0"
select select "6"
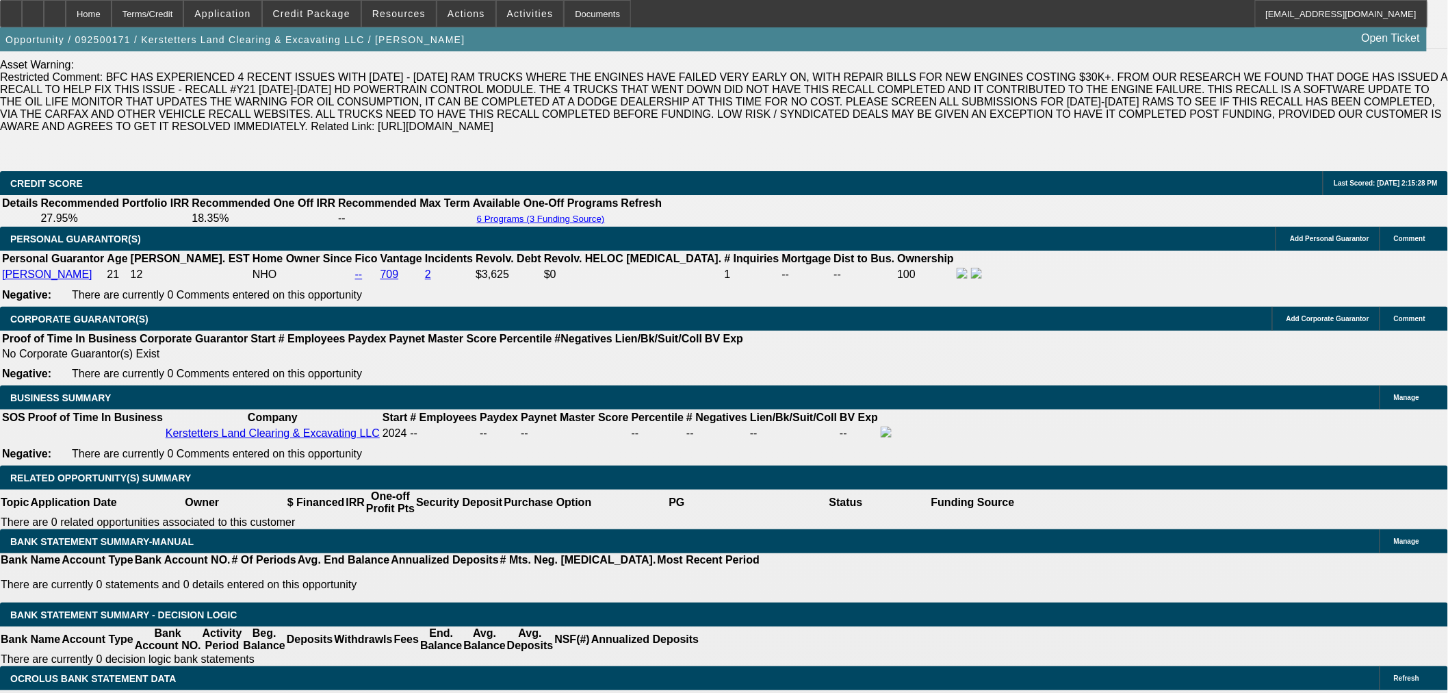
scroll to position [2043, 0]
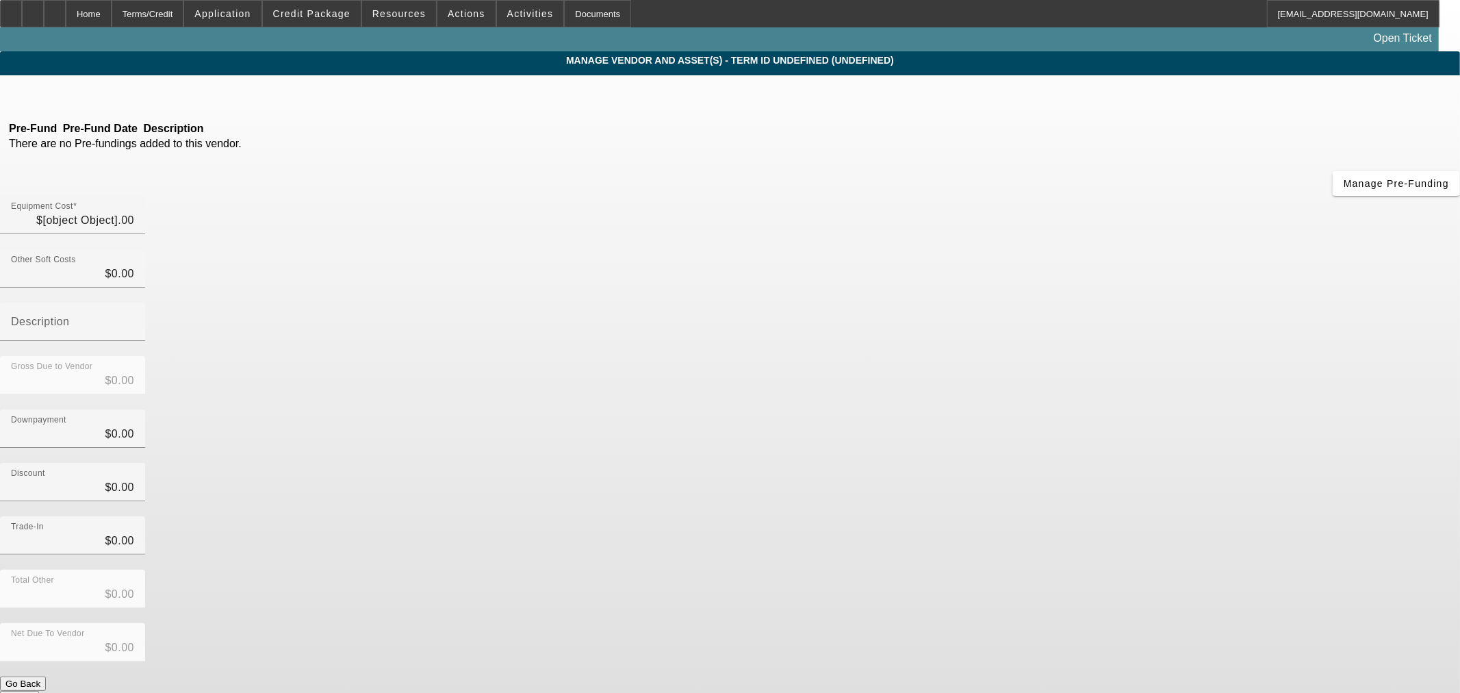
type input "$24,365.19"
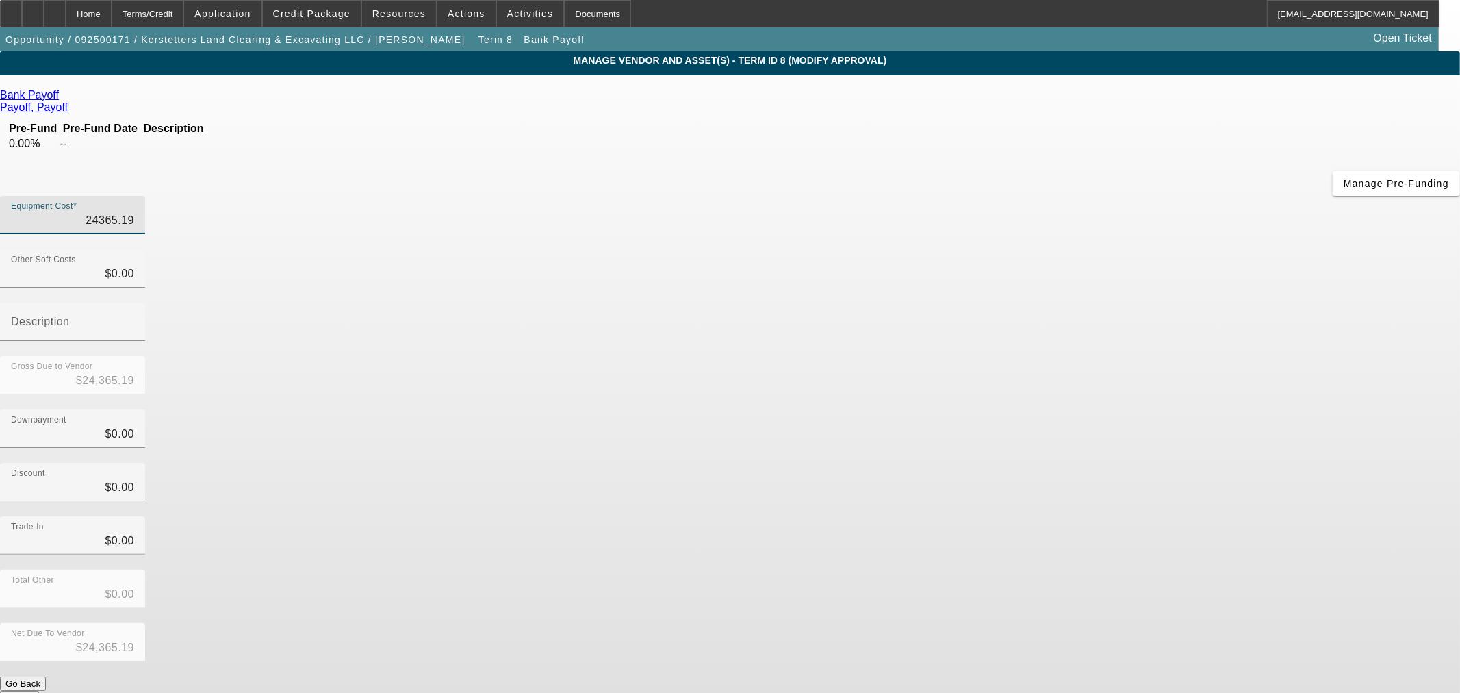
drag, startPoint x: 868, startPoint y: 113, endPoint x: 1049, endPoint y: 101, distance: 181.8
click at [1048, 196] on div "Equipment Cost 24365.19" at bounding box center [730, 222] width 1460 height 53
type input "2"
type input "$2.00"
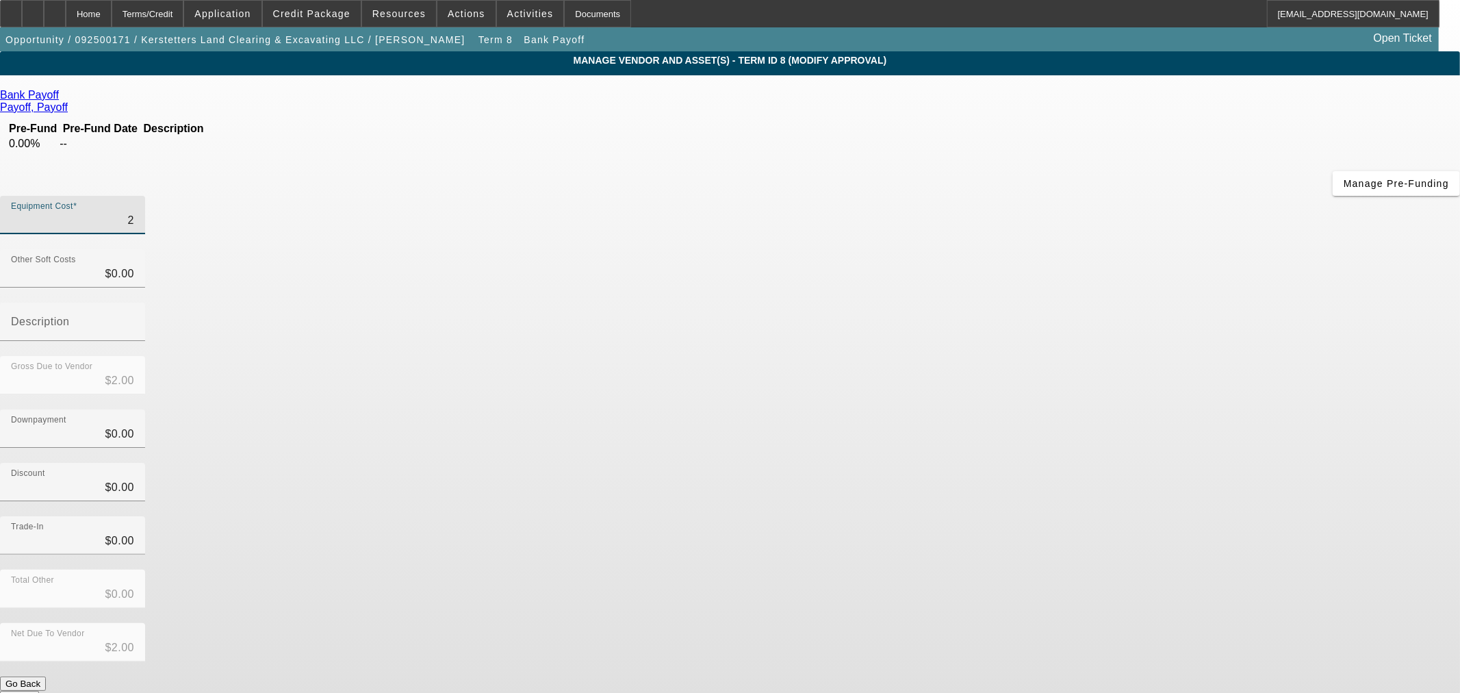
type input "23"
type input "$23.00"
type input "238"
type input "$238.00"
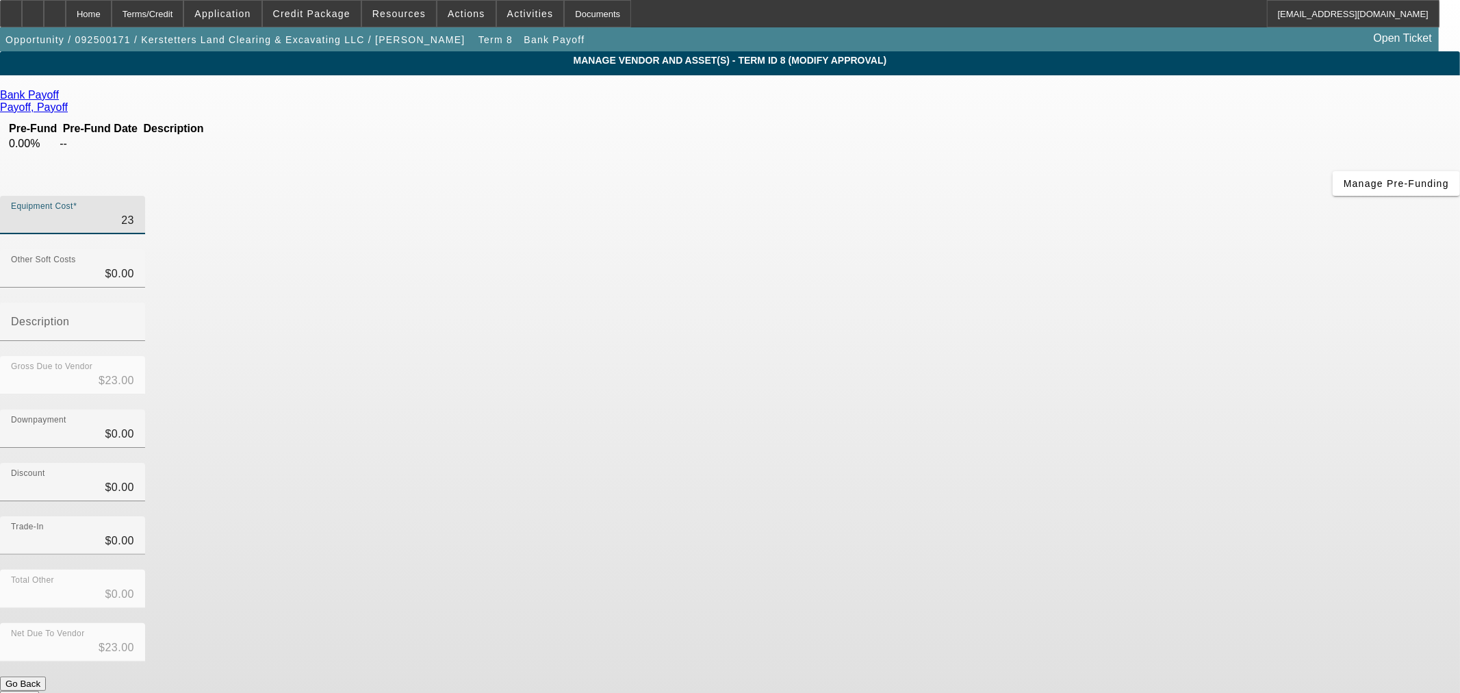
type input "$238.00"
type input "2386"
type input "$2,386.00"
type input "23863"
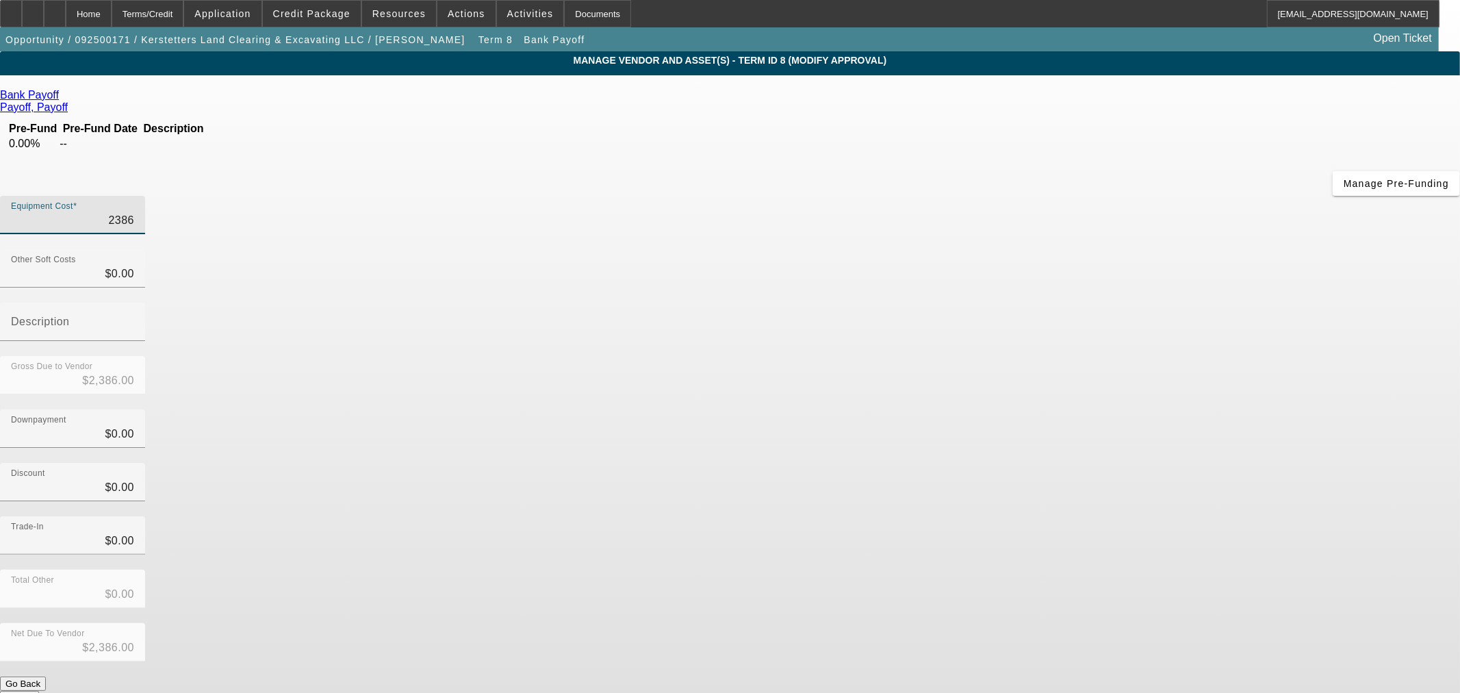
type input "$23,863.00"
type input "23863.5"
type input "$23,863.50"
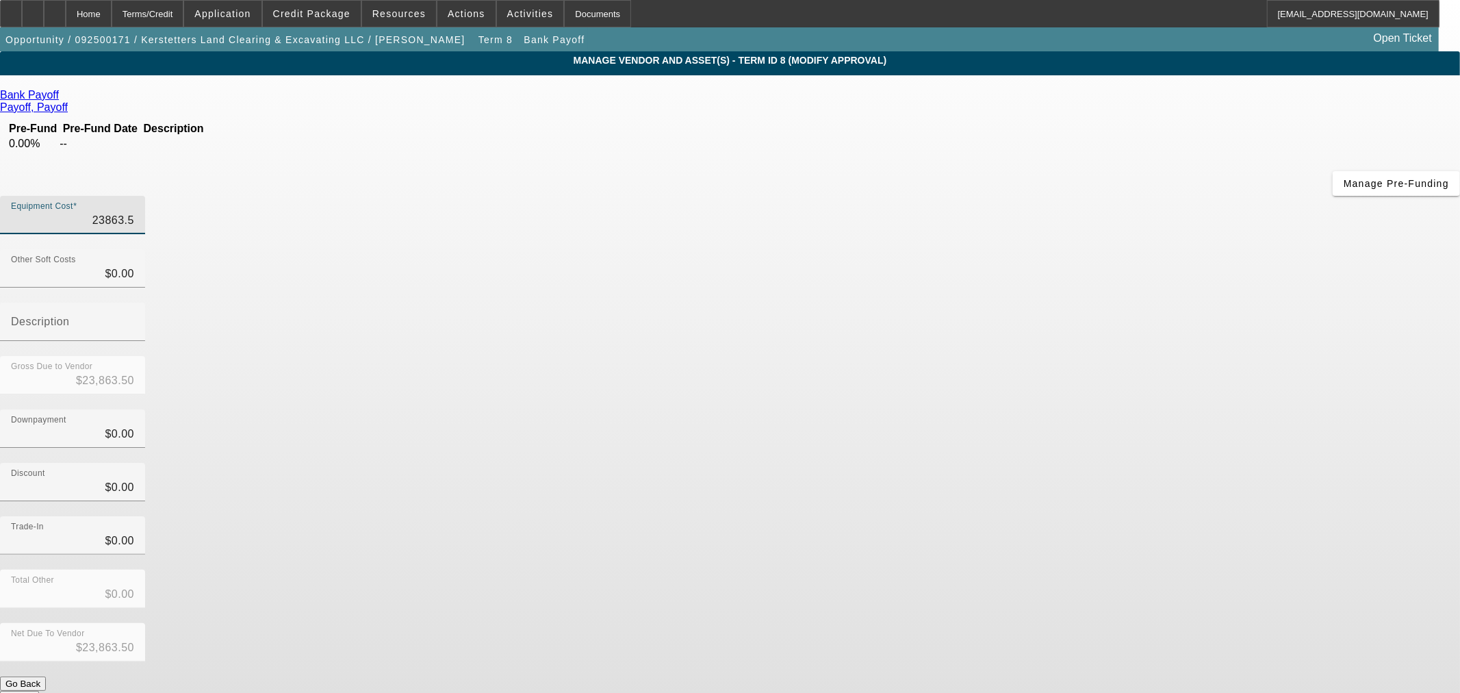
type input "23863.56"
type input "$23,863.56"
click at [1085, 463] on div "Discount $0.00" at bounding box center [730, 489] width 1460 height 53
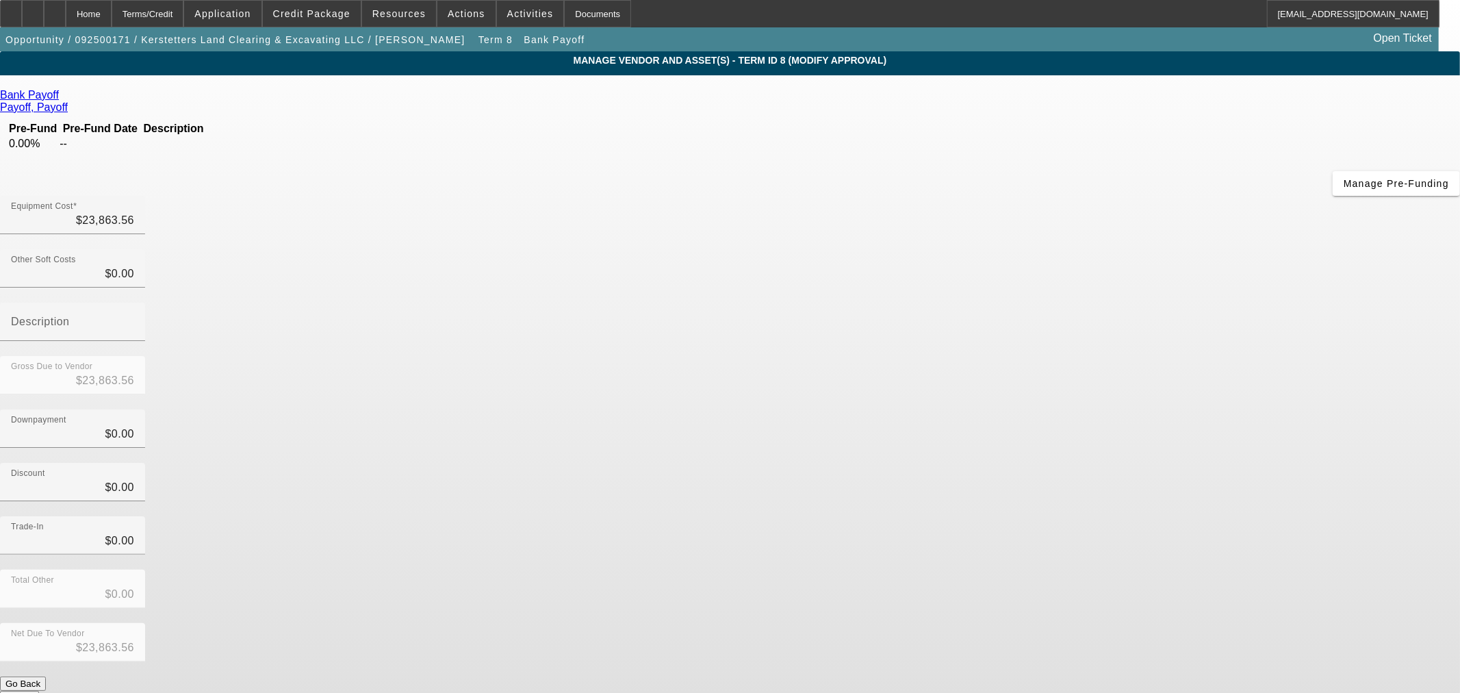
click at [39, 691] on button "Submit" at bounding box center [19, 698] width 39 height 14
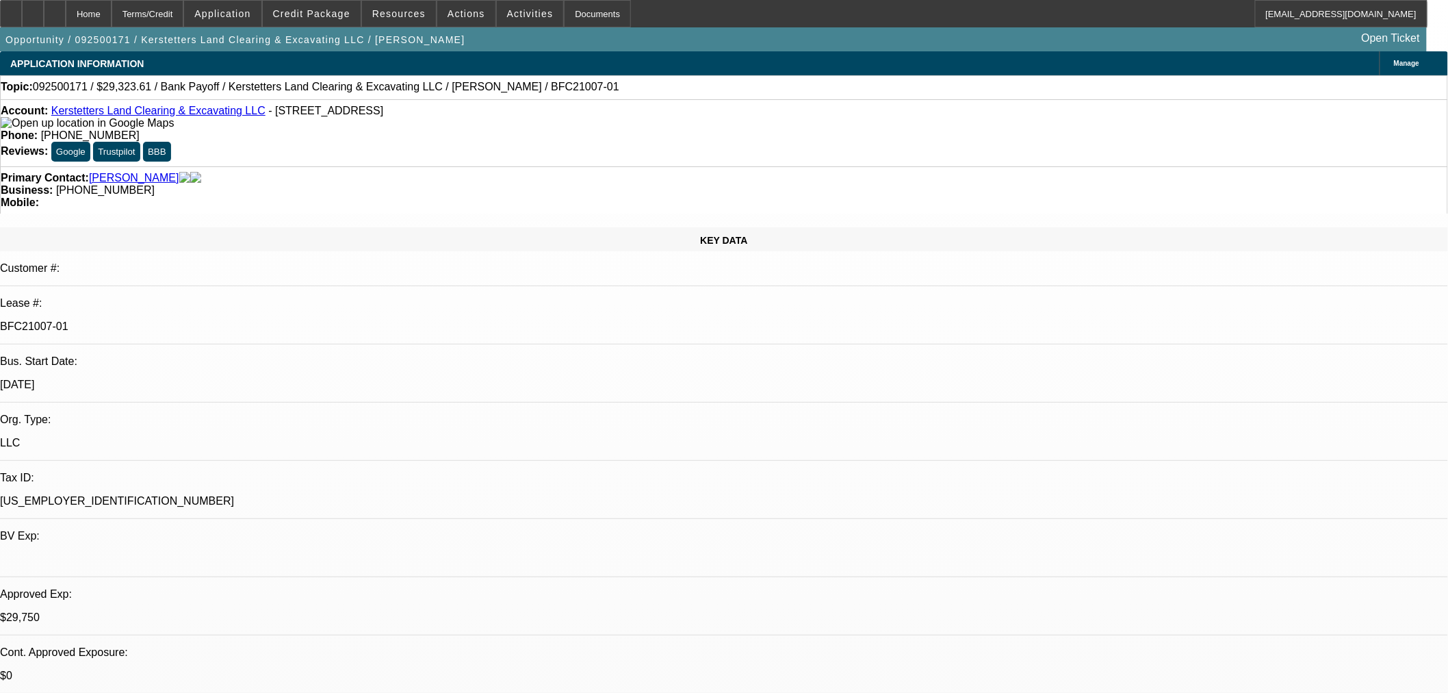
select select "0.15"
select select "2"
select select "0"
select select "6"
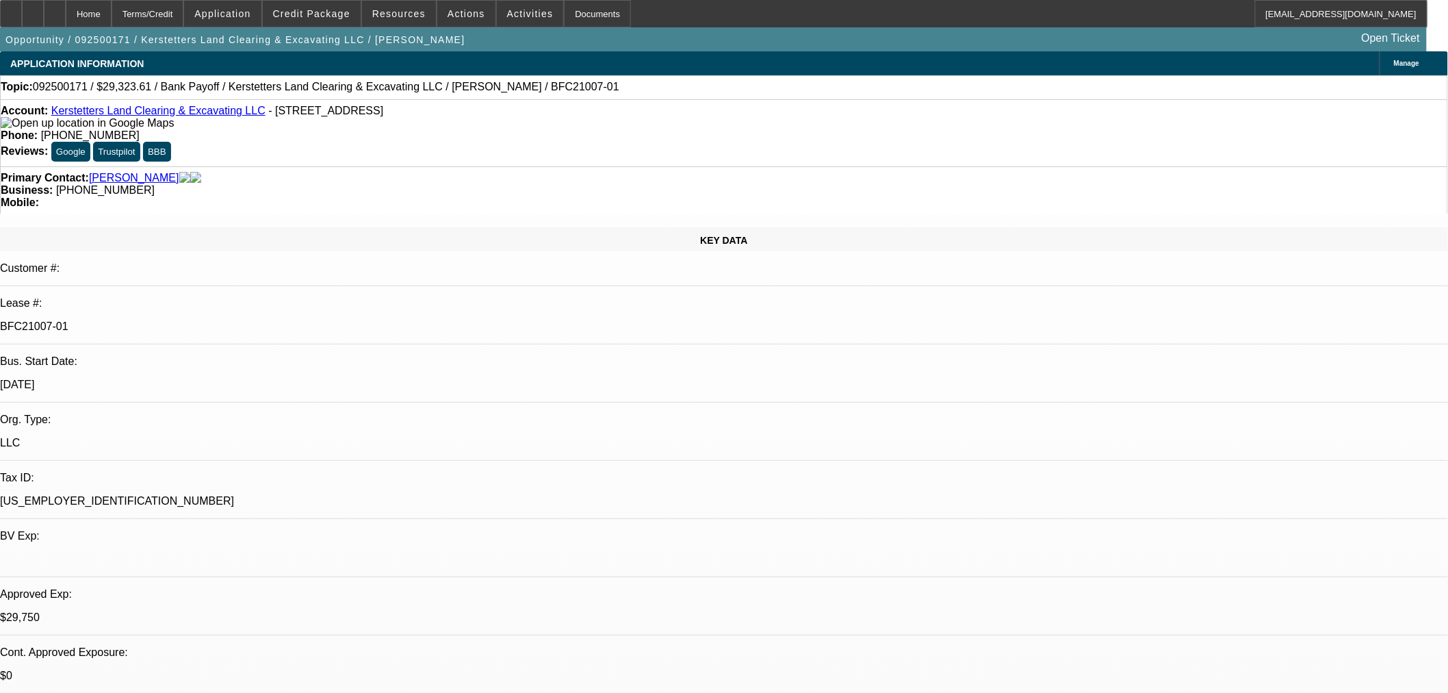
select select "0.15"
select select "2"
select select "0"
select select "6"
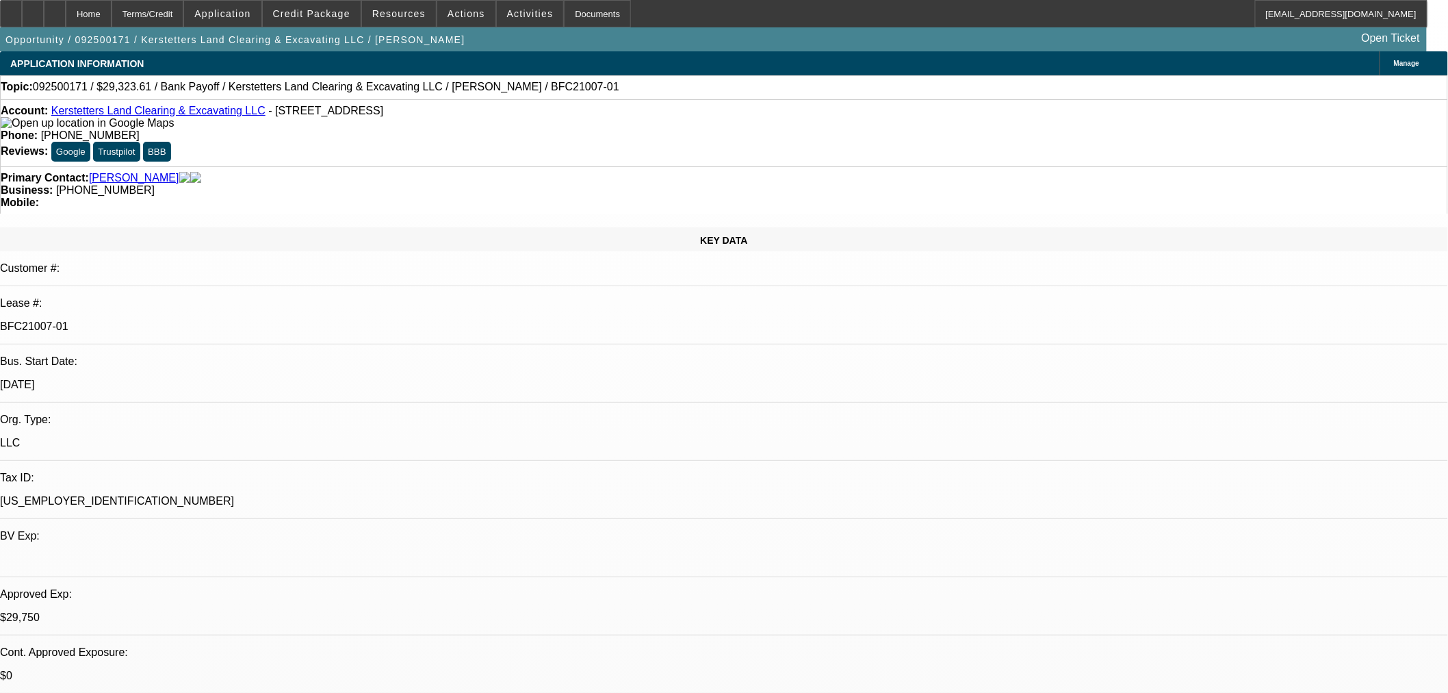
select select "0.15"
select select "2"
select select "0"
select select "6"
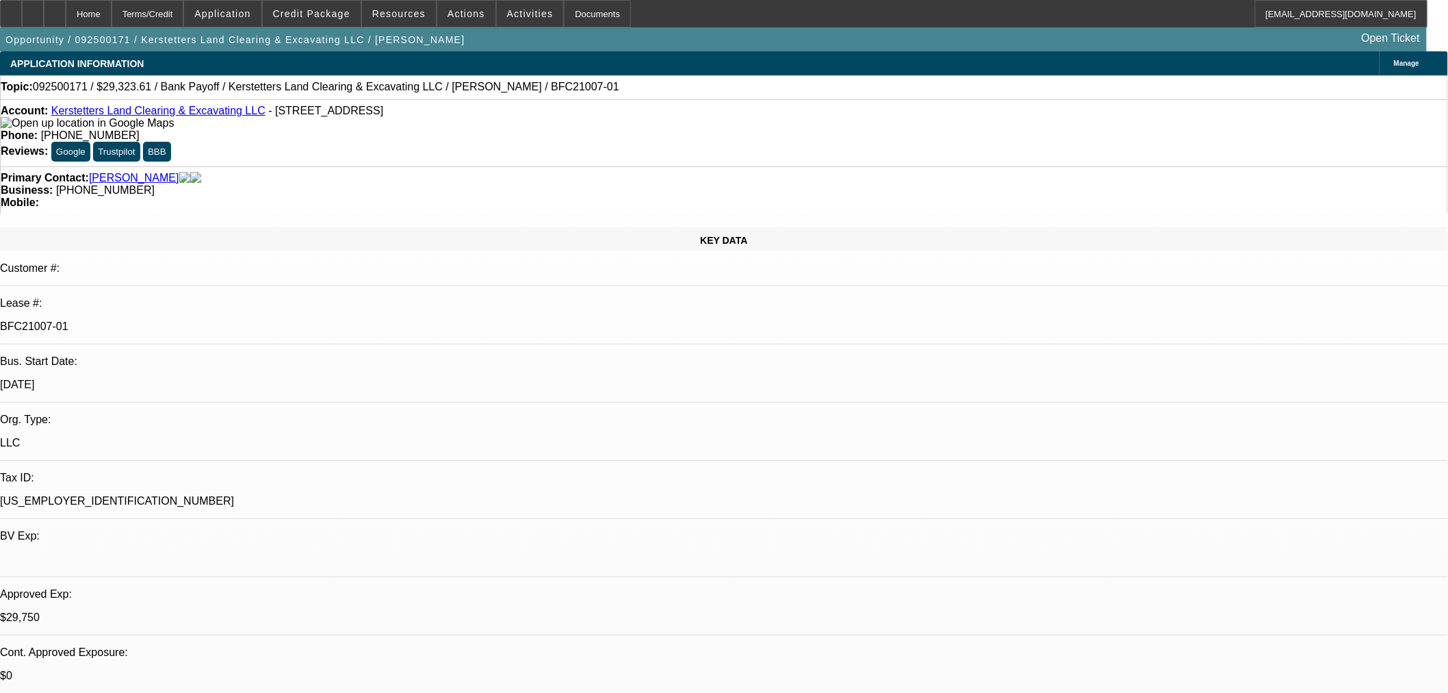
select select "0.15"
select select "2"
select select "0"
select select "6"
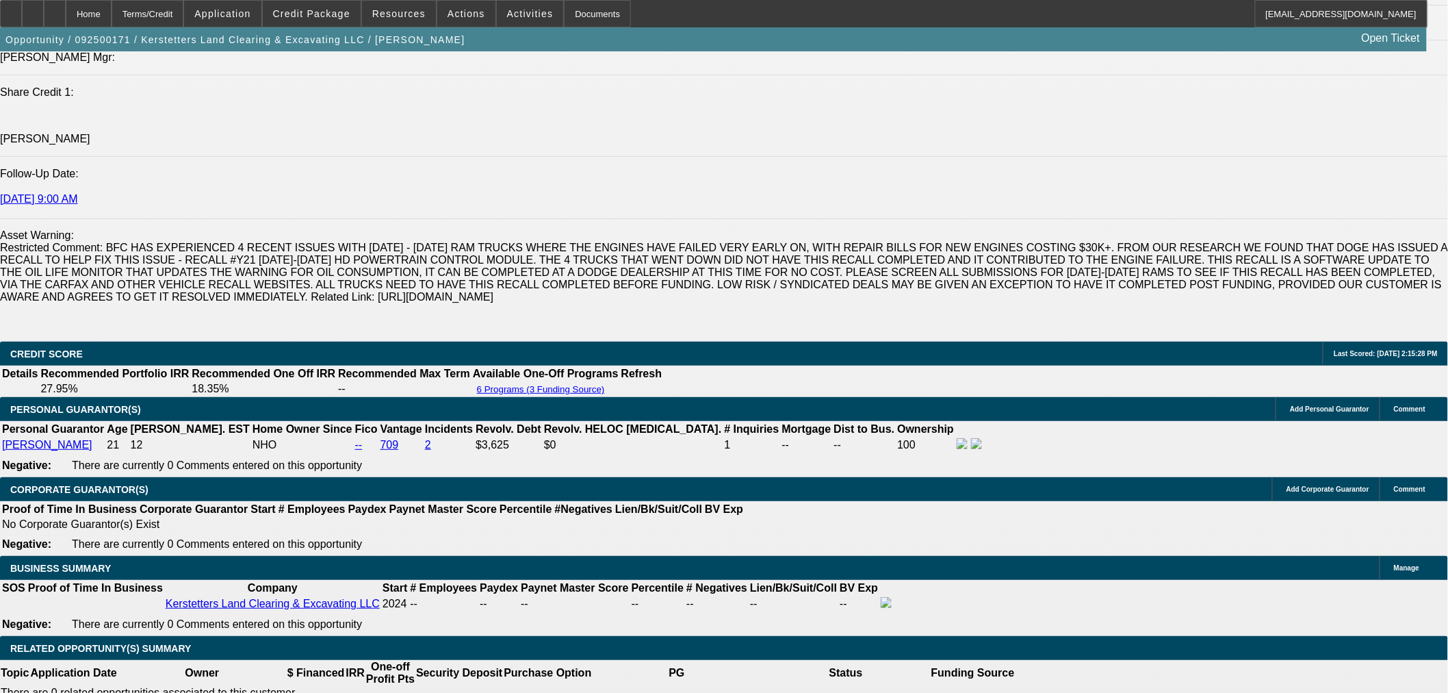
scroll to position [2028, 0]
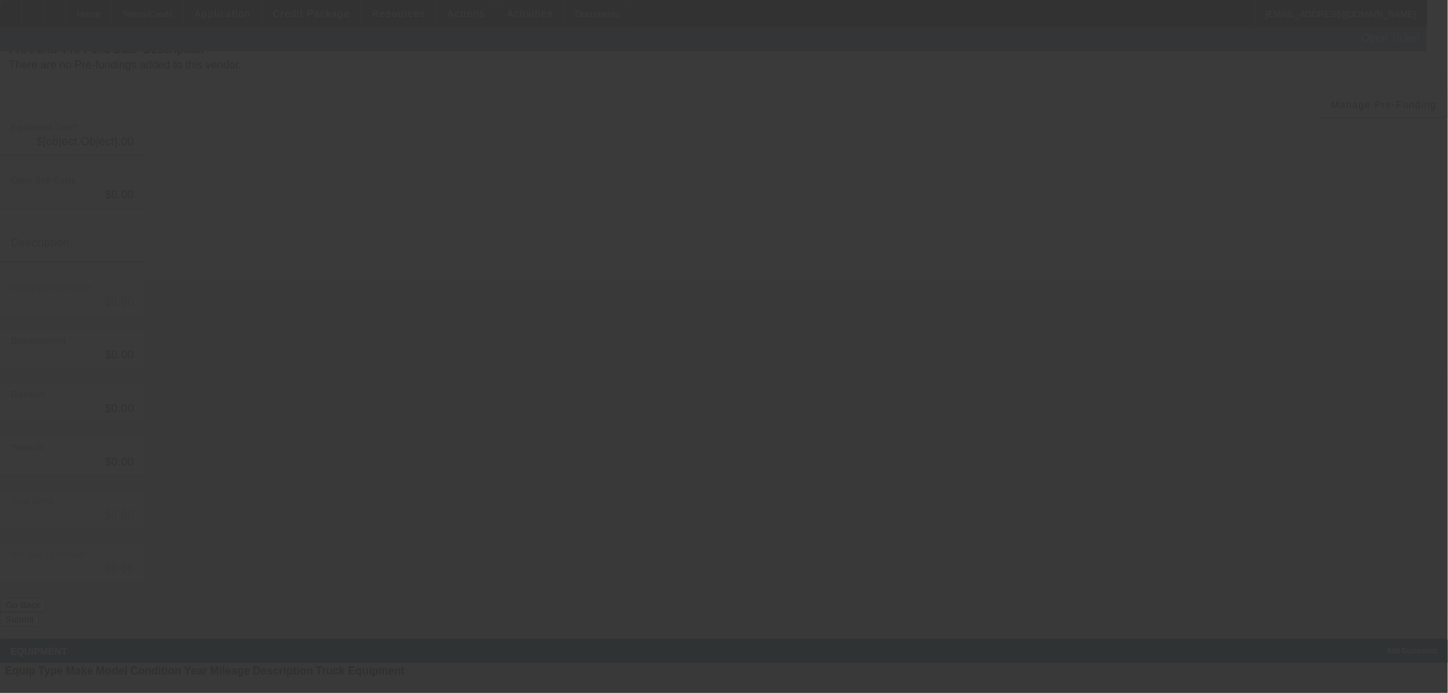
type input "$10,634.81"
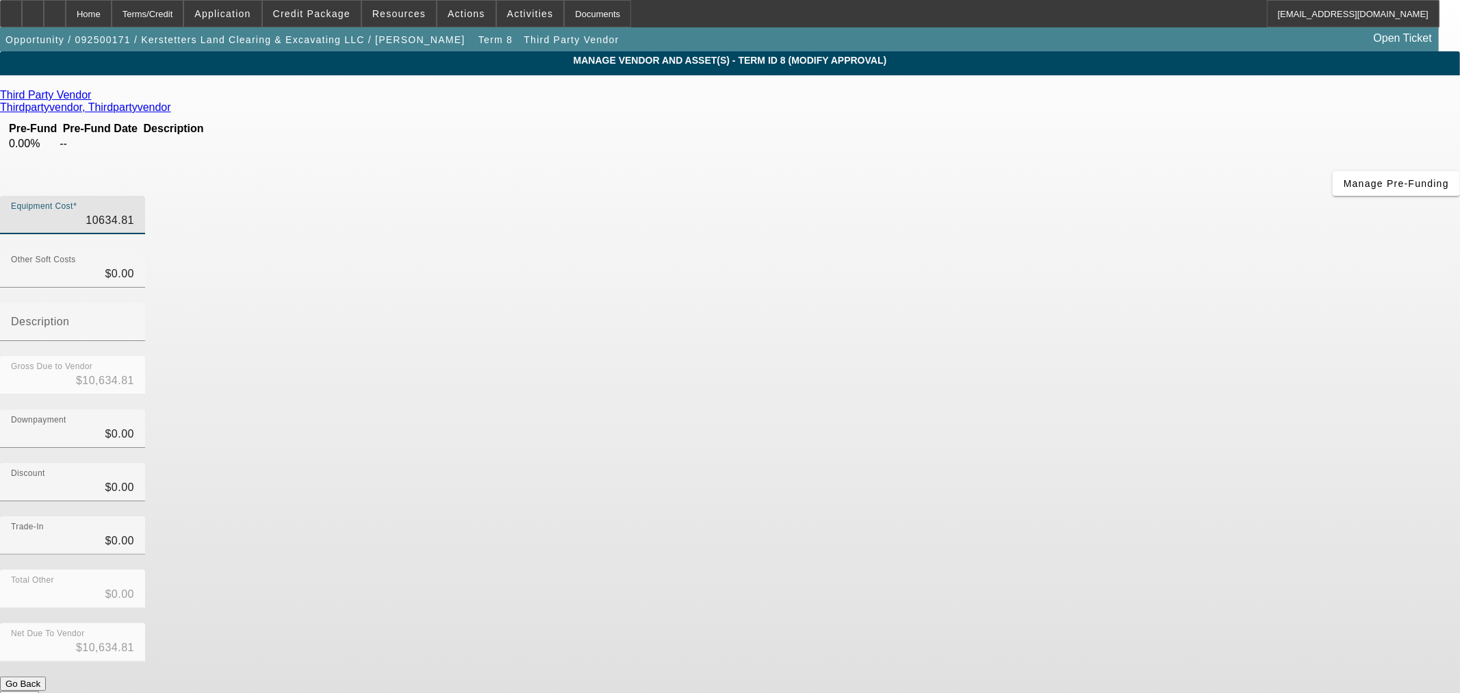
click at [134, 212] on input "10634.81" at bounding box center [72, 220] width 123 height 16
paste input "1,136.44"
type input "11,136.44"
type input "$11,136.44"
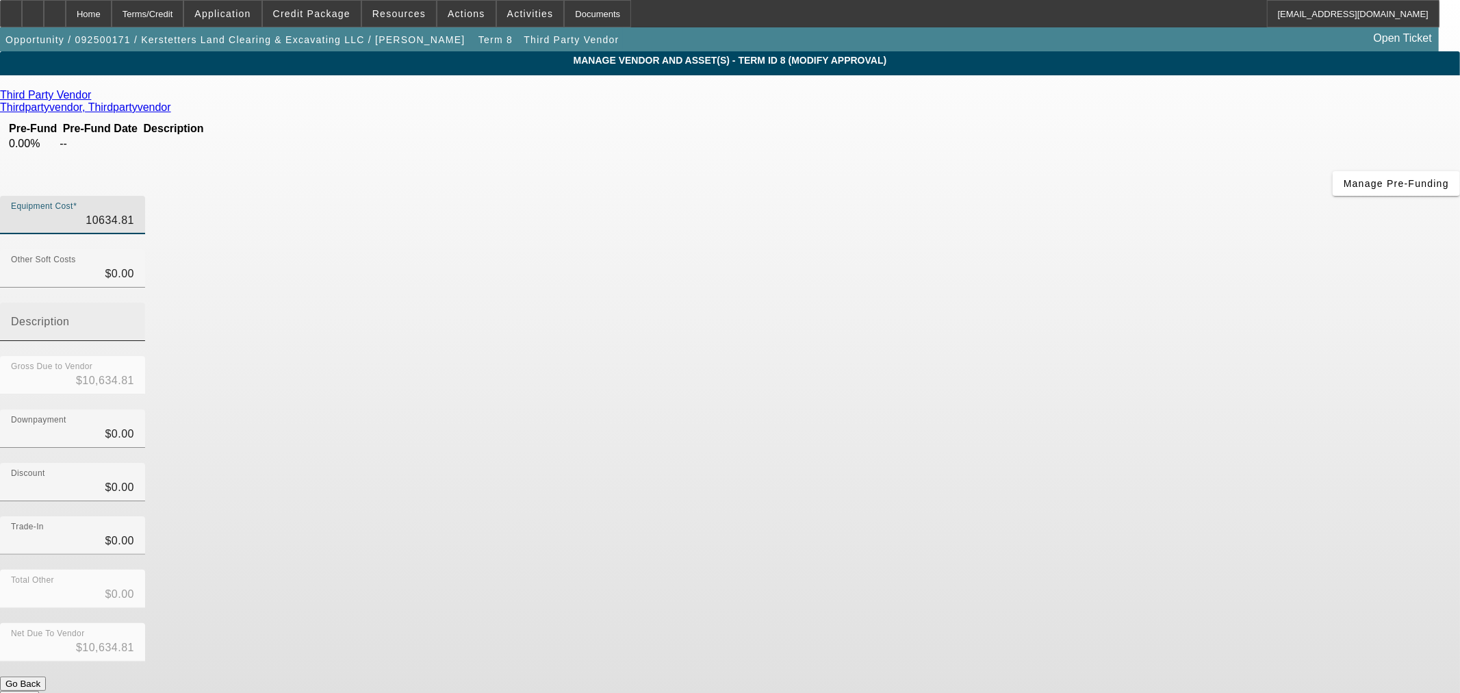
type input "$11,136.44"
click at [39, 691] on button "Submit" at bounding box center [19, 698] width 39 height 14
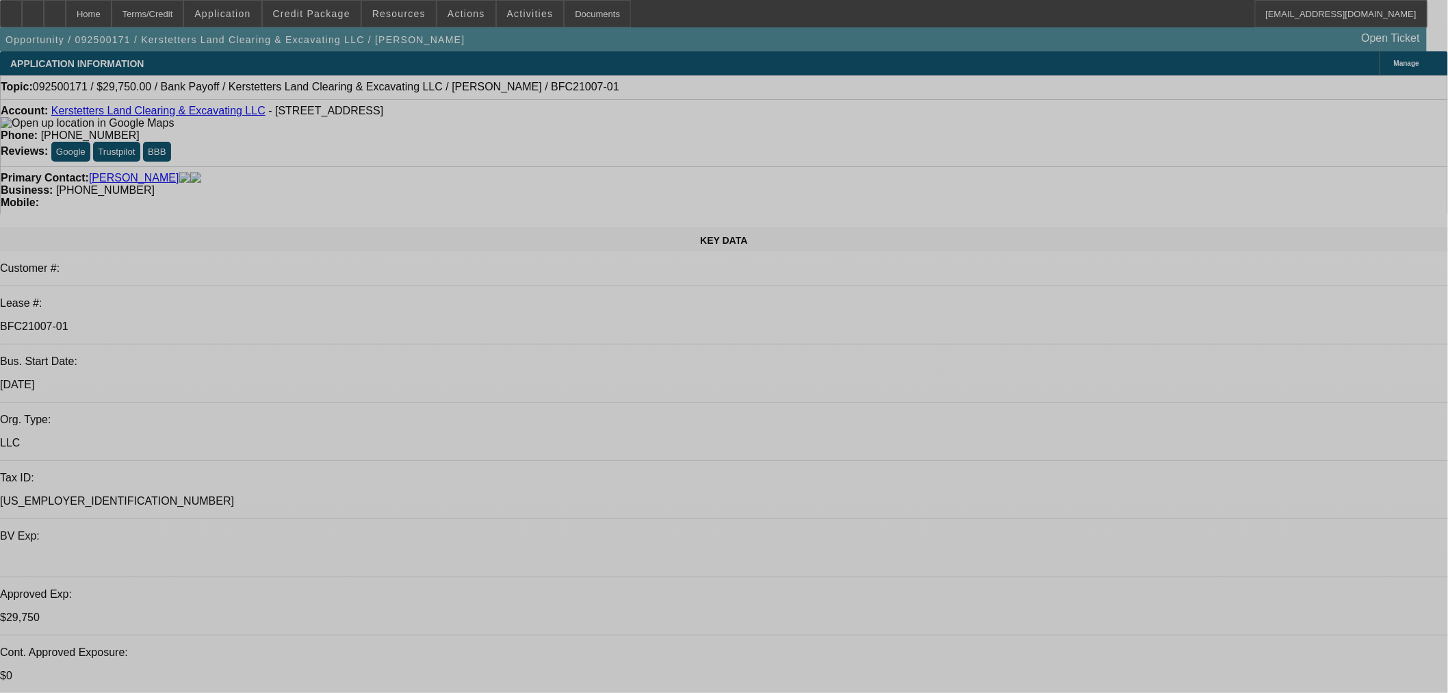
select select "0.15"
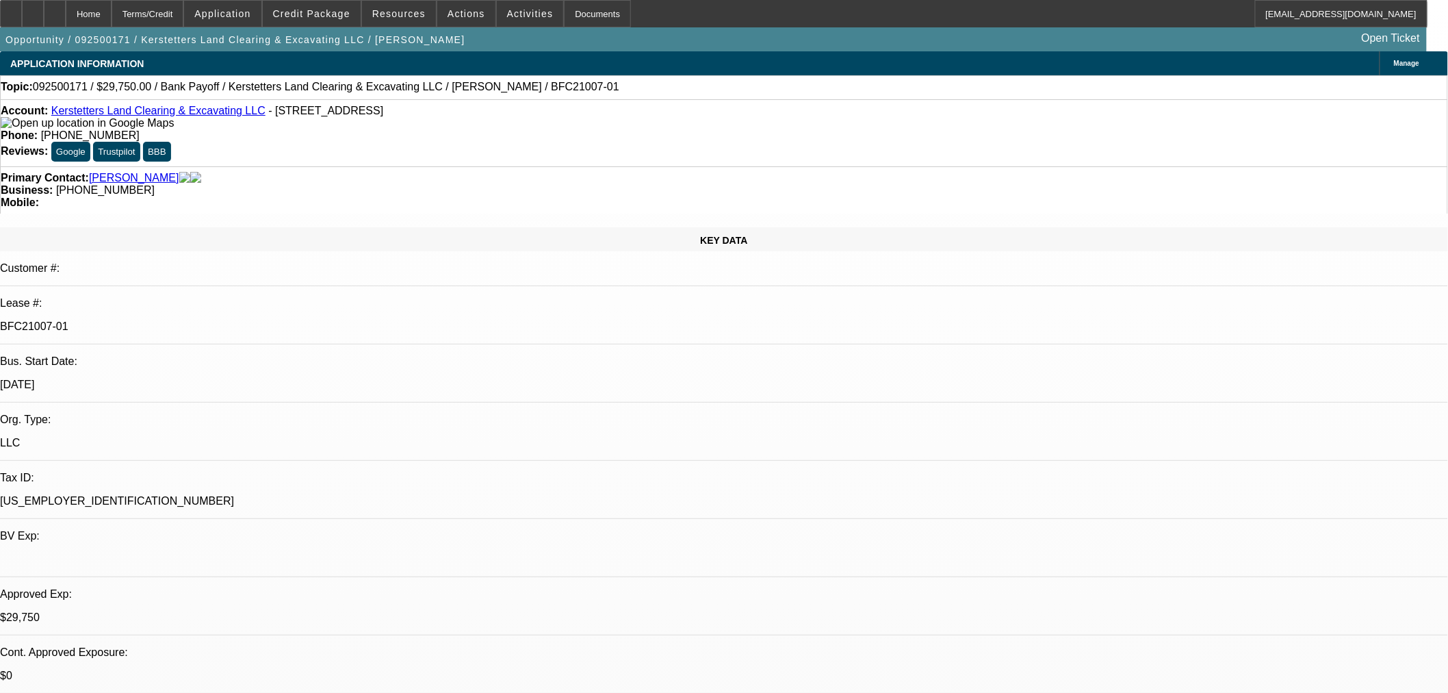
select select "2"
select select "0"
select select "6"
select select "0.15"
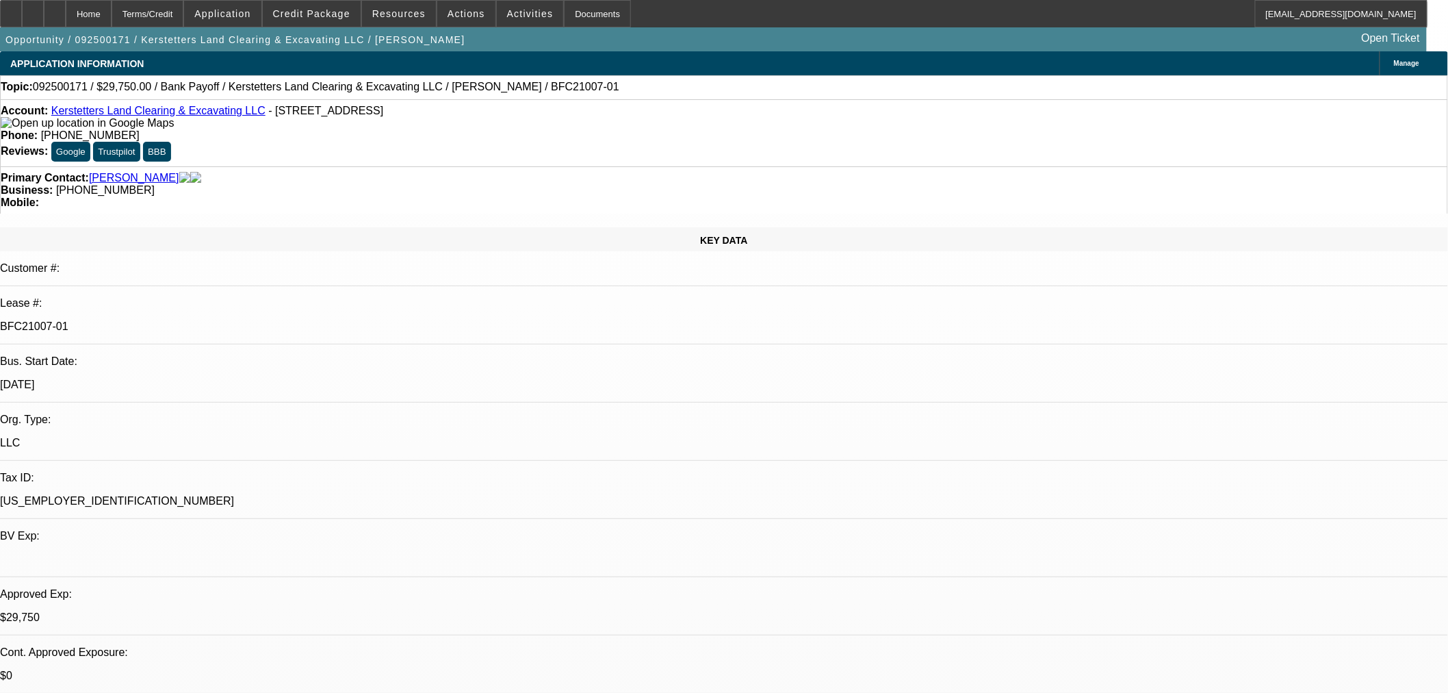
select select "2"
select select "0"
select select "6"
select select "0.15"
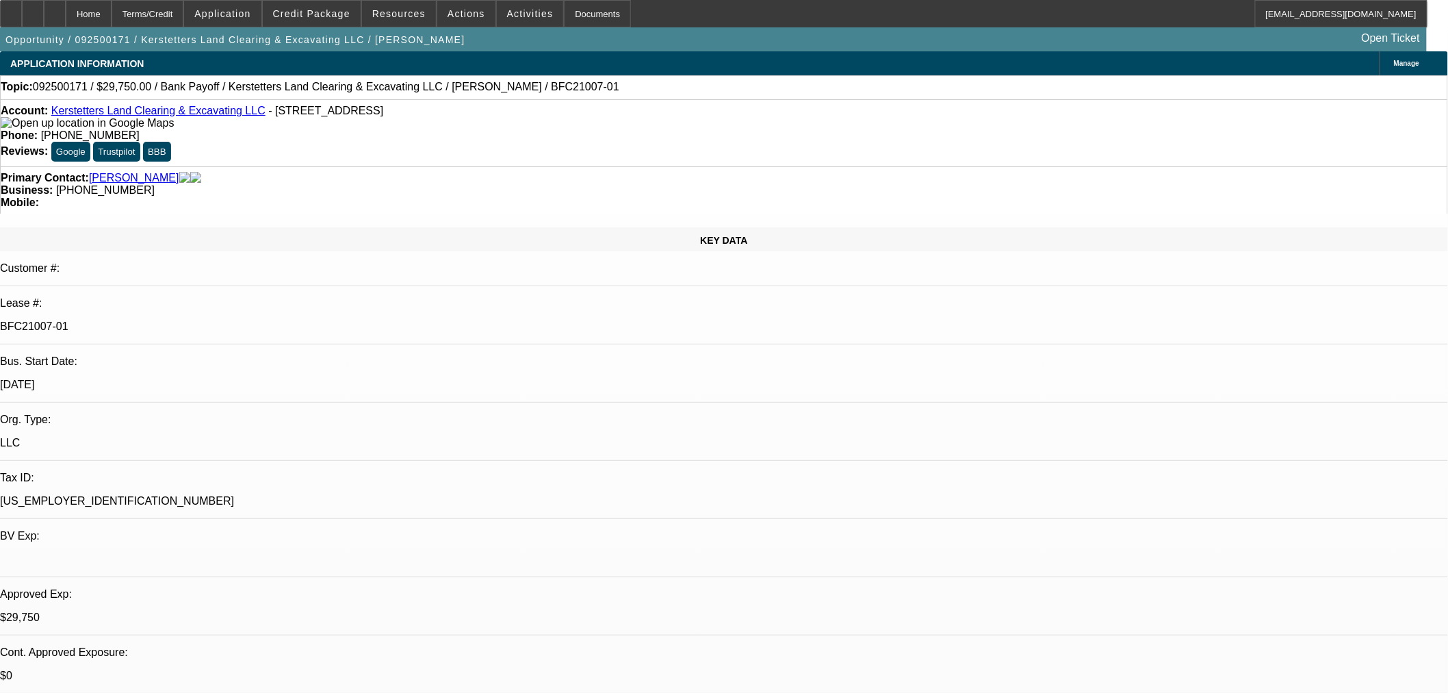
select select "2"
select select "0"
select select "6"
select select "0.15"
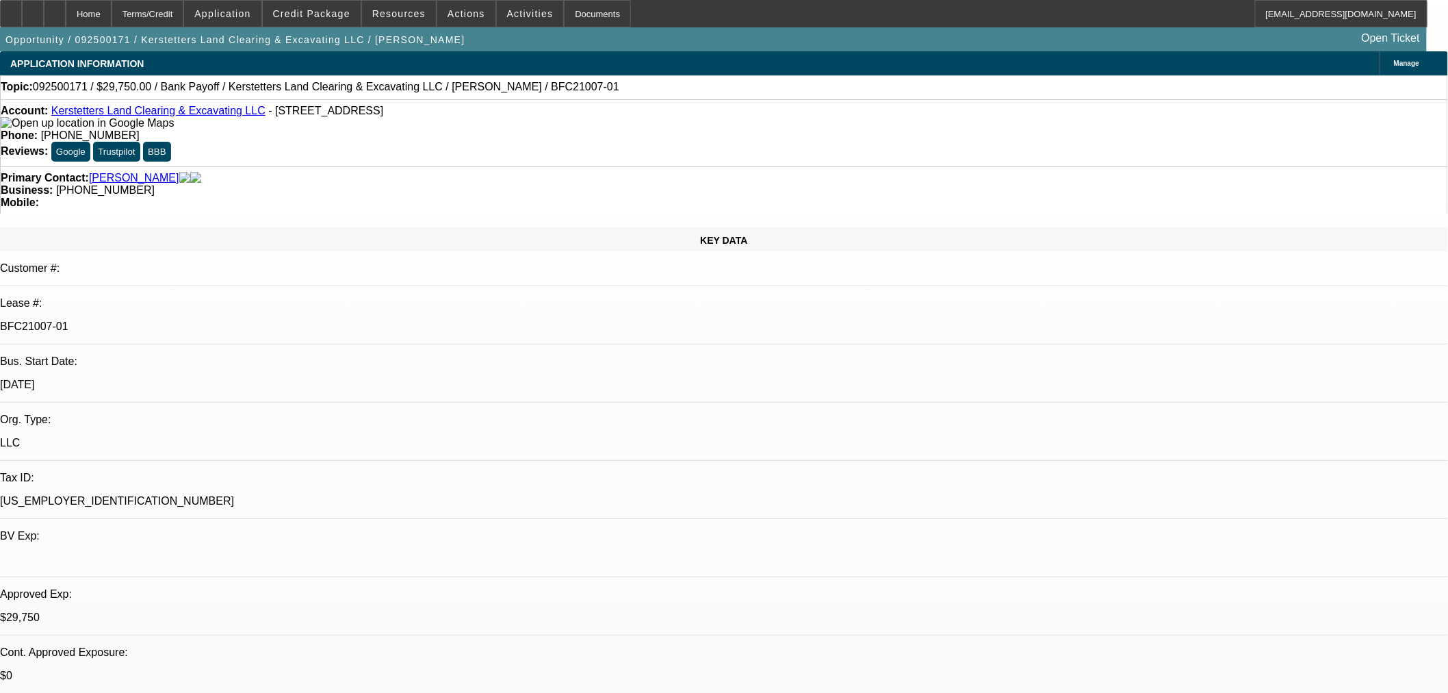
select select "2"
select select "0"
select select "6"
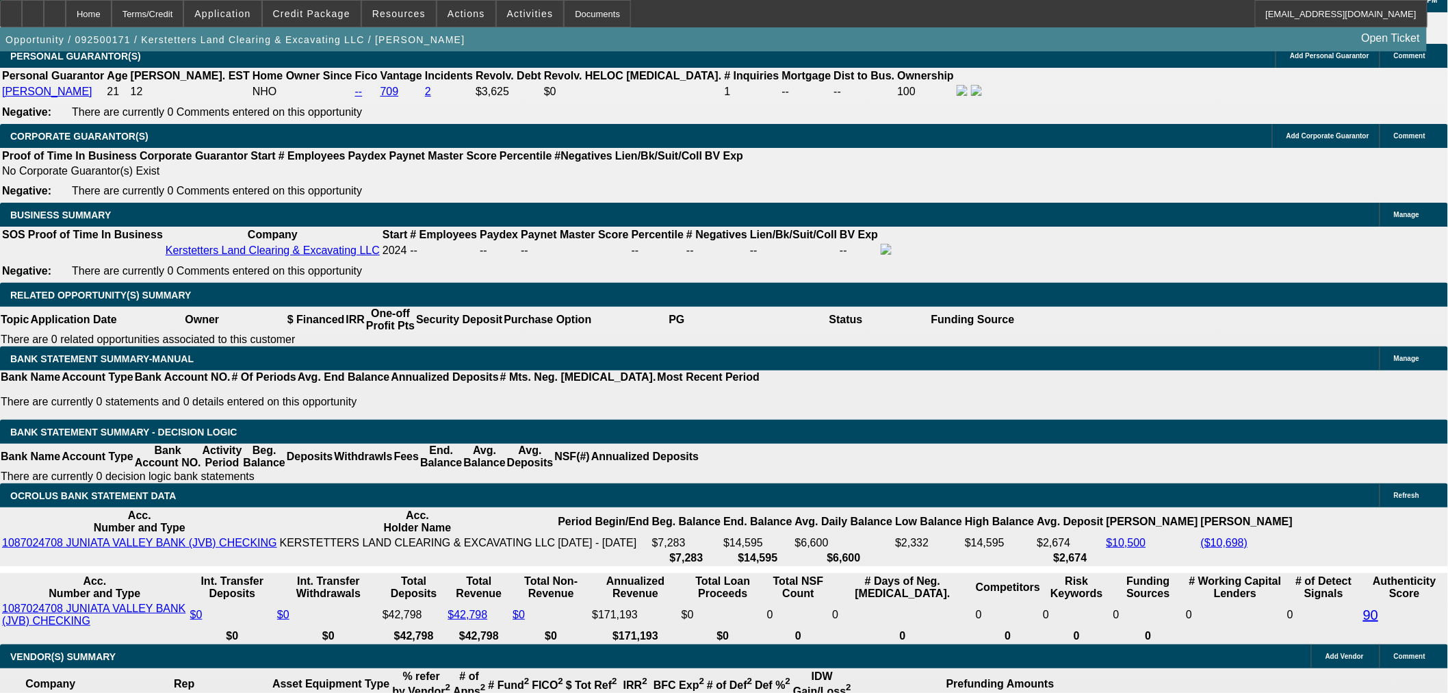
scroll to position [2154, 0]
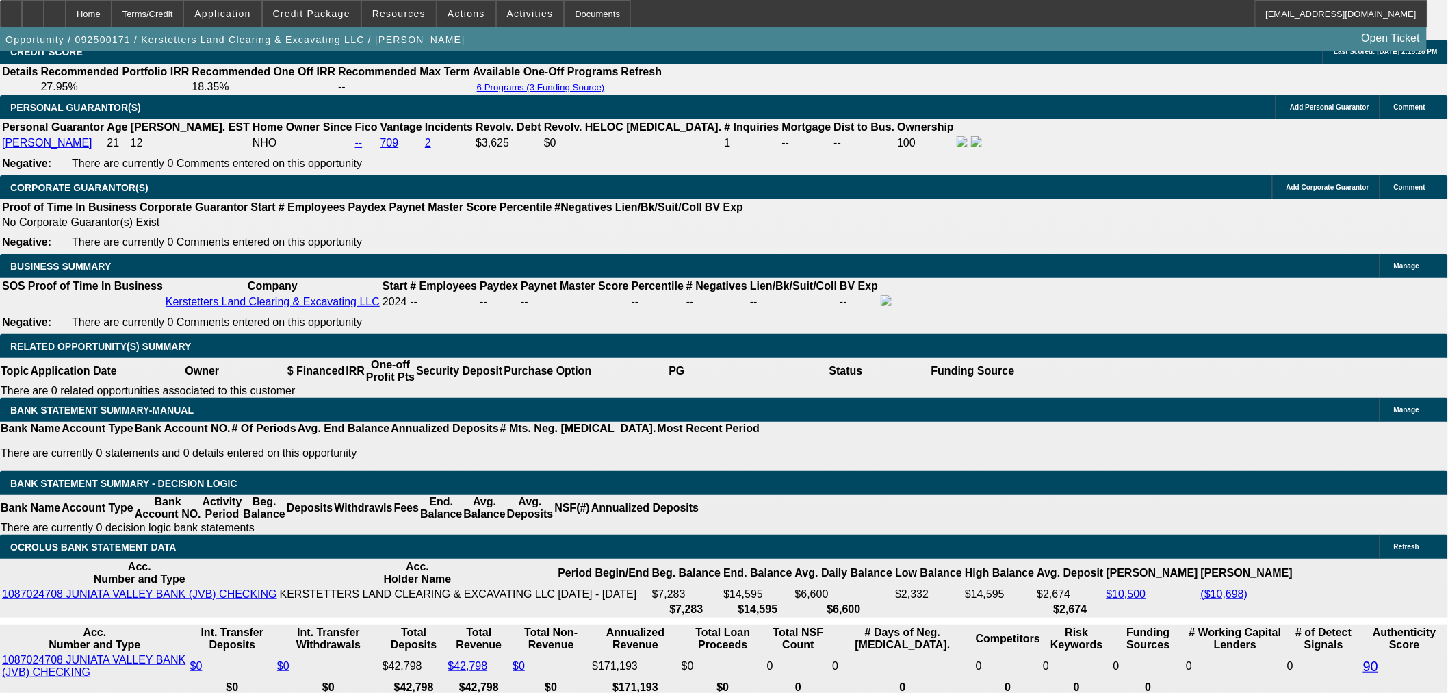
scroll to position [0, 0]
drag, startPoint x: 1157, startPoint y: 477, endPoint x: 1158, endPoint y: 606, distance: 129.4
copy td "DOCS RESUBMISSION BUYSIDE CURRENCY - Got the current title. Turns out to be a P…"
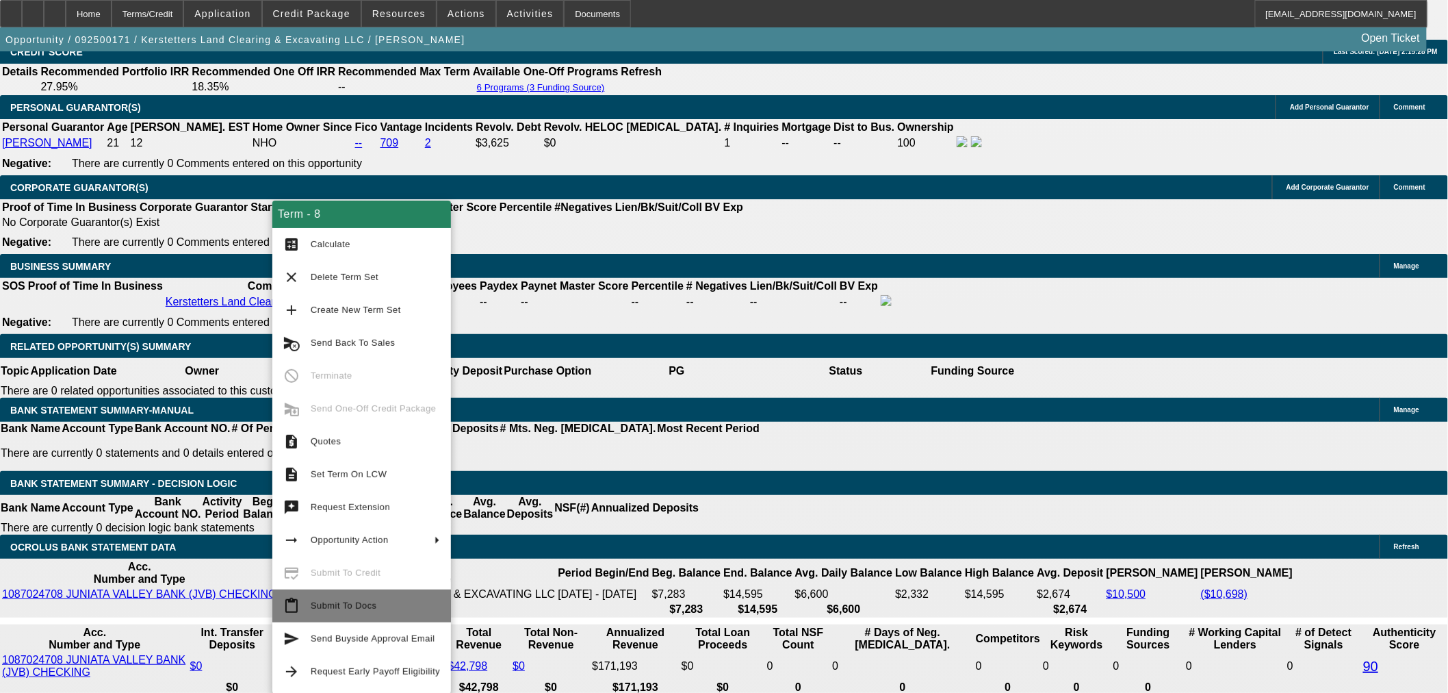
click at [354, 603] on span "Submit To Docs" at bounding box center [344, 605] width 66 height 10
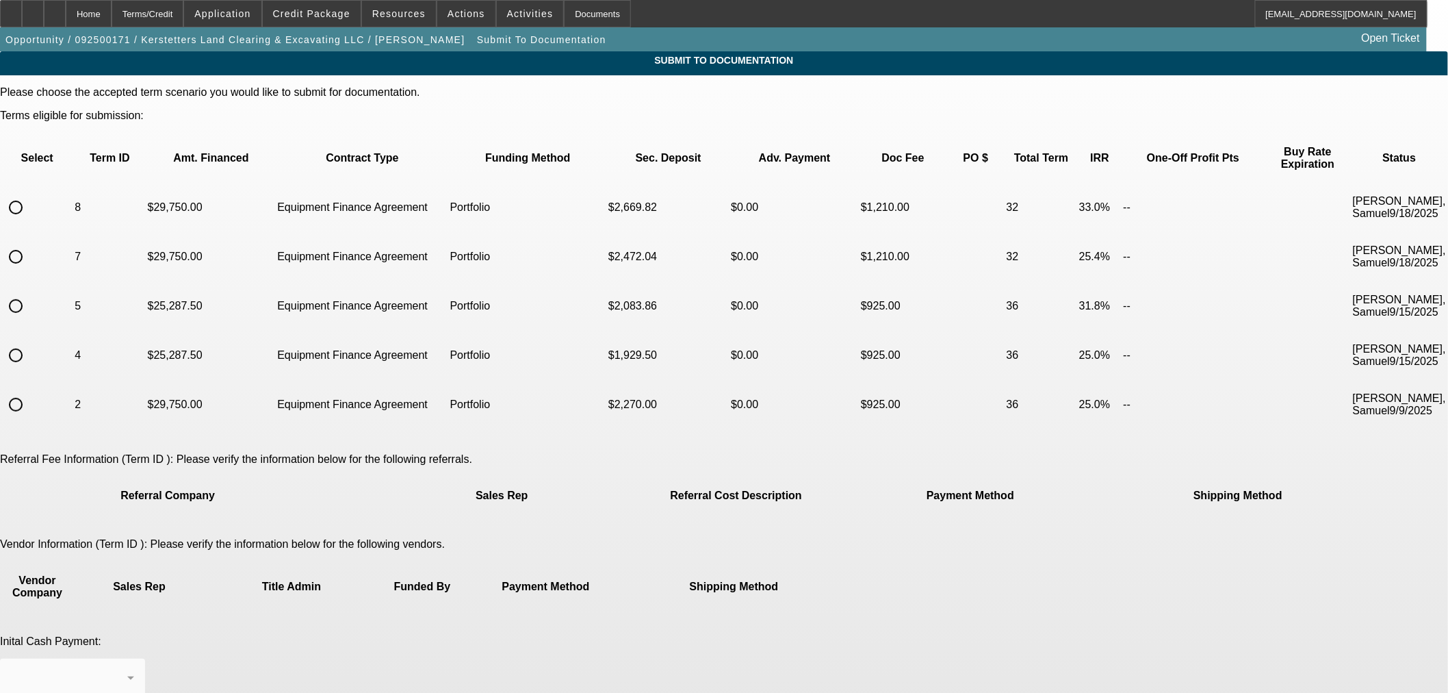
click at [29, 194] on input "radio" at bounding box center [15, 207] width 27 height 27
radio input "true"
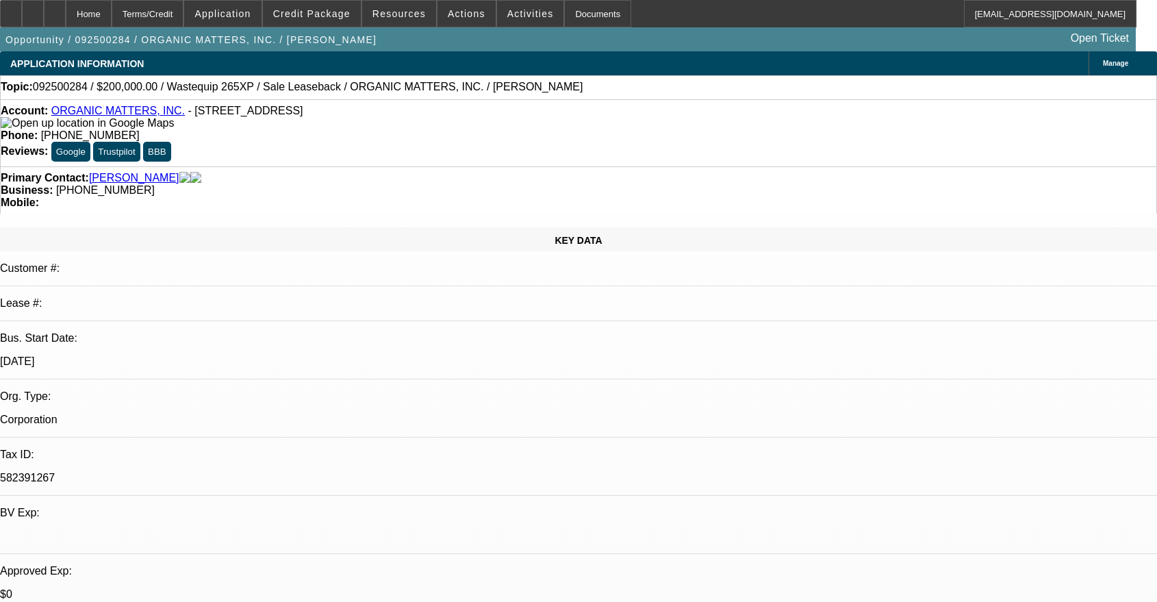
select select "0"
select select "2"
select select "0"
select select "6"
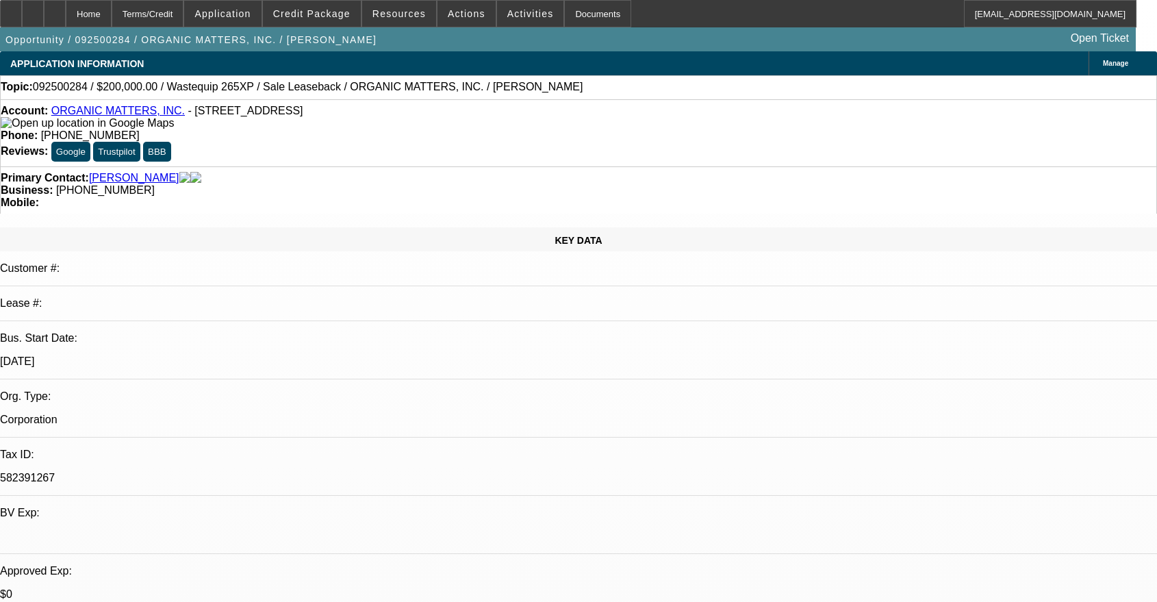
scroll to position [2027, 0]
